Goal: Task Accomplishment & Management: Complete application form

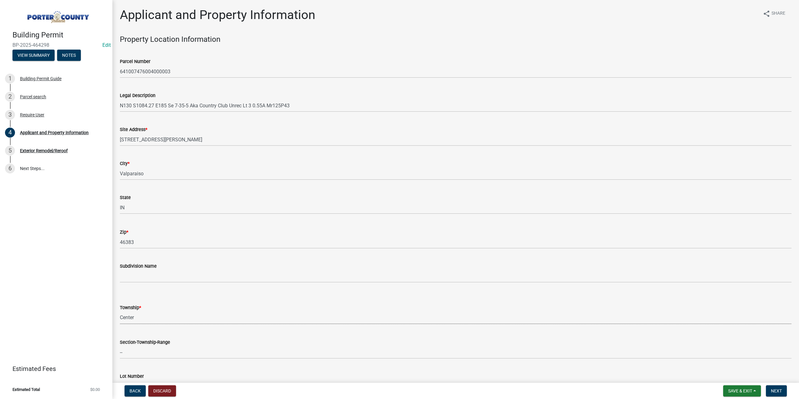
select select "6f5aa9ae-62ac-41bd-979a-9c71eae504cc"
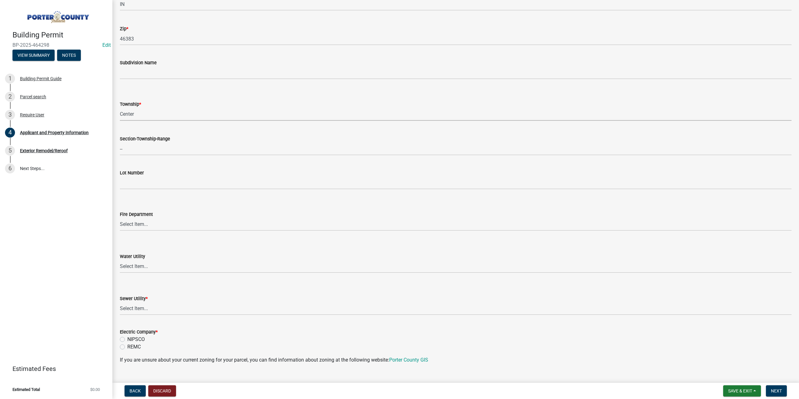
scroll to position [281, 0]
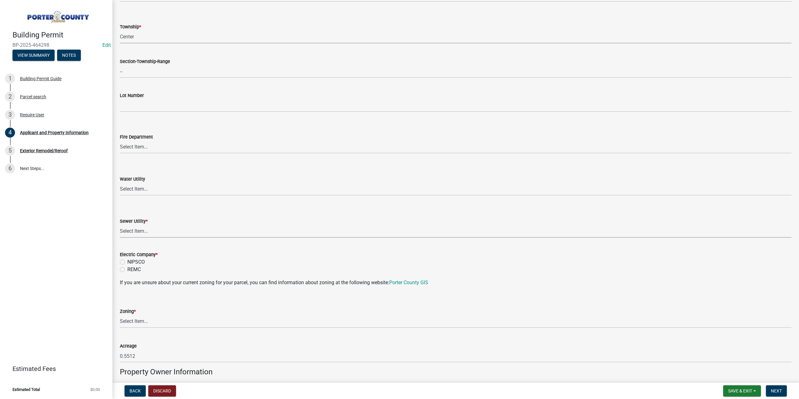
click at [130, 229] on select "Select Item... Aqua Indiana Inc Damon Run Falling Waters Lake Eliza - LEACD Nat…" at bounding box center [456, 231] width 672 height 13
click at [120, 225] on select "Select Item... Aqua Indiana Inc Damon Run Falling Waters Lake Eliza - LEACD Nat…" at bounding box center [456, 231] width 672 height 13
select select "ea6751d4-6bf7-4a16-89ee-f7801ab82aa1"
click at [127, 261] on label "NIPSCO" at bounding box center [135, 262] width 17 height 7
click at [127, 261] on input "NIPSCO" at bounding box center [129, 261] width 4 height 4
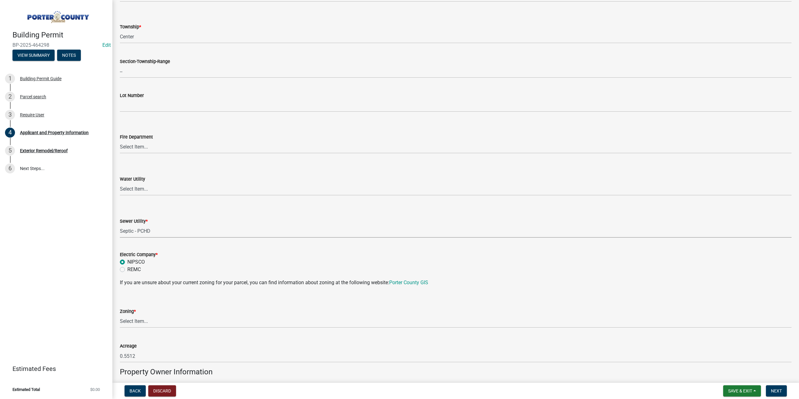
radio input "true"
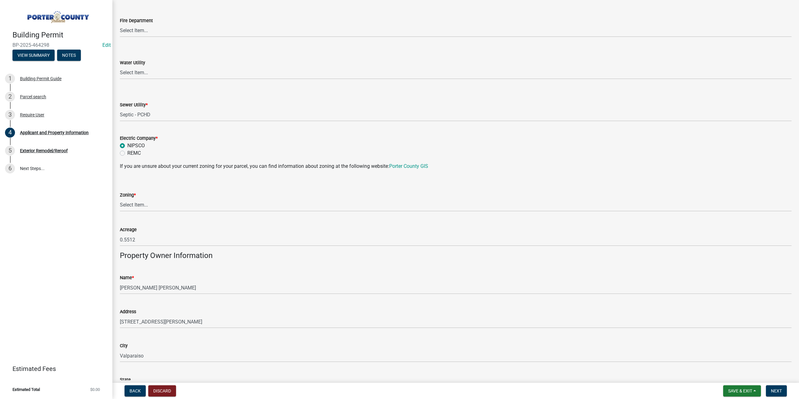
scroll to position [406, 0]
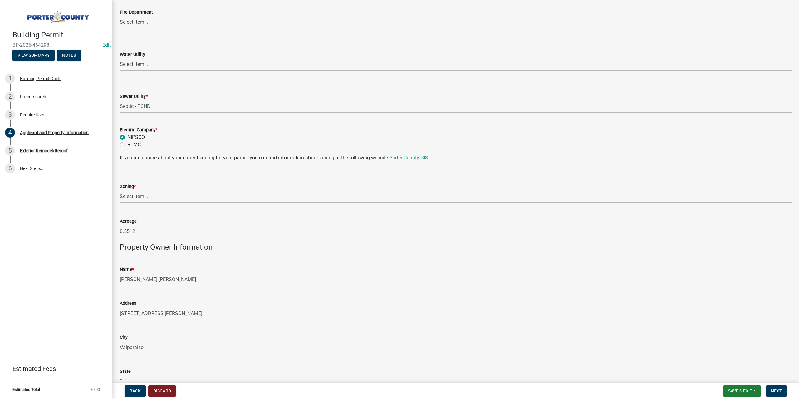
click at [149, 194] on select "Select Item... A1 A2 CH CM CN I1 I2 I3 IN MP OT P1 P2 PUD R1 R2 R3 R4 RL RR" at bounding box center [456, 196] width 672 height 13
click at [142, 195] on select "Select Item... A1 A2 CH CM CN I1 I2 I3 IN MP OT P1 P2 PUD R1 R2 R3 R4 RL RR" at bounding box center [456, 196] width 672 height 13
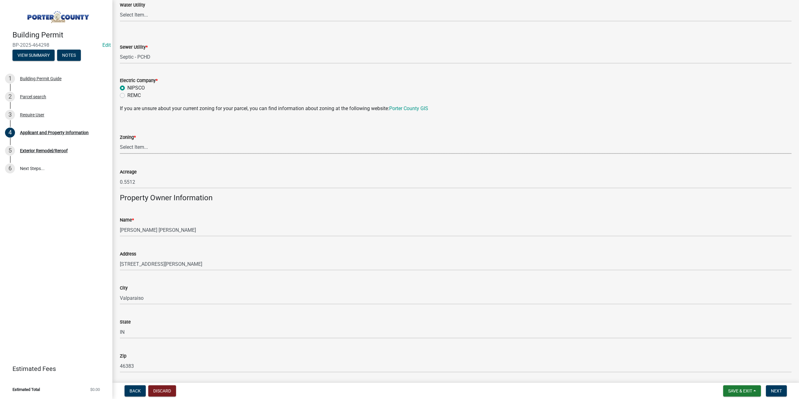
scroll to position [500, 0]
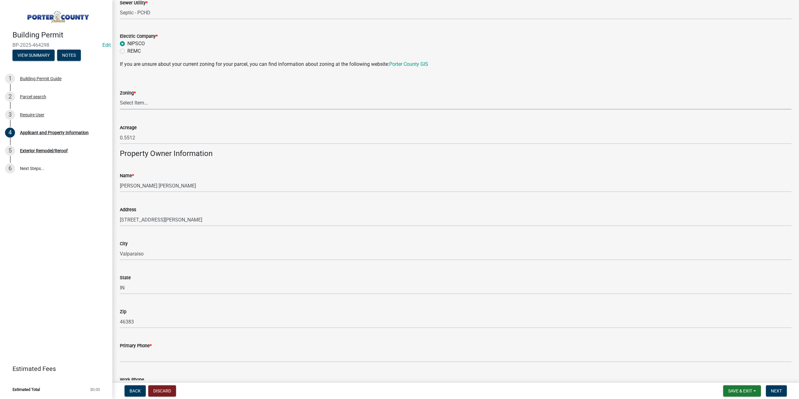
click at [134, 105] on select "Select Item... A1 A2 CH CM CN I1 I2 I3 IN MP OT P1 P2 PUD R1 R2 R3 R4 RL RR" at bounding box center [456, 103] width 672 height 13
click at [120, 97] on select "Select Item... A1 A2 CH CM CN I1 I2 I3 IN MP OT P1 P2 PUD R1 R2 R3 R4 RL RR" at bounding box center [456, 103] width 672 height 13
select select "92efe679-05f4-414a-9426-51627fba5de6"
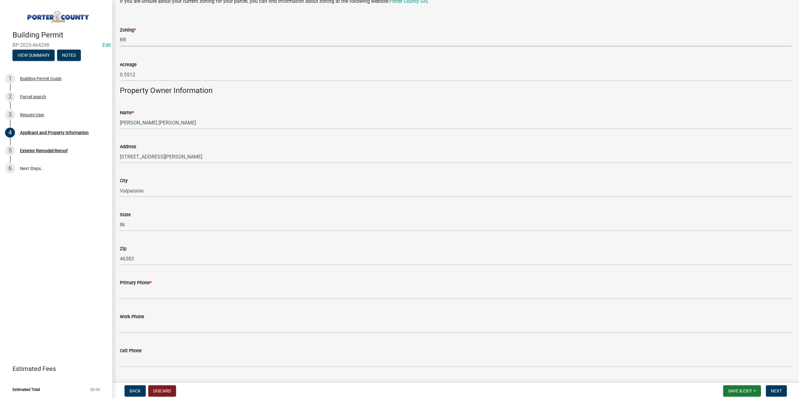
scroll to position [593, 0]
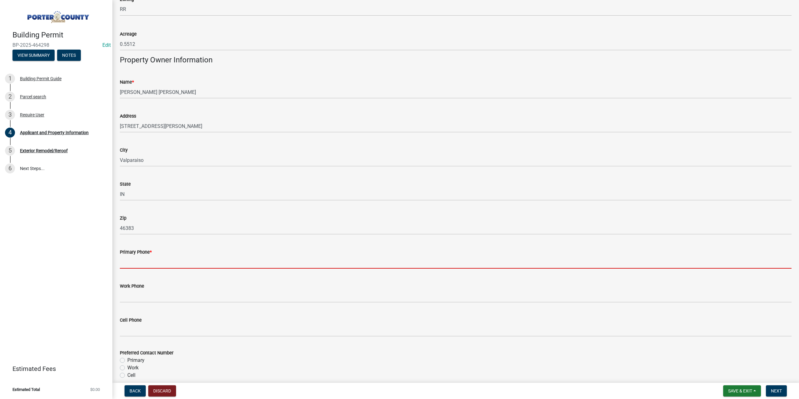
drag, startPoint x: 161, startPoint y: 261, endPoint x: 162, endPoint y: 267, distance: 5.7
click at [161, 261] on input "Primary Phone *" at bounding box center [456, 262] width 672 height 13
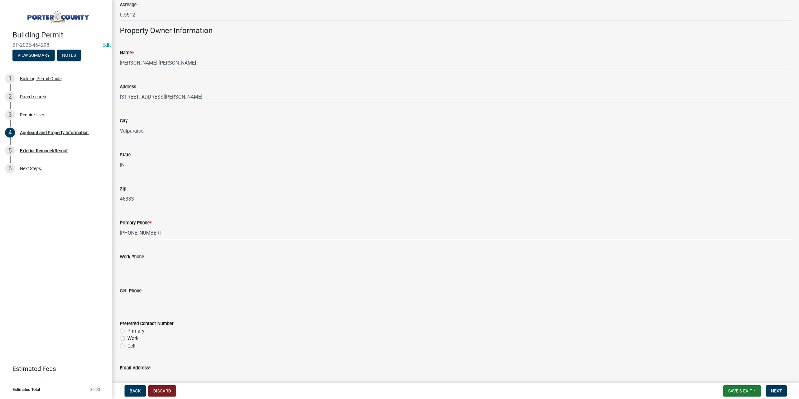
scroll to position [687, 0]
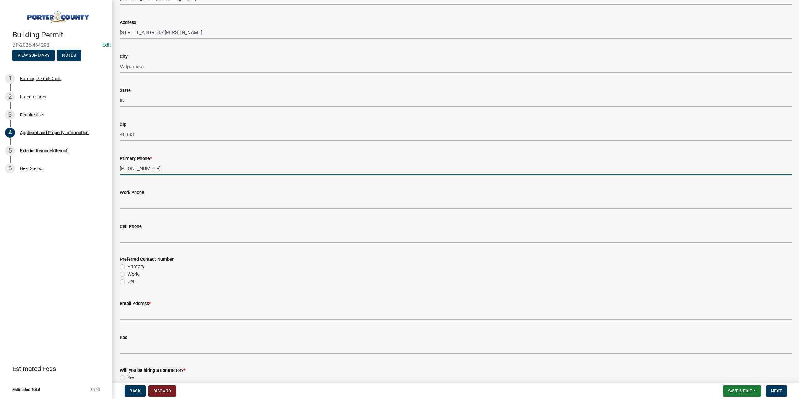
type input "312-513-8334"
click at [127, 268] on label "Primary" at bounding box center [135, 266] width 17 height 7
click at [127, 267] on input "Primary" at bounding box center [129, 265] width 4 height 4
radio input "true"
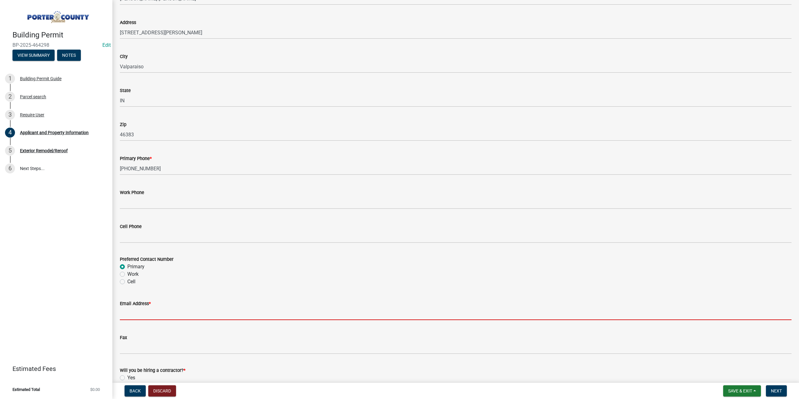
click at [133, 313] on input "Email Address *" at bounding box center [456, 314] width 672 height 13
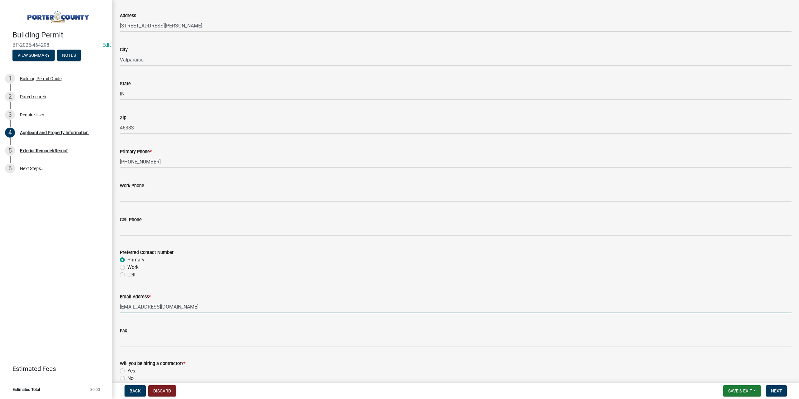
scroll to position [768, 0]
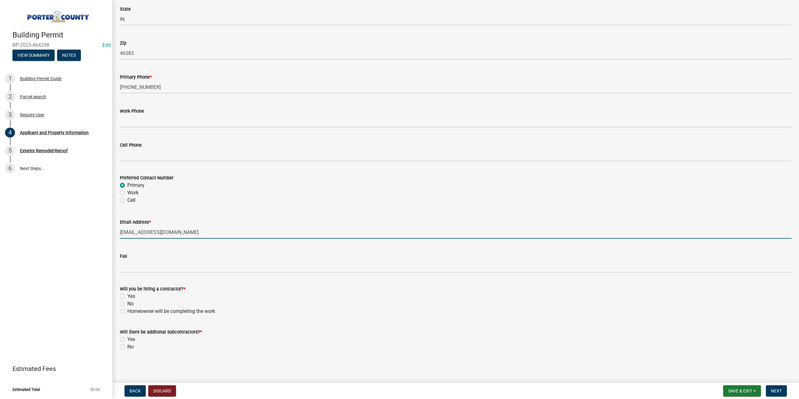
type input "pemcnulty@yahoo.com"
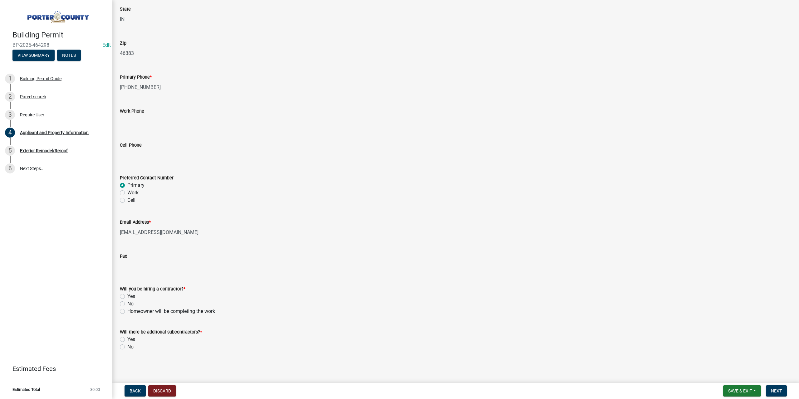
click at [127, 297] on label "Yes" at bounding box center [131, 296] width 8 height 7
click at [127, 297] on input "Yes" at bounding box center [129, 295] width 4 height 4
radio input "true"
drag, startPoint x: 122, startPoint y: 346, endPoint x: 124, endPoint y: 353, distance: 6.6
click at [127, 346] on label "No" at bounding box center [130, 346] width 6 height 7
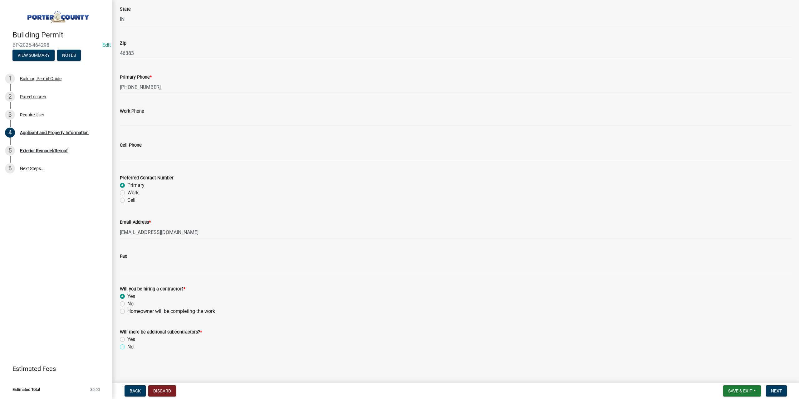
click at [127, 346] on input "No" at bounding box center [129, 345] width 4 height 4
radio input "true"
click at [781, 391] on span "Next" at bounding box center [776, 391] width 11 height 5
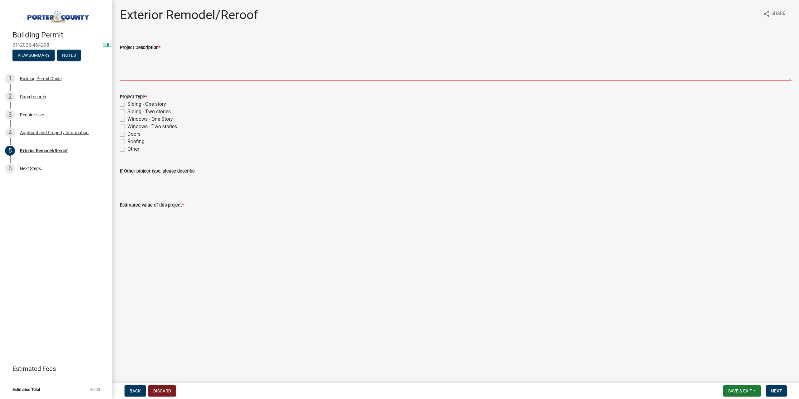
click at [147, 61] on textarea "Project Description *" at bounding box center [456, 65] width 672 height 29
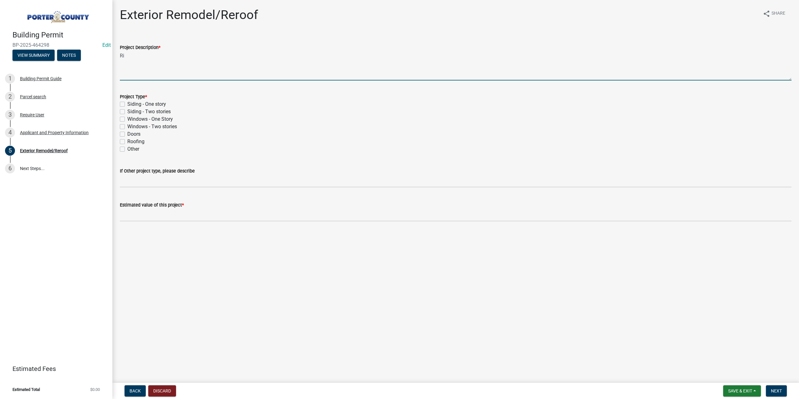
type textarea "R"
type textarea "Reroof, windows, siding soffit doors"
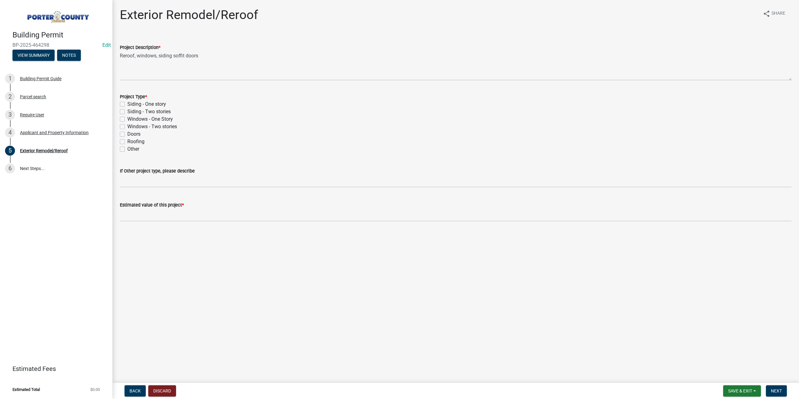
click at [127, 103] on label "Siding - One story" at bounding box center [146, 104] width 39 height 7
click at [127, 103] on input "Siding - One story" at bounding box center [129, 103] width 4 height 4
checkbox input "true"
checkbox input "false"
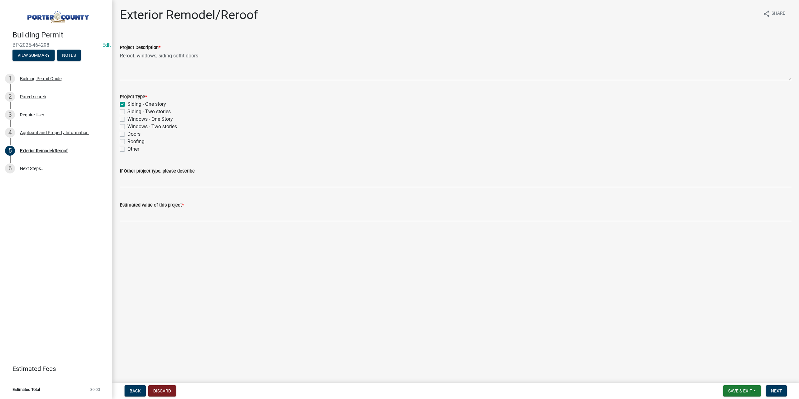
checkbox input "false"
click at [127, 119] on label "Windows - One Story" at bounding box center [150, 119] width 46 height 7
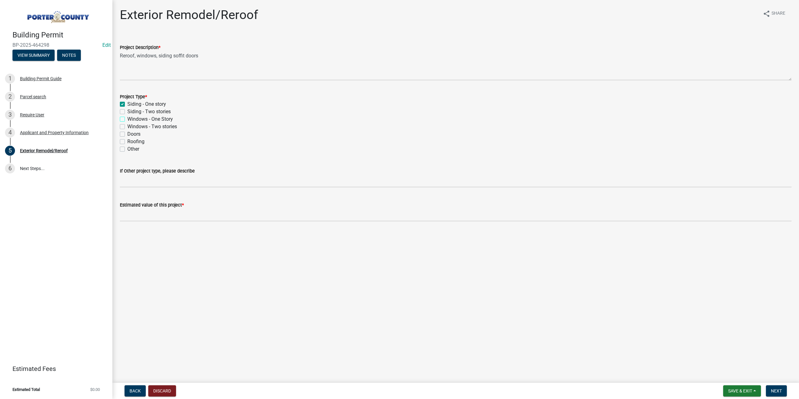
click at [127, 119] on input "Windows - One Story" at bounding box center [129, 118] width 4 height 4
checkbox input "true"
checkbox input "false"
checkbox input "true"
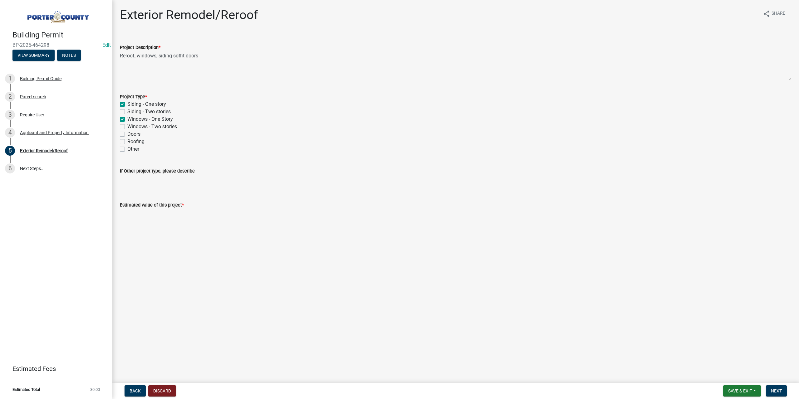
checkbox input "false"
click at [127, 134] on label "Doors" at bounding box center [133, 134] width 13 height 7
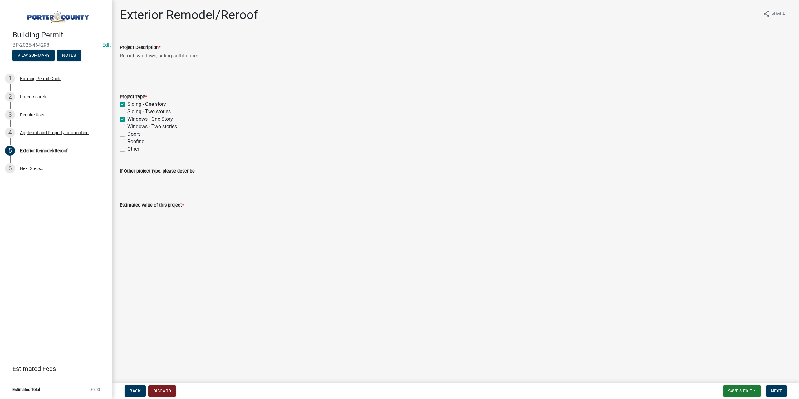
click at [127, 134] on input "Doors" at bounding box center [129, 133] width 4 height 4
checkbox input "true"
checkbox input "false"
checkbox input "true"
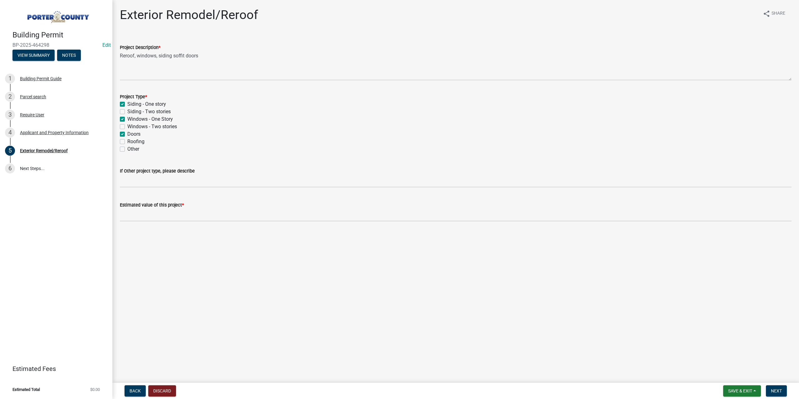
checkbox input "false"
checkbox input "true"
checkbox input "false"
drag, startPoint x: 124, startPoint y: 141, endPoint x: 126, endPoint y: 169, distance: 27.9
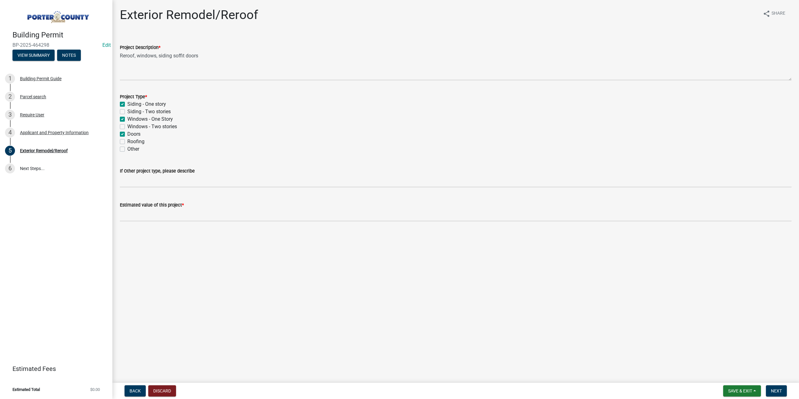
click at [127, 141] on label "Roofing" at bounding box center [135, 141] width 17 height 7
click at [127, 141] on input "Roofing" at bounding box center [129, 140] width 4 height 4
checkbox input "true"
checkbox input "false"
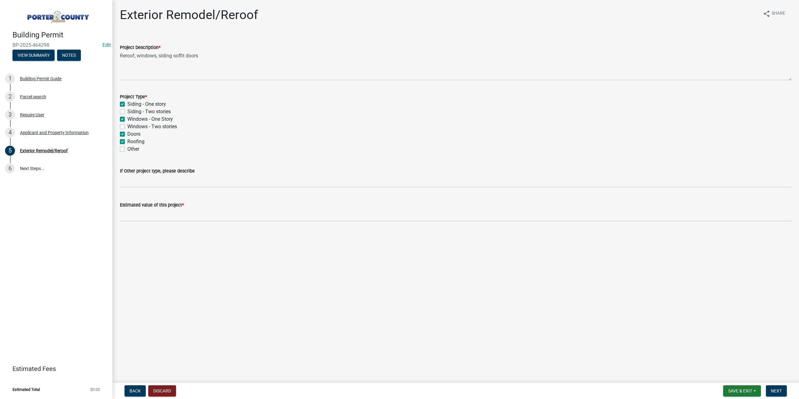
checkbox input "true"
checkbox input "false"
checkbox input "true"
checkbox input "false"
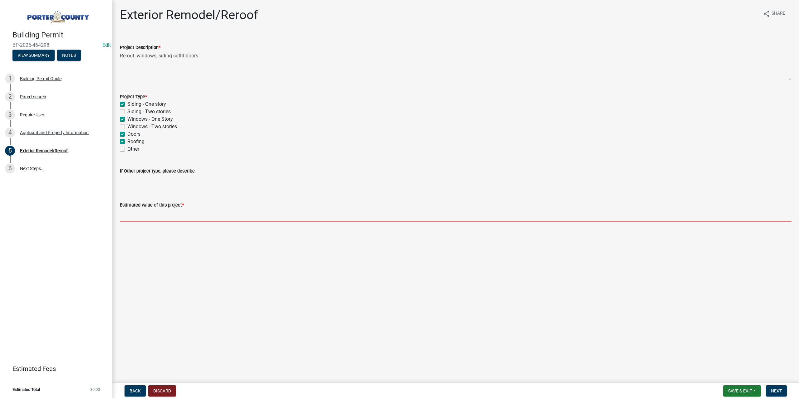
click at [159, 215] on input "text" at bounding box center [456, 215] width 672 height 13
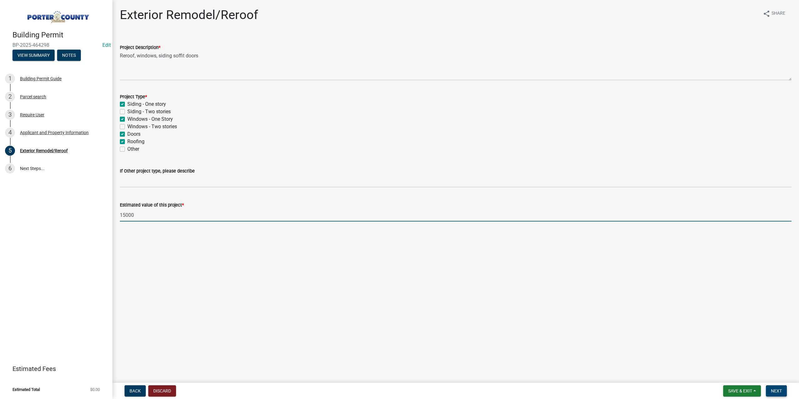
type input "15000"
click at [774, 389] on span "Next" at bounding box center [776, 391] width 11 height 5
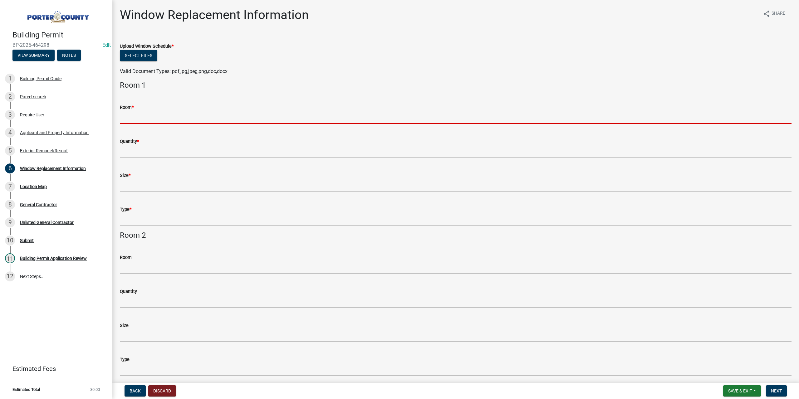
click at [172, 118] on input "Room *" at bounding box center [456, 117] width 672 height 13
type input "see window schedule"
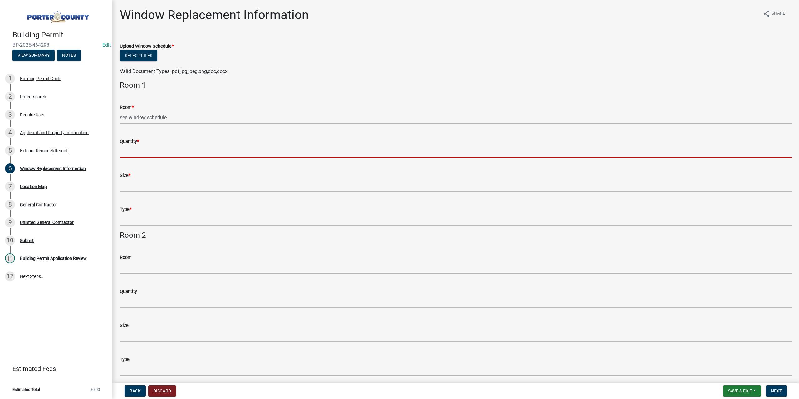
click at [167, 151] on input "Quantity *" at bounding box center [456, 151] width 672 height 13
type input "see window schedule"
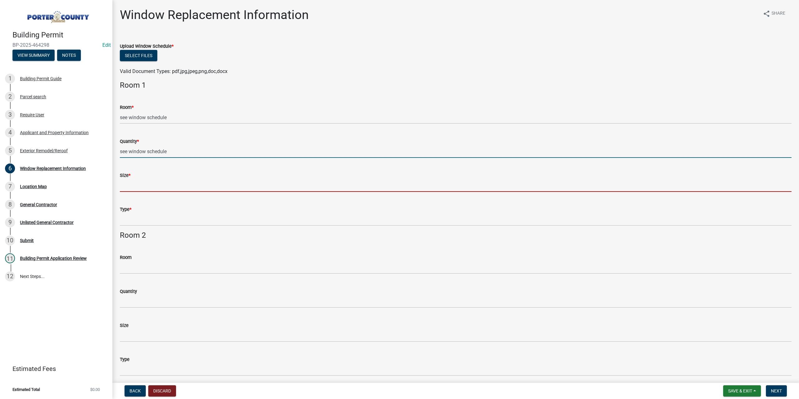
click at [174, 188] on input "Size *" at bounding box center [456, 185] width 672 height 13
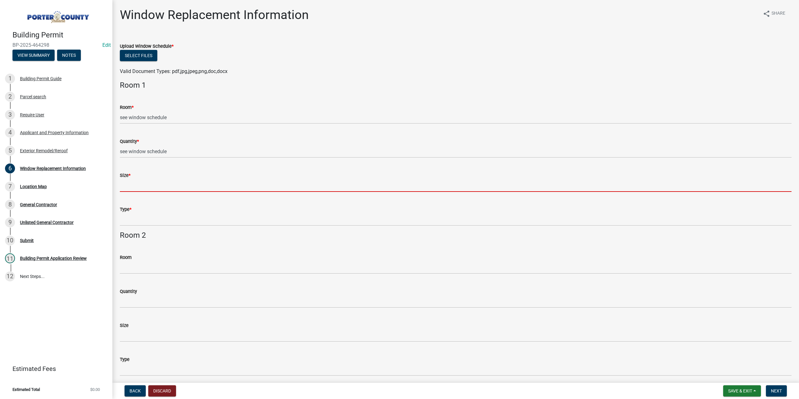
type input "see window schedule"
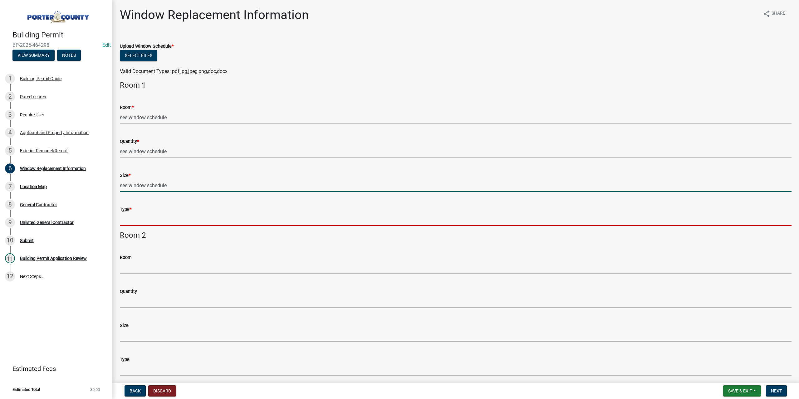
click at [178, 218] on input "Type *" at bounding box center [456, 219] width 672 height 13
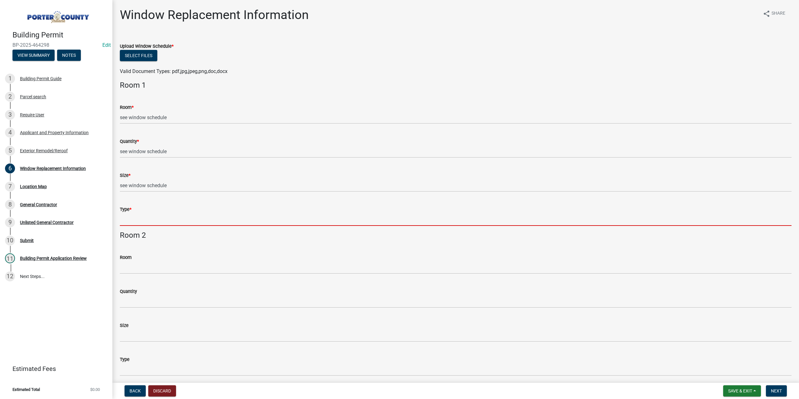
type input "see window schedule"
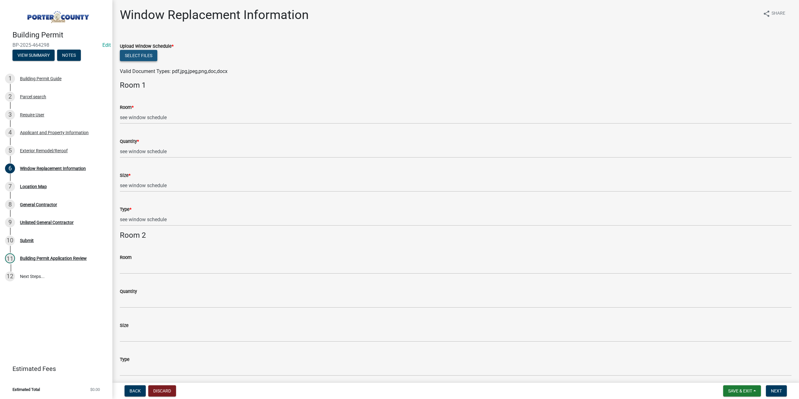
click at [139, 54] on button "Select files" at bounding box center [138, 55] width 37 height 11
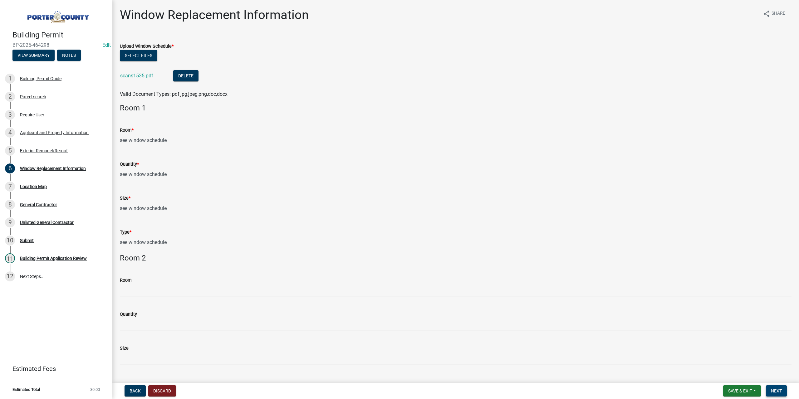
click at [780, 389] on span "Next" at bounding box center [776, 391] width 11 height 5
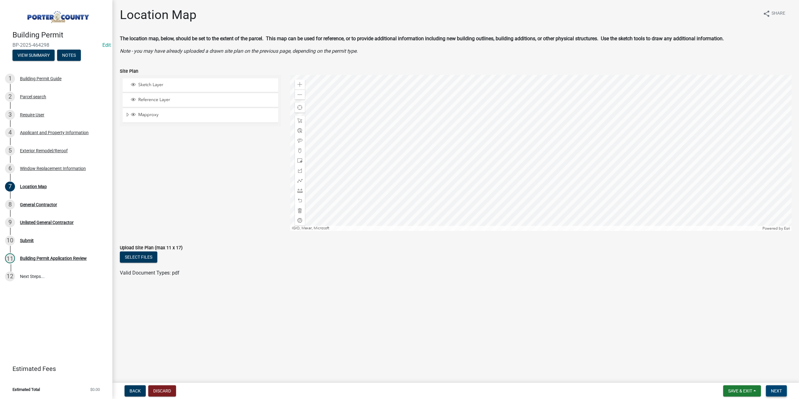
click at [778, 392] on span "Next" at bounding box center [776, 391] width 11 height 5
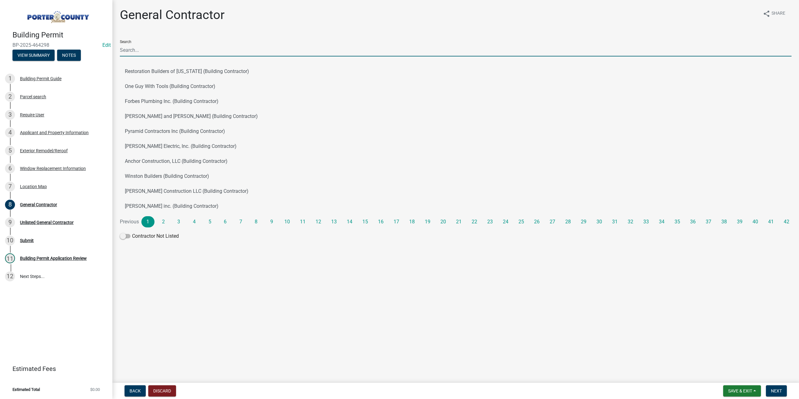
click at [155, 48] on input "Search" at bounding box center [456, 50] width 672 height 13
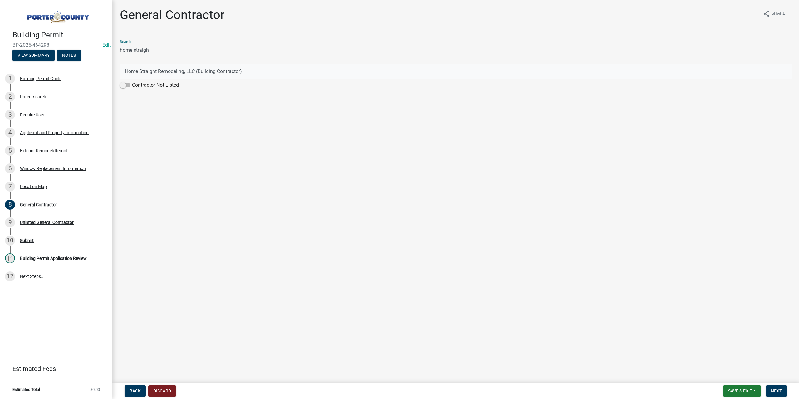
type input "home straigh"
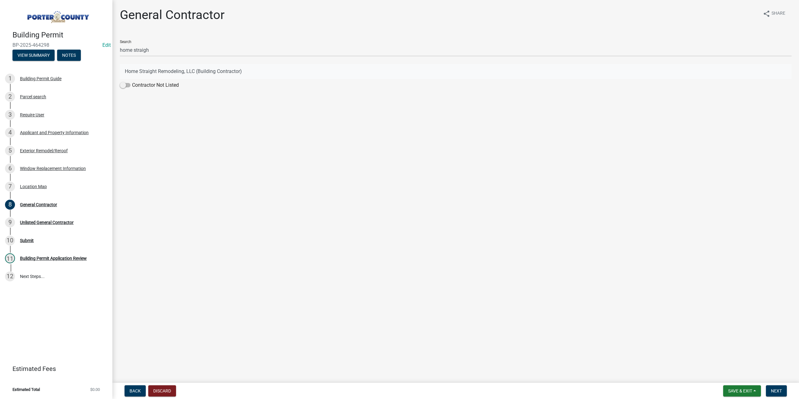
click at [154, 74] on button "Home Straight Remodeling, LLC (Building Contractor)" at bounding box center [456, 71] width 672 height 15
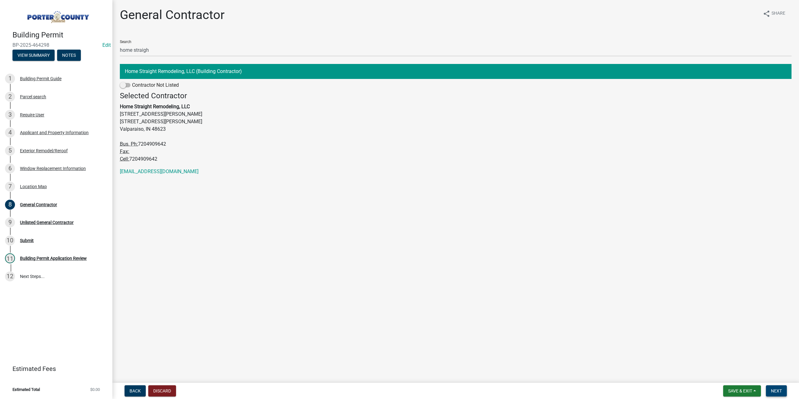
click at [779, 386] on button "Next" at bounding box center [776, 391] width 21 height 11
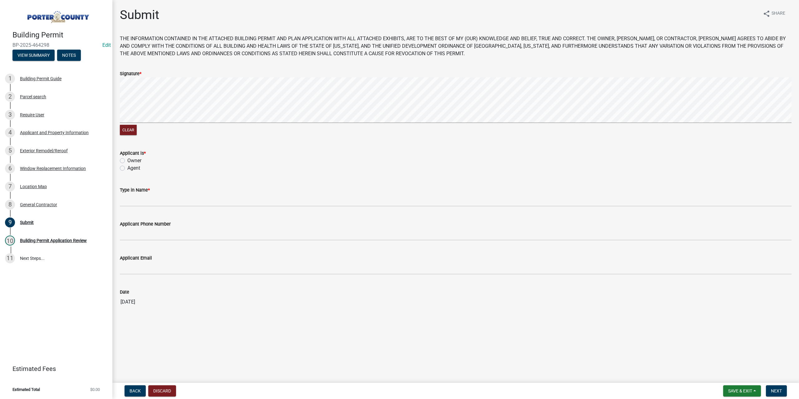
click at [127, 169] on label "Agent" at bounding box center [133, 168] width 13 height 7
click at [127, 169] on input "Agent" at bounding box center [129, 167] width 4 height 4
radio input "true"
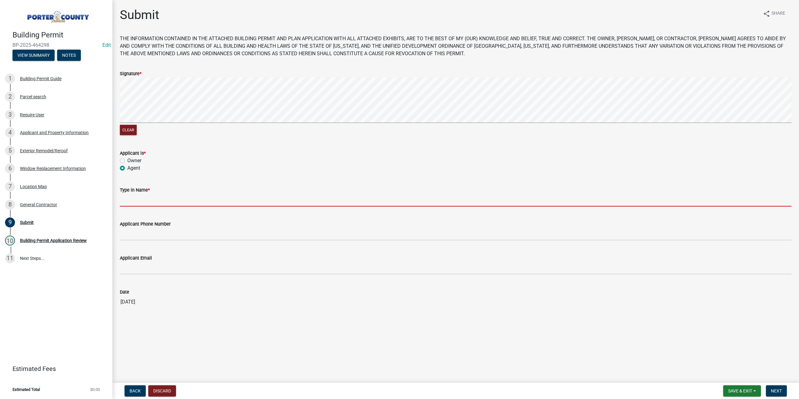
click at [144, 198] on input "Type in Name *" at bounding box center [456, 200] width 672 height 13
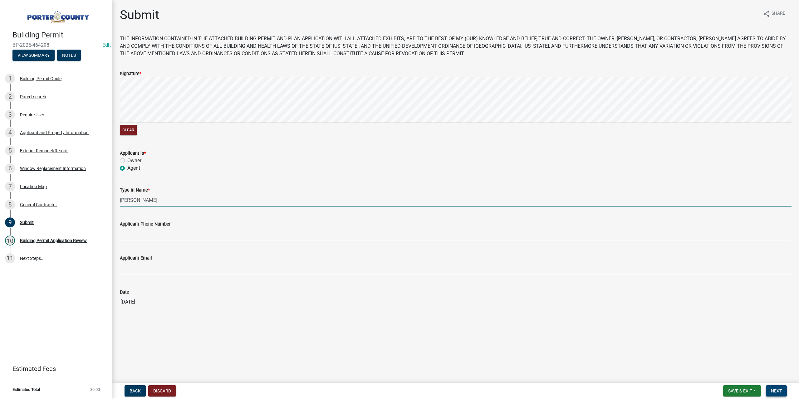
type input "Jonathan Ollech"
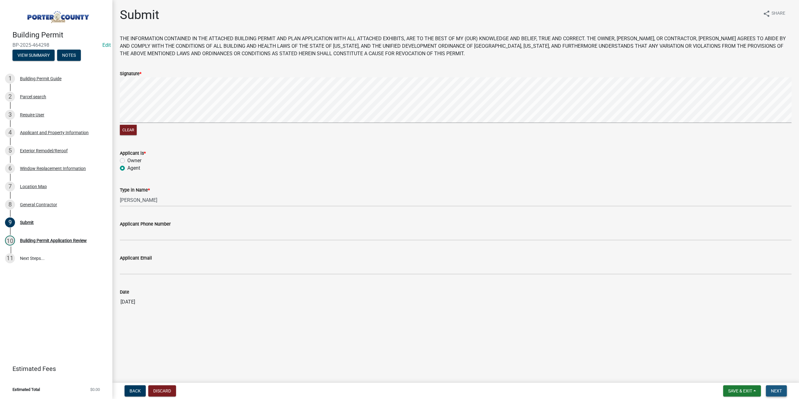
click at [779, 389] on span "Next" at bounding box center [776, 391] width 11 height 5
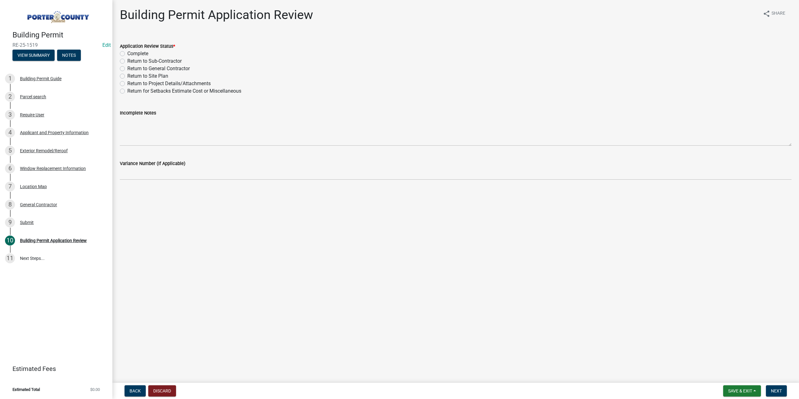
click at [127, 55] on label "Complete" at bounding box center [137, 53] width 21 height 7
click at [127, 54] on input "Complete" at bounding box center [129, 52] width 4 height 4
radio input "true"
click at [776, 391] on span "Next" at bounding box center [776, 391] width 11 height 5
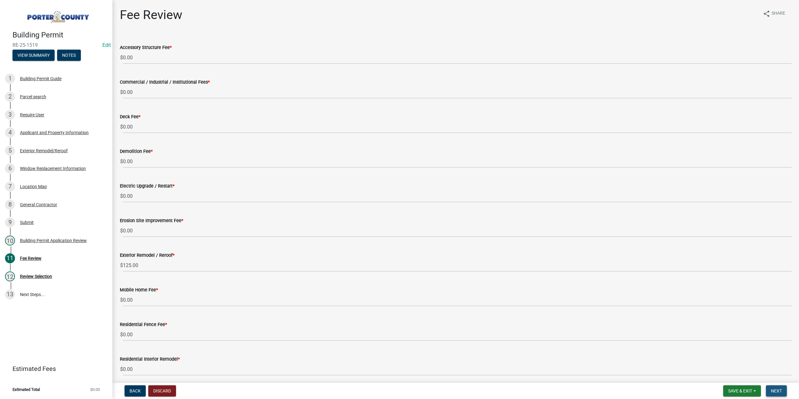
click at [776, 391] on span "Next" at bounding box center [776, 391] width 11 height 5
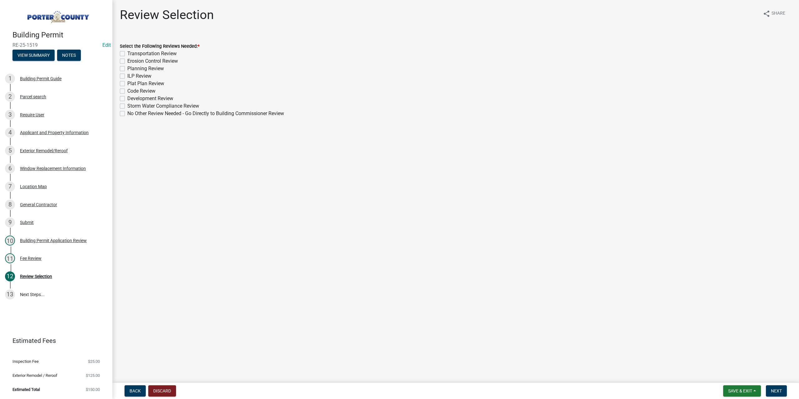
click at [127, 116] on label "No Other Review Needed - Go Directly to Building Commissioner Review" at bounding box center [205, 113] width 157 height 7
click at [127, 114] on input "No Other Review Needed - Go Directly to Building Commissioner Review" at bounding box center [129, 112] width 4 height 4
checkbox input "true"
checkbox input "false"
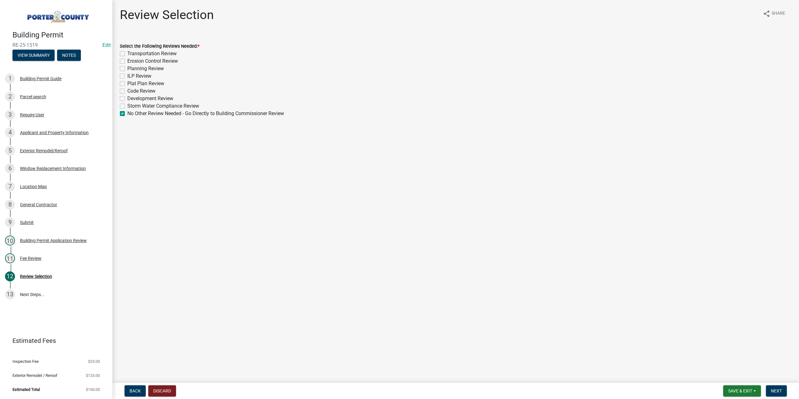
checkbox input "false"
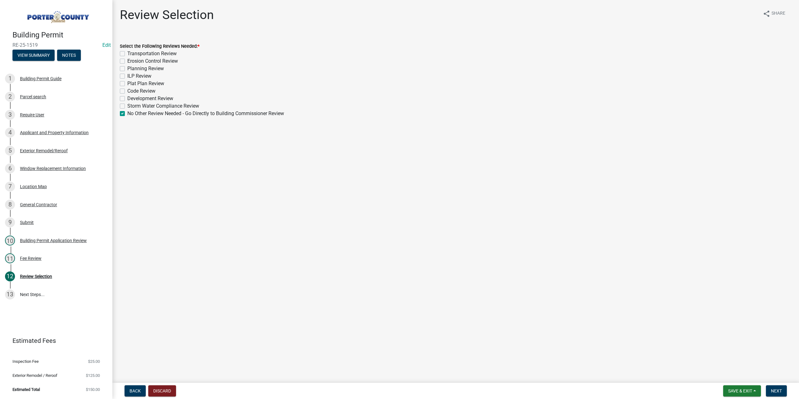
checkbox input "false"
checkbox input "true"
click at [772, 387] on button "Next" at bounding box center [776, 391] width 21 height 11
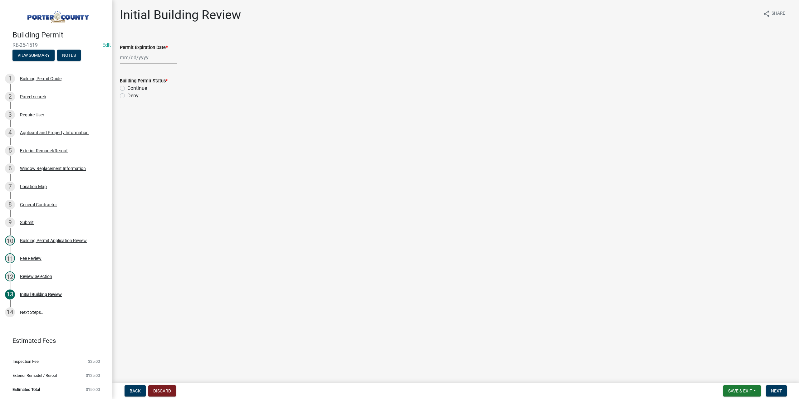
click at [143, 58] on div at bounding box center [148, 57] width 57 height 13
select select "8"
click at [162, 71] on select "1525 1526 1527 1528 1529 1530 1531 1532 1533 1534 1535 1536 1537 1538 1539 1540…" at bounding box center [169, 71] width 22 height 9
select select "2026"
click at [158, 67] on select "1525 1526 1527 1528 1529 1530 1531 1532 1533 1534 1535 1536 1537 1538 1539 1540…" at bounding box center [169, 71] width 22 height 9
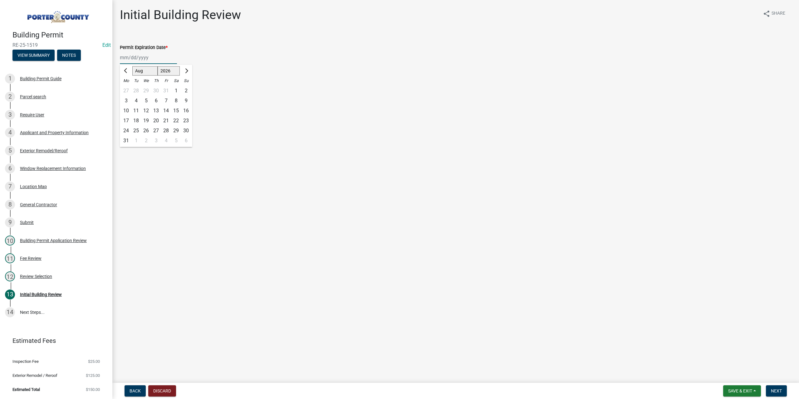
click at [175, 112] on div "15" at bounding box center [176, 111] width 10 height 10
type input "08/15/2026"
click at [127, 88] on label "Continue" at bounding box center [137, 88] width 20 height 7
click at [127, 88] on input "Continue" at bounding box center [129, 87] width 4 height 4
radio input "true"
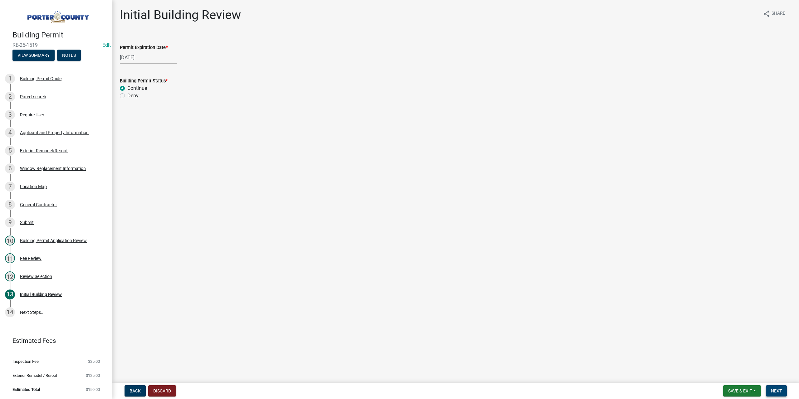
click at [776, 390] on span "Next" at bounding box center [776, 391] width 11 height 5
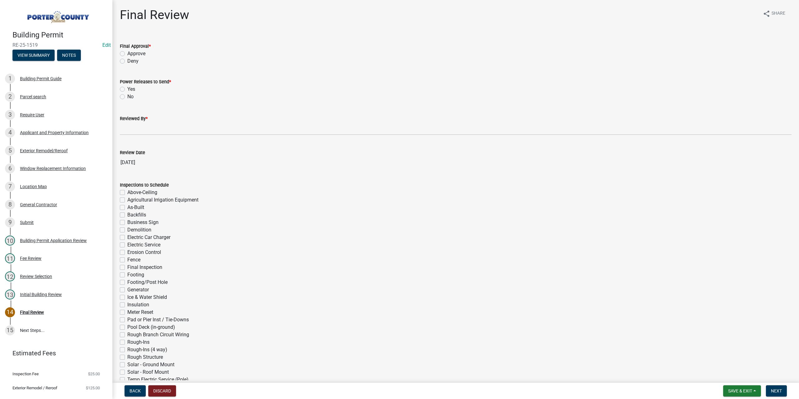
click at [127, 56] on label "Approve" at bounding box center [136, 53] width 18 height 7
click at [127, 54] on input "Approve" at bounding box center [129, 52] width 4 height 4
radio input "true"
click at [127, 96] on label "No" at bounding box center [130, 96] width 6 height 7
click at [127, 96] on input "No" at bounding box center [129, 95] width 4 height 4
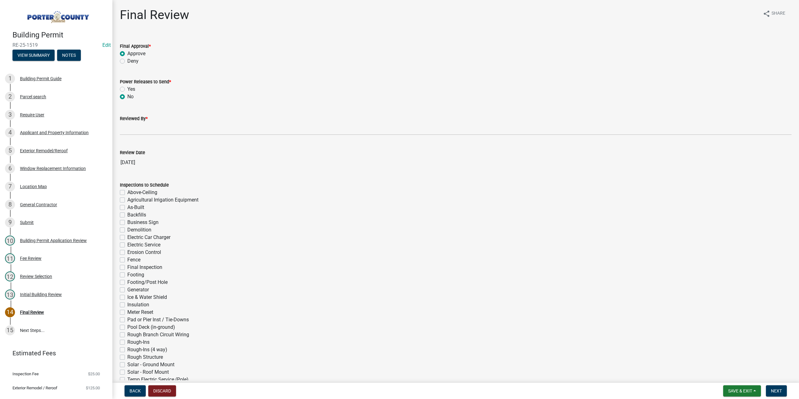
radio input "true"
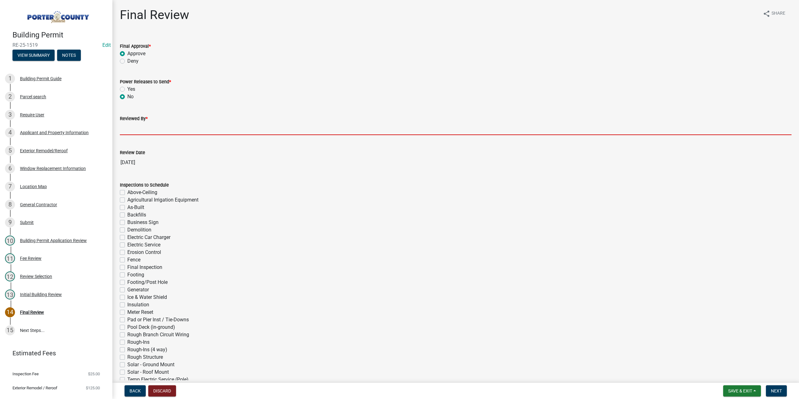
click at [134, 126] on input "Reviewed By *" at bounding box center [456, 128] width 672 height 13
type input "TT"
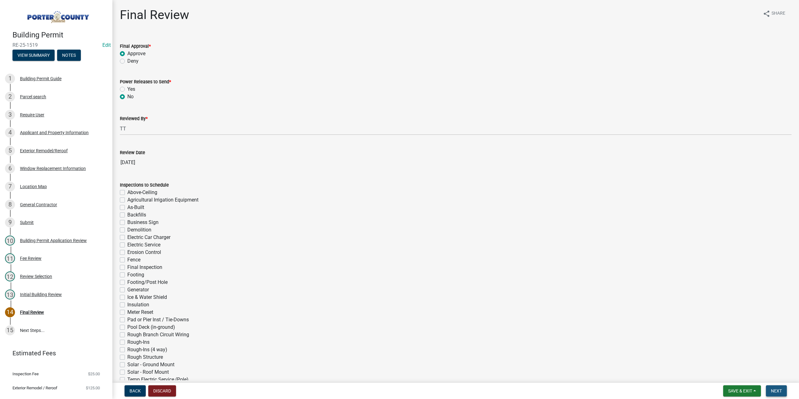
click at [787, 388] on button "Next" at bounding box center [776, 391] width 21 height 11
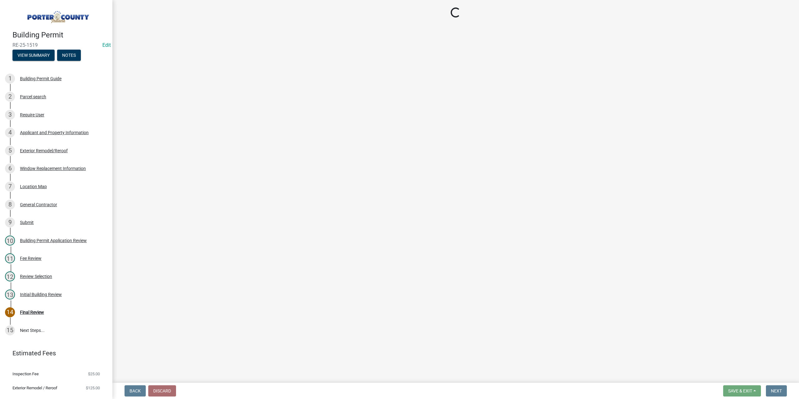
select select "3: 3"
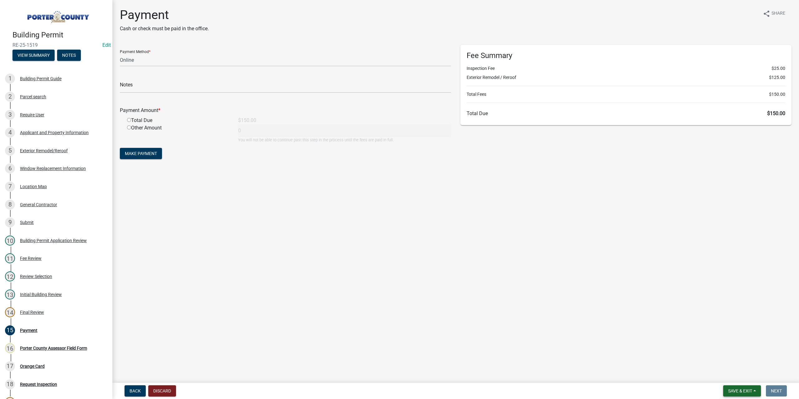
click at [750, 394] on span "Save & Exit" at bounding box center [741, 391] width 24 height 5
click at [741, 384] on div "Save Save & Exit" at bounding box center [736, 367] width 50 height 35
click at [737, 375] on button "Save & Exit" at bounding box center [736, 375] width 50 height 15
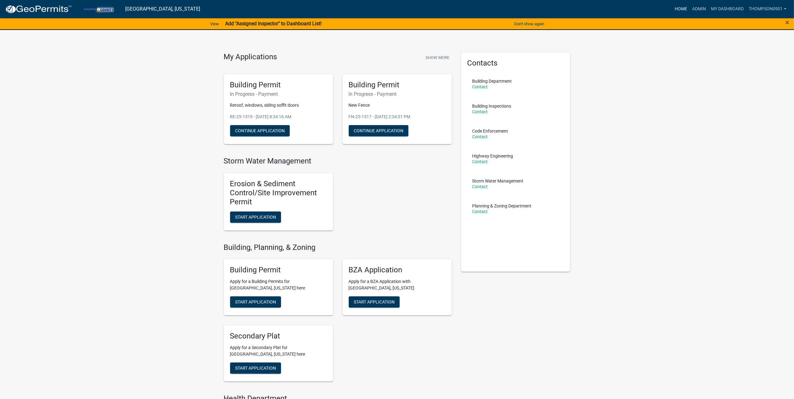
click at [681, 11] on link "Home" at bounding box center [680, 9] width 17 height 12
click at [704, 4] on link "Admin" at bounding box center [699, 9] width 19 height 12
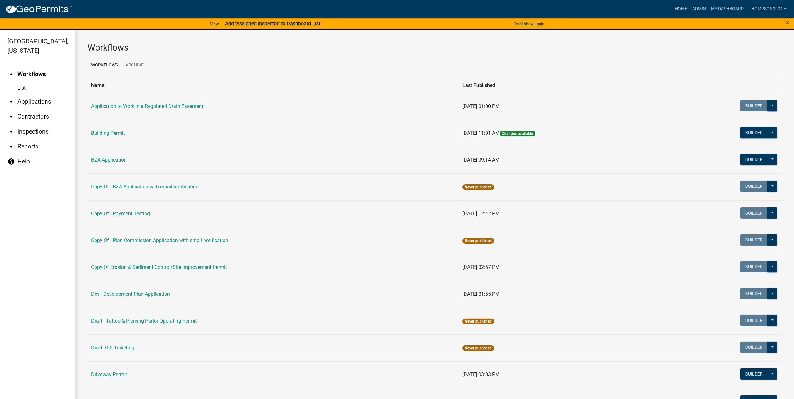
click at [32, 94] on link "arrow_drop_down Applications" at bounding box center [37, 101] width 75 height 15
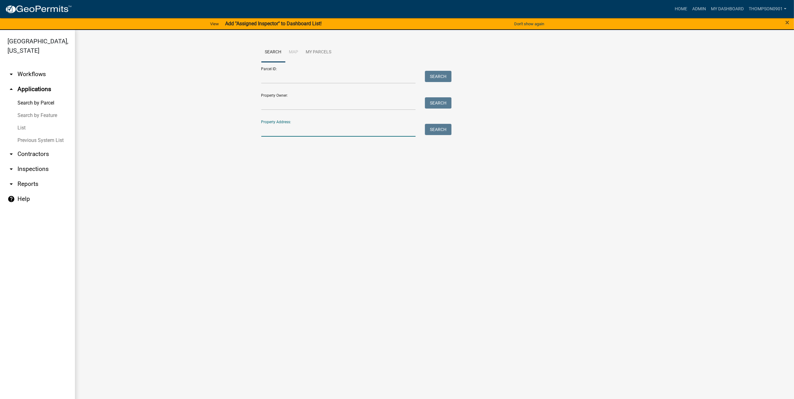
drag, startPoint x: 302, startPoint y: 129, endPoint x: 310, endPoint y: 126, distance: 8.1
click at [303, 129] on input "Property Address:" at bounding box center [338, 130] width 155 height 13
type input "4"
type input "7"
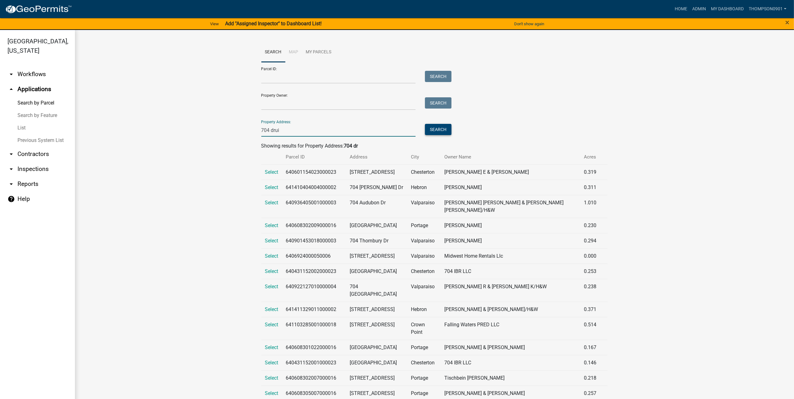
type input "704 drui"
click at [427, 126] on button "Search" at bounding box center [438, 129] width 27 height 11
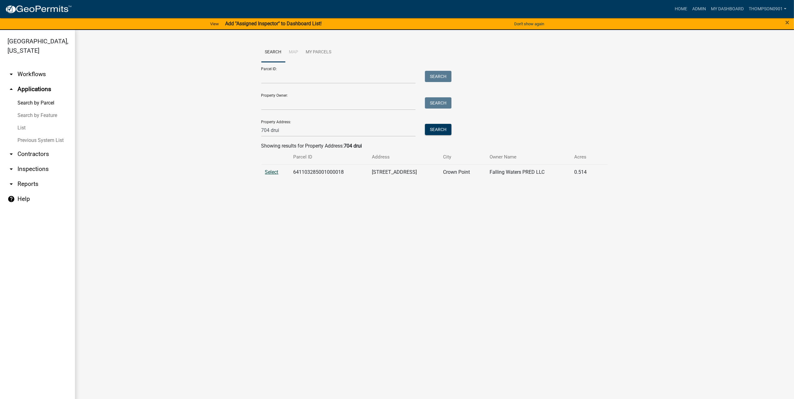
click at [270, 173] on span "Select" at bounding box center [271, 172] width 13 height 6
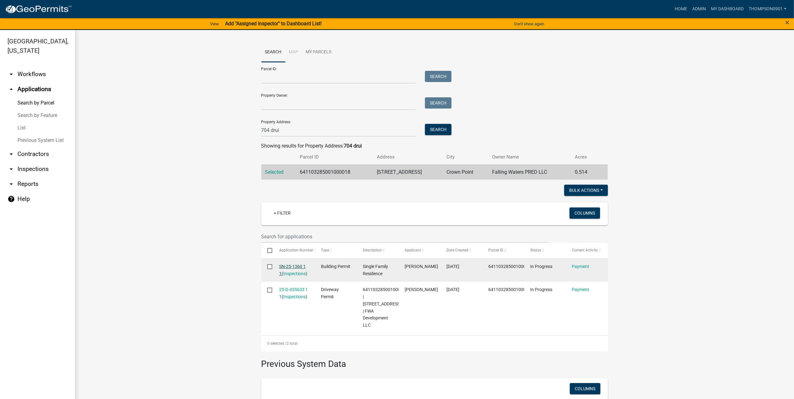
click at [285, 268] on link "SN-25-1360 1 1" at bounding box center [292, 270] width 27 height 12
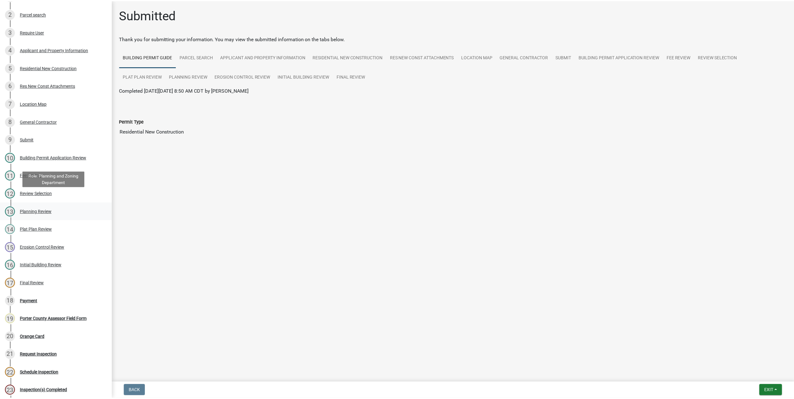
scroll to position [94, 0]
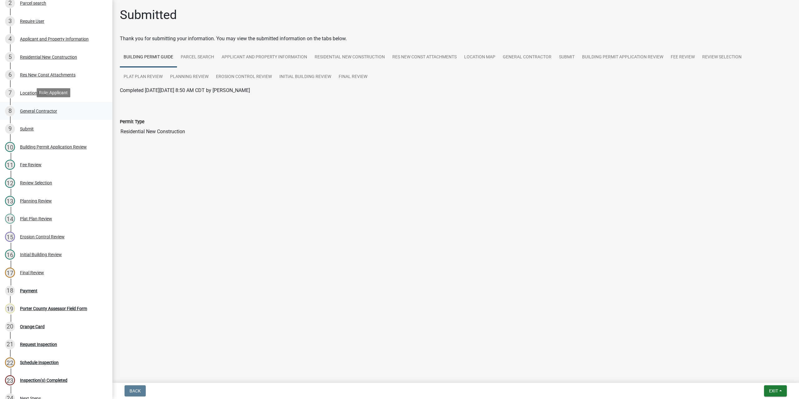
click at [24, 112] on div "General Contractor" at bounding box center [38, 111] width 37 height 4
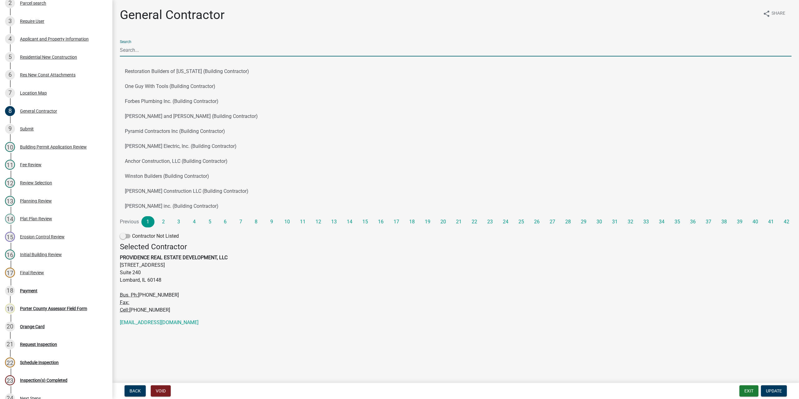
click at [127, 49] on input "Search" at bounding box center [456, 50] width 672 height 13
click at [750, 391] on button "Exit" at bounding box center [749, 391] width 19 height 11
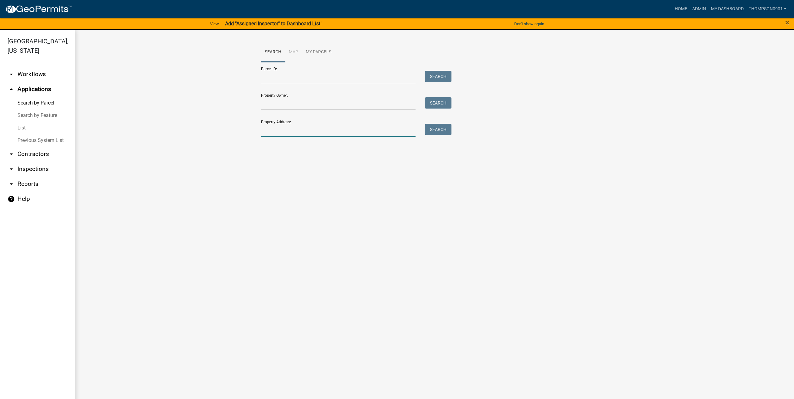
click at [278, 131] on input "Property Address:" at bounding box center [338, 130] width 155 height 13
type input "3005 silhavy"
click at [432, 130] on button "Search" at bounding box center [438, 129] width 27 height 11
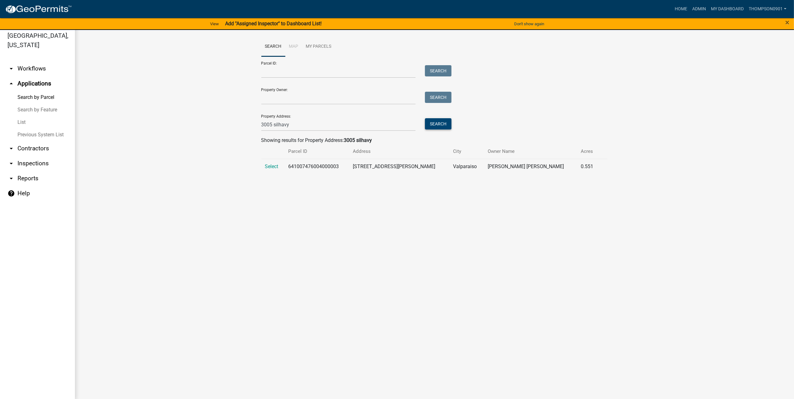
scroll to position [7, 0]
click at [702, 7] on link "Admin" at bounding box center [699, 9] width 19 height 12
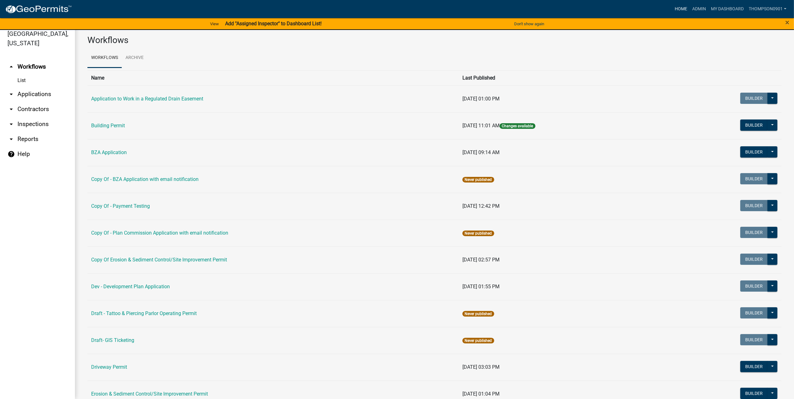
click at [679, 9] on link "Home" at bounding box center [680, 9] width 17 height 12
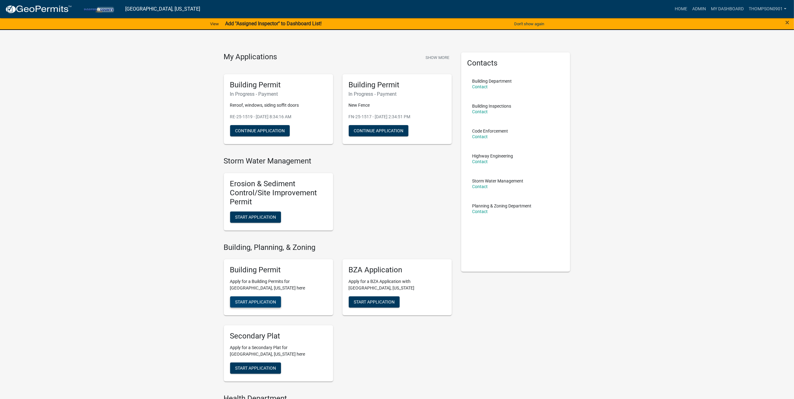
click at [251, 304] on span "Start Application" at bounding box center [255, 302] width 41 height 5
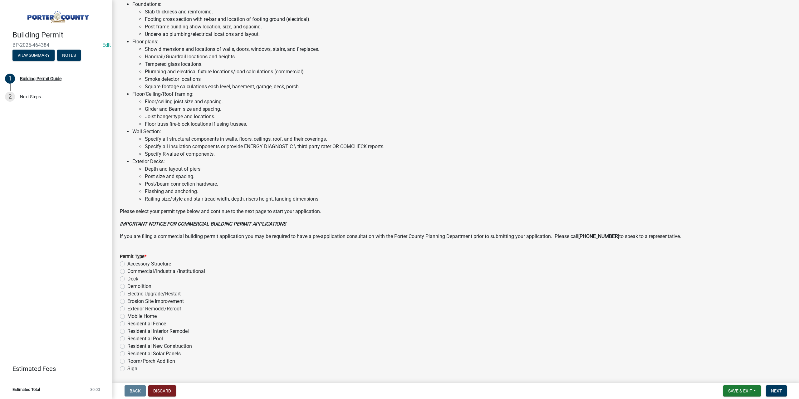
scroll to position [260, 0]
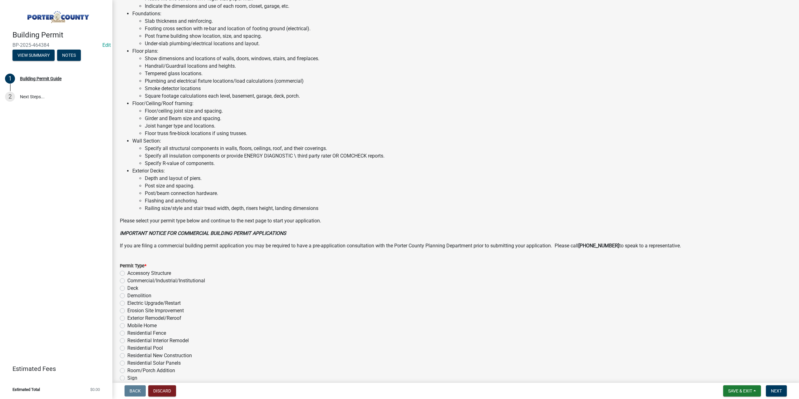
drag, startPoint x: 123, startPoint y: 340, endPoint x: 217, endPoint y: 398, distance: 110.3
click at [127, 341] on label "Residential Interior Remodel" at bounding box center [158, 340] width 62 height 7
click at [127, 341] on input "Residential Interior Remodel" at bounding box center [129, 339] width 4 height 4
radio input "true"
click at [774, 391] on span "Next" at bounding box center [776, 391] width 11 height 5
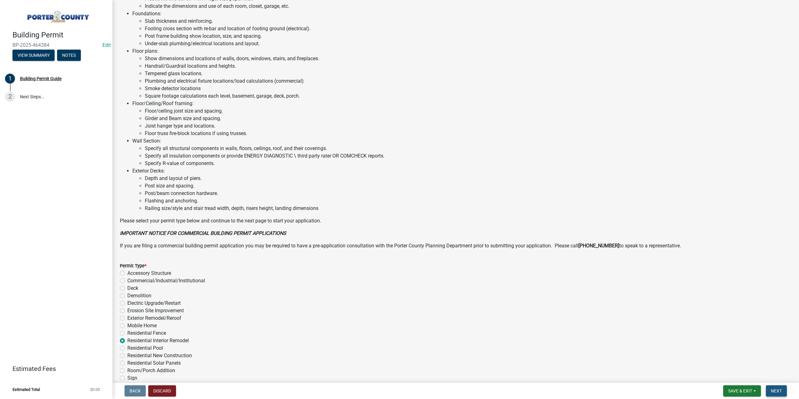
scroll to position [0, 0]
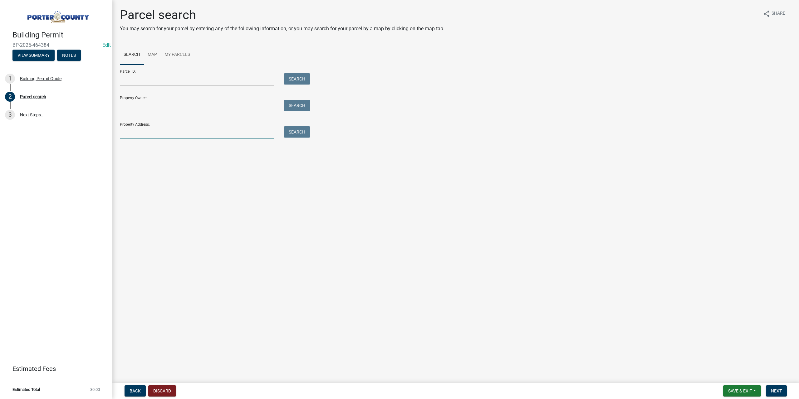
click at [140, 131] on input "Property Address:" at bounding box center [197, 132] width 155 height 13
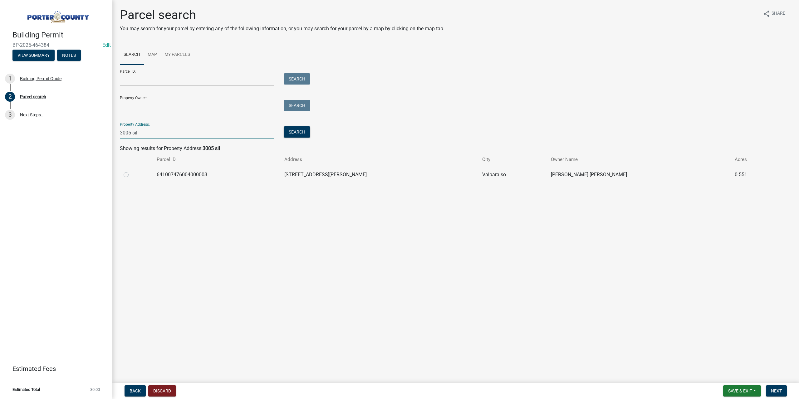
type input "3005 sil"
click at [131, 171] on label at bounding box center [131, 171] width 0 height 0
click at [131, 175] on input "radio" at bounding box center [133, 173] width 4 height 4
radio input "true"
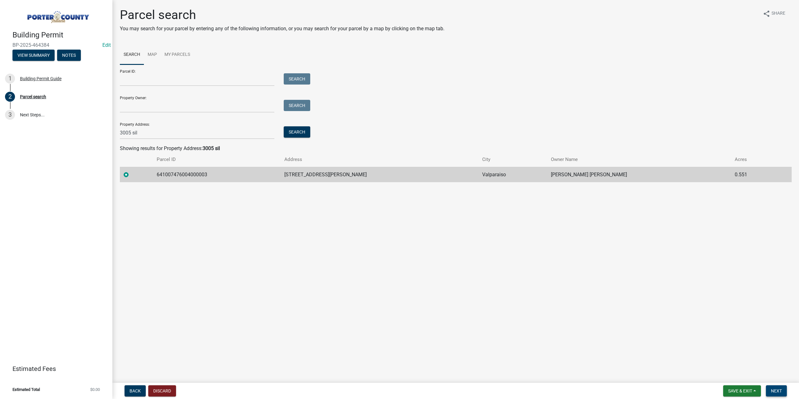
drag, startPoint x: 771, startPoint y: 391, endPoint x: 763, endPoint y: 390, distance: 7.9
click at [771, 391] on button "Next" at bounding box center [776, 391] width 21 height 11
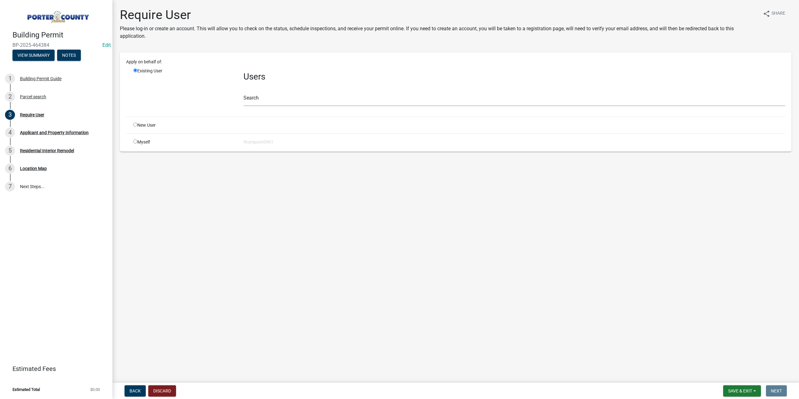
click at [134, 141] on input "radio" at bounding box center [135, 142] width 4 height 4
radio input "true"
radio input "false"
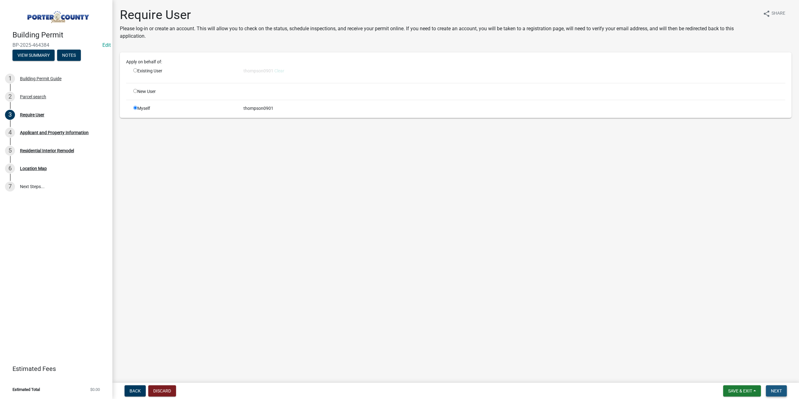
click at [775, 390] on span "Next" at bounding box center [776, 391] width 11 height 5
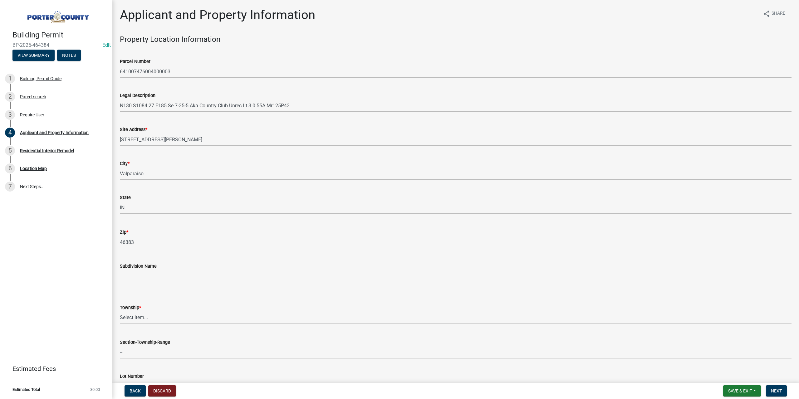
click at [156, 318] on select "Select Item... Boone Center Jackson Liberty Morgan Pine Pleasant Portage Porter…" at bounding box center [456, 318] width 672 height 13
click at [120, 312] on select "Select Item... Boone Center Jackson Liberty Morgan Pine Pleasant Portage Porter…" at bounding box center [456, 318] width 672 height 13
select select "6f5aa9ae-62ac-41bd-979a-9c71eae504cc"
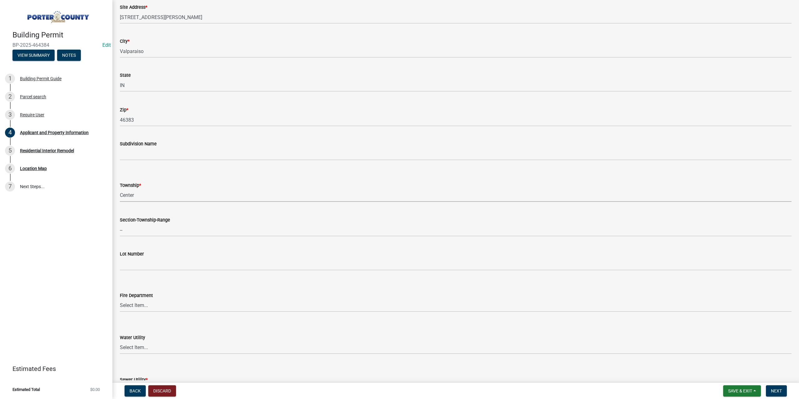
scroll to position [156, 0]
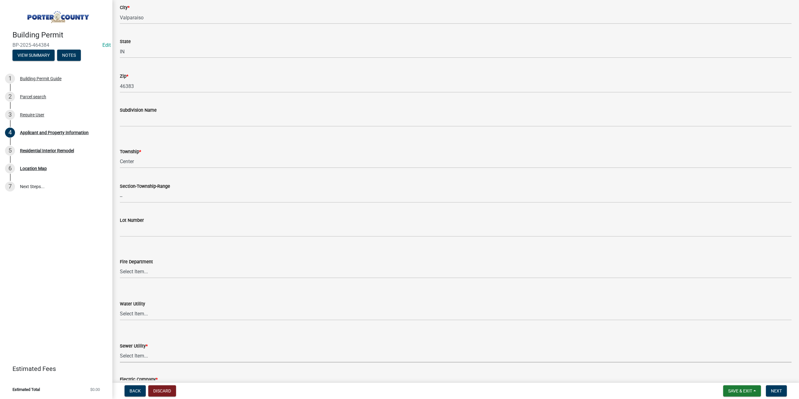
click at [141, 359] on select "Select Item... Aqua Indiana Inc Damon Run Falling Waters Lake Eliza - LEACD Nat…" at bounding box center [456, 356] width 672 height 13
click at [120, 350] on select "Select Item... Aqua Indiana Inc Damon Run Falling Waters Lake Eliza - LEACD Nat…" at bounding box center [456, 356] width 672 height 13
select select "ea6751d4-6bf7-4a16-89ee-f7801ab82aa1"
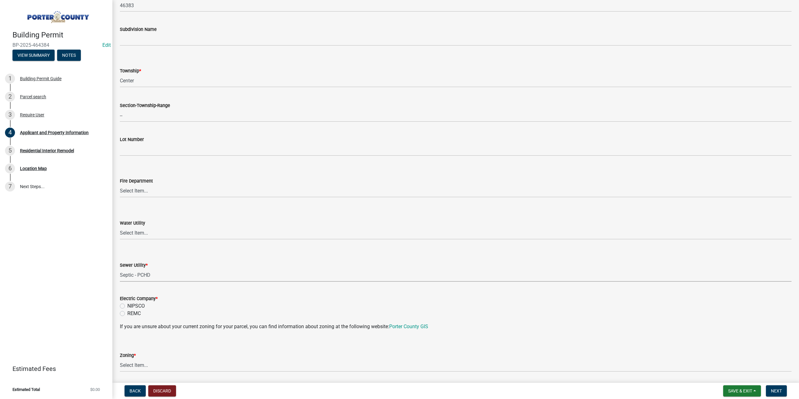
scroll to position [250, 0]
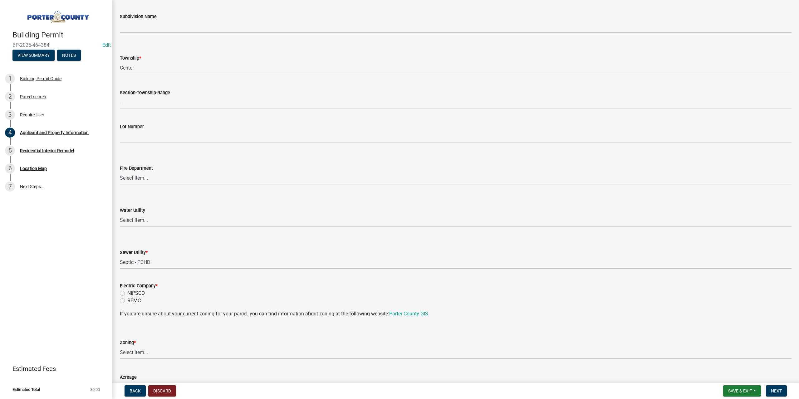
click at [127, 294] on label "NIPSCO" at bounding box center [135, 293] width 17 height 7
click at [127, 294] on input "NIPSCO" at bounding box center [129, 292] width 4 height 4
radio input "true"
click at [150, 354] on select "Select Item... A1 A2 CH CM CN I1 I2 I3 IN MP OT P1 P2 PUD R1 R2 R3 R4 RL RR" at bounding box center [456, 353] width 672 height 13
click at [120, 347] on select "Select Item... A1 A2 CH CM CN I1 I2 I3 IN MP OT P1 P2 PUD R1 R2 R3 R4 RL RR" at bounding box center [456, 353] width 672 height 13
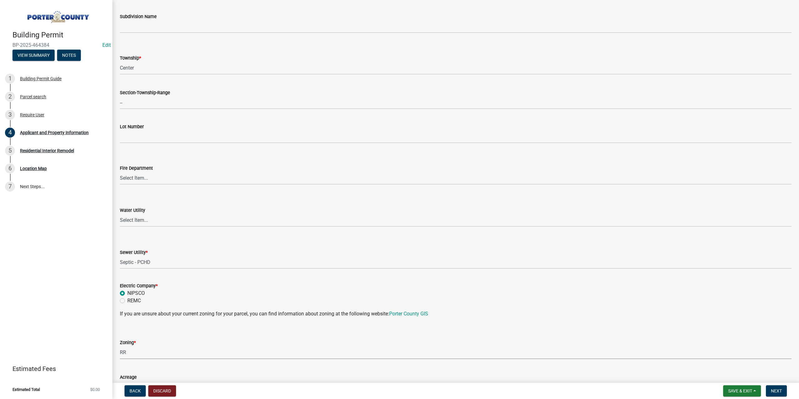
select select "92efe679-05f4-414a-9426-51627fba5de6"
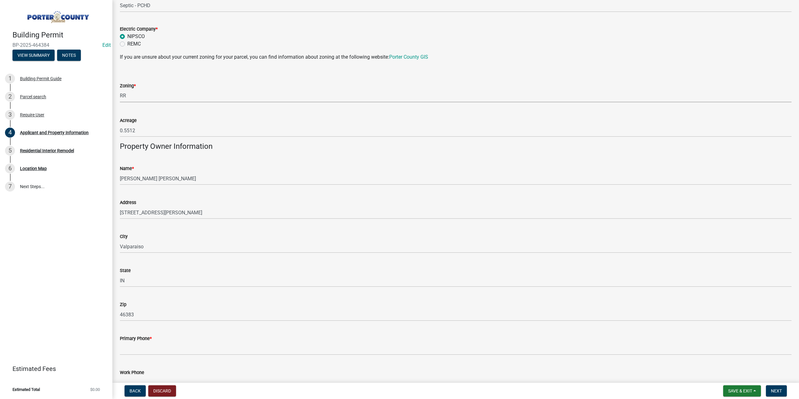
scroll to position [562, 0]
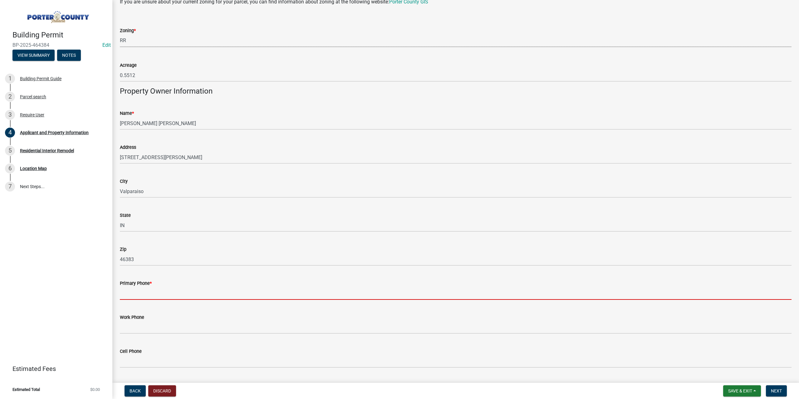
click at [151, 289] on input "Primary Phone *" at bounding box center [456, 293] width 672 height 13
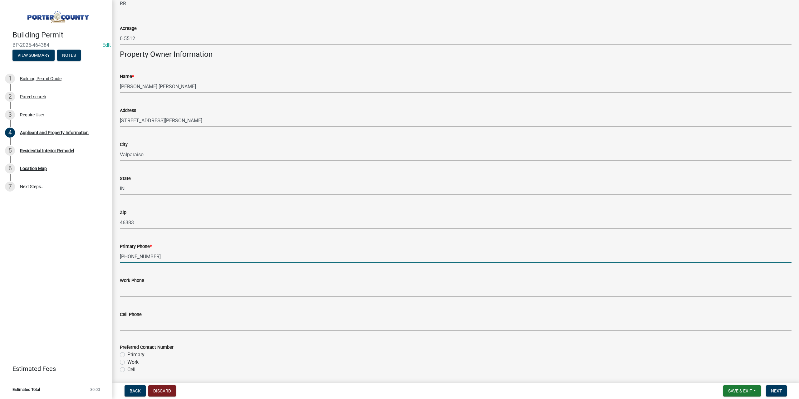
scroll to position [687, 0]
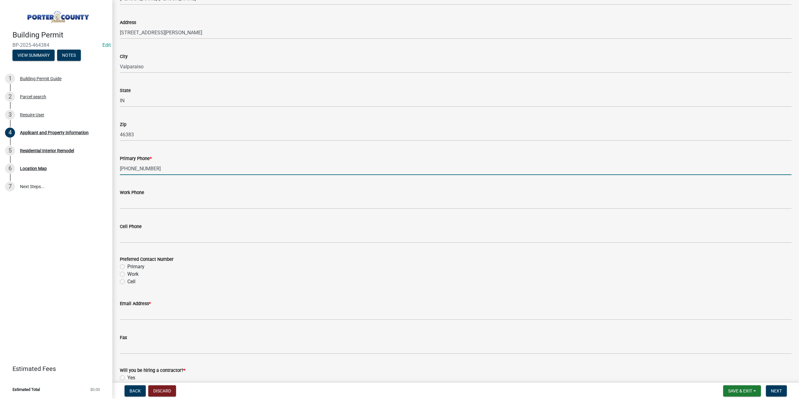
type input "312-513-8334"
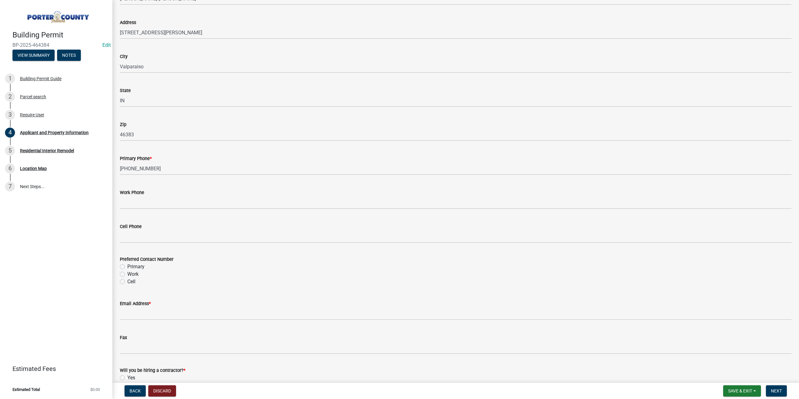
click at [127, 268] on label "Primary" at bounding box center [135, 266] width 17 height 7
click at [127, 267] on input "Primary" at bounding box center [129, 265] width 4 height 4
radio input "true"
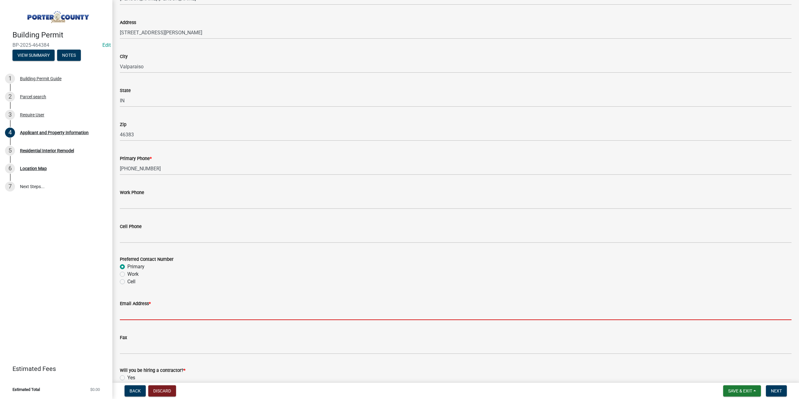
click at [144, 310] on input "Email Address *" at bounding box center [456, 314] width 672 height 13
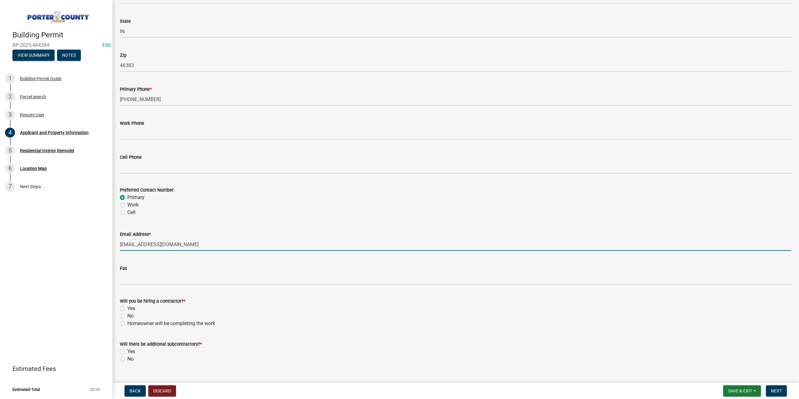
scroll to position [768, 0]
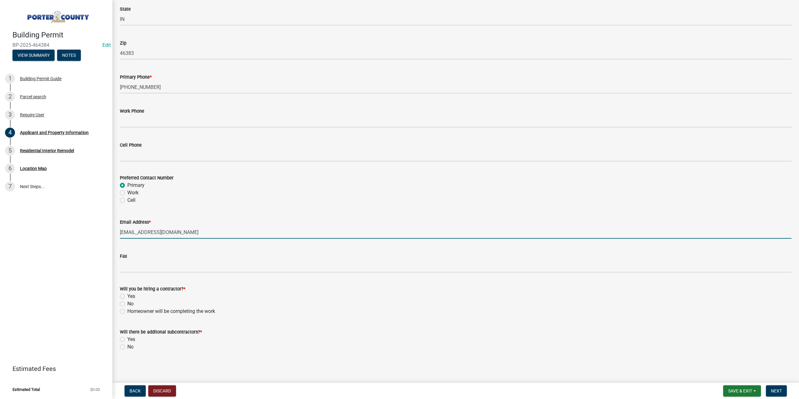
type input "jgollech30@gmail.com"
click at [127, 297] on label "Yes" at bounding box center [131, 296] width 8 height 7
click at [127, 297] on input "Yes" at bounding box center [129, 295] width 4 height 4
radio input "true"
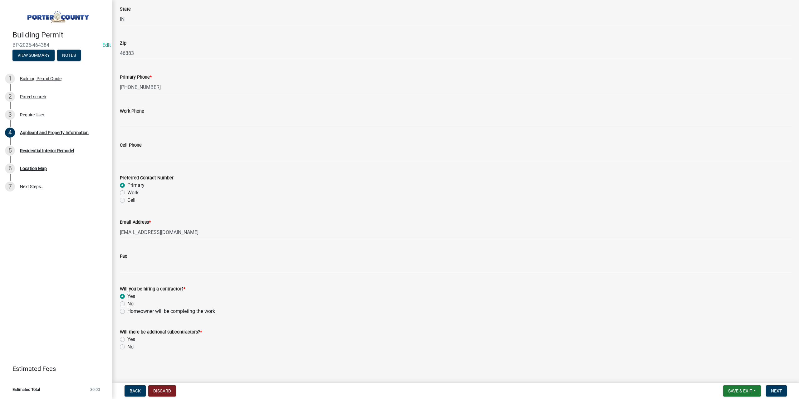
click at [127, 346] on label "No" at bounding box center [130, 346] width 6 height 7
click at [127, 346] on input "No" at bounding box center [129, 345] width 4 height 4
radio input "true"
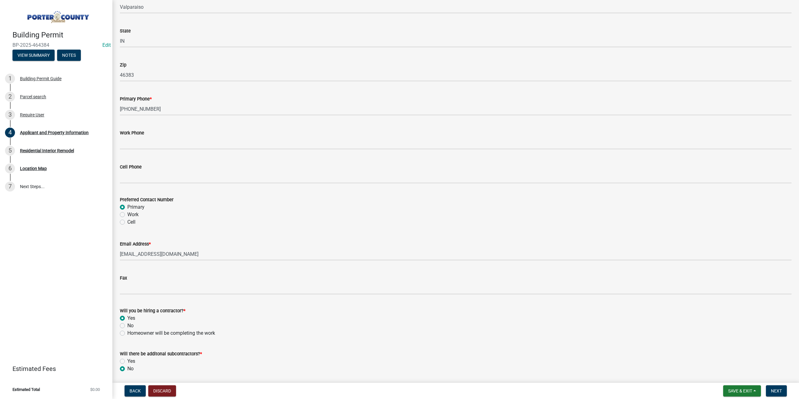
scroll to position [737, 0]
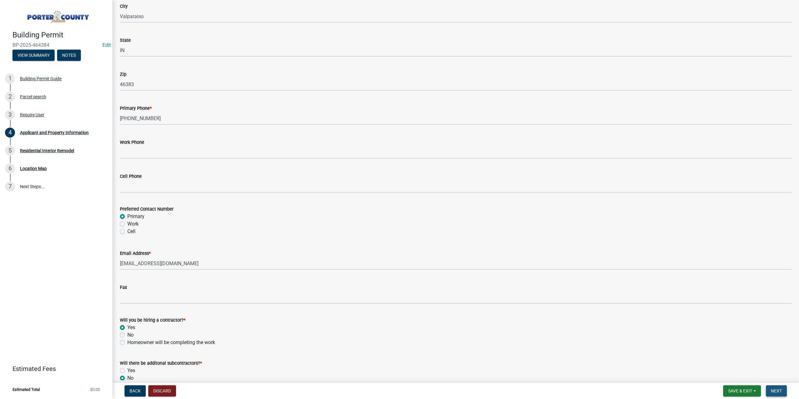
click at [771, 390] on span "Next" at bounding box center [776, 391] width 11 height 5
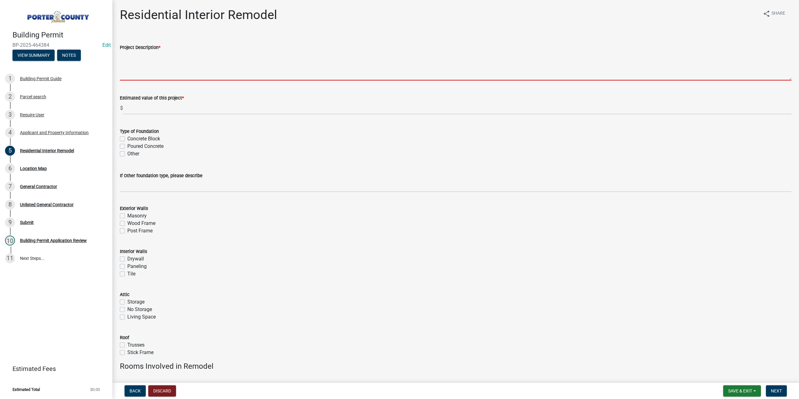
click at [161, 60] on textarea "Project Description *" at bounding box center [456, 65] width 672 height 29
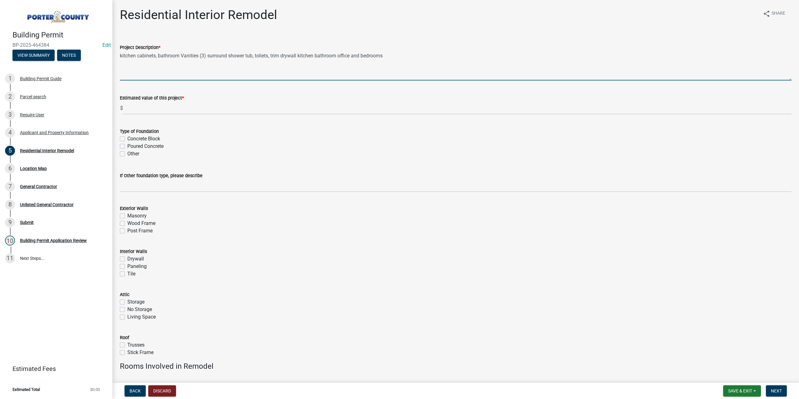
type textarea "kitchen cabinets, bathroom Vanities (3) surround shower tub, toliets, trim dryw…"
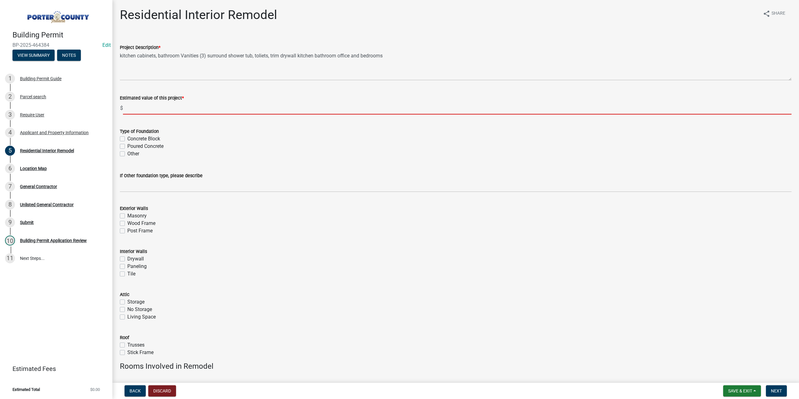
click at [143, 106] on input "text" at bounding box center [457, 108] width 669 height 13
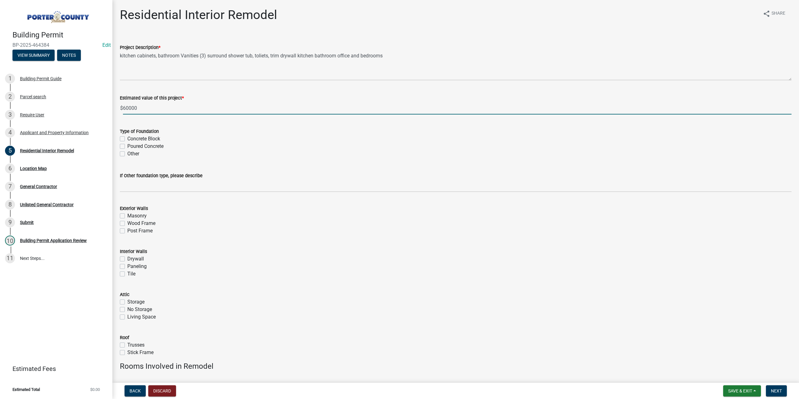
type input "60000"
click at [127, 139] on label "Concrete Block" at bounding box center [143, 138] width 33 height 7
click at [127, 139] on input "Concrete Block" at bounding box center [129, 137] width 4 height 4
checkbox input "true"
checkbox input "false"
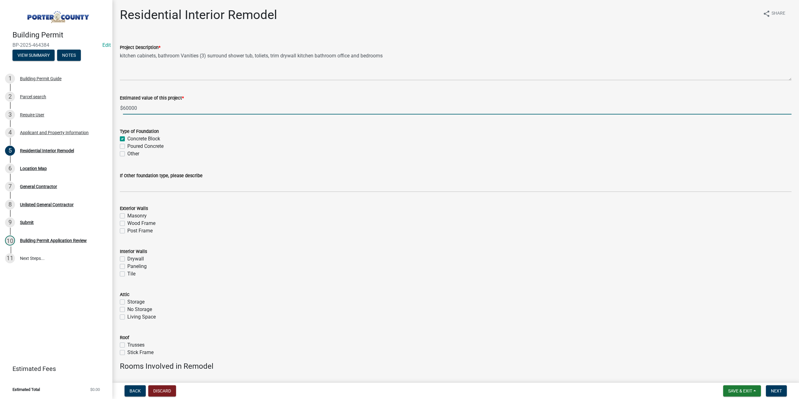
checkbox input "false"
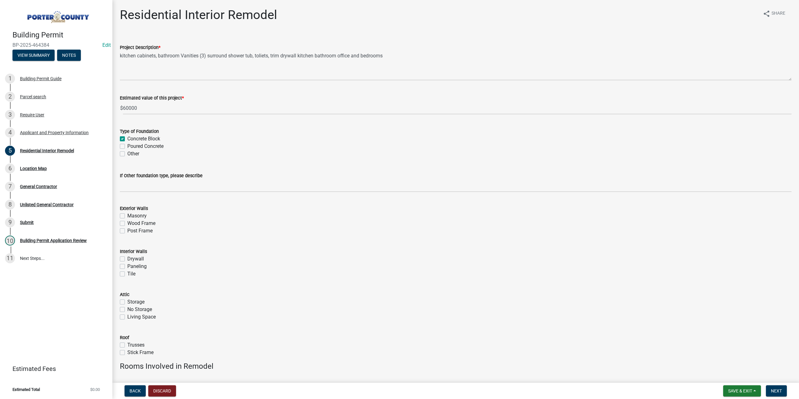
click at [127, 223] on label "Wood Frame" at bounding box center [141, 223] width 28 height 7
click at [127, 223] on input "Wood Frame" at bounding box center [129, 222] width 4 height 4
checkbox input "true"
checkbox input "false"
checkbox input "true"
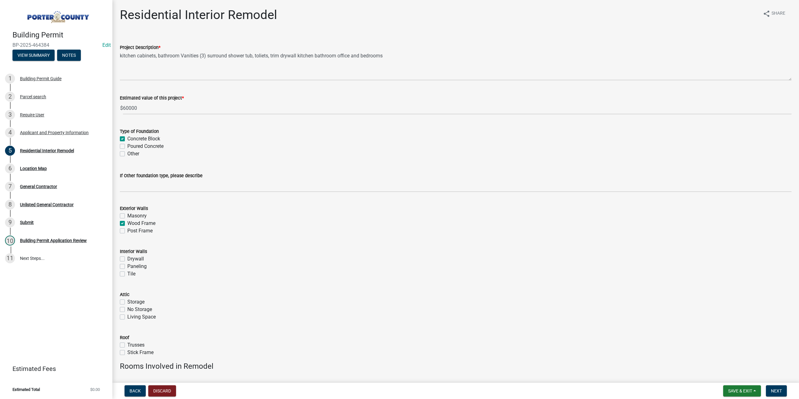
checkbox input "false"
click at [127, 259] on label "Drywall" at bounding box center [135, 258] width 17 height 7
click at [127, 259] on input "Drywall" at bounding box center [129, 257] width 4 height 4
checkbox input "true"
checkbox input "false"
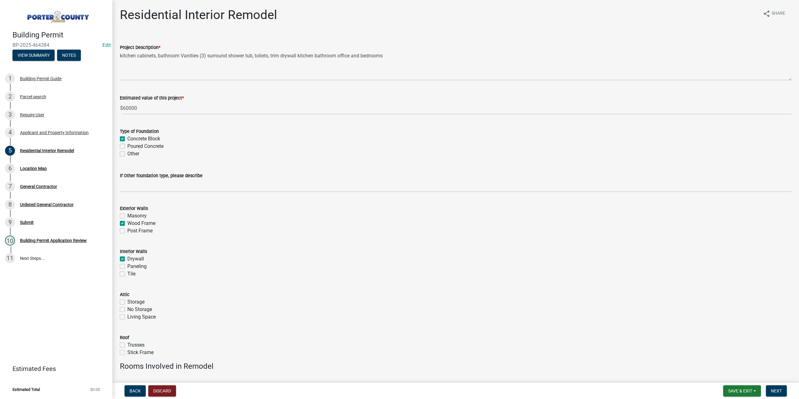
checkbox input "false"
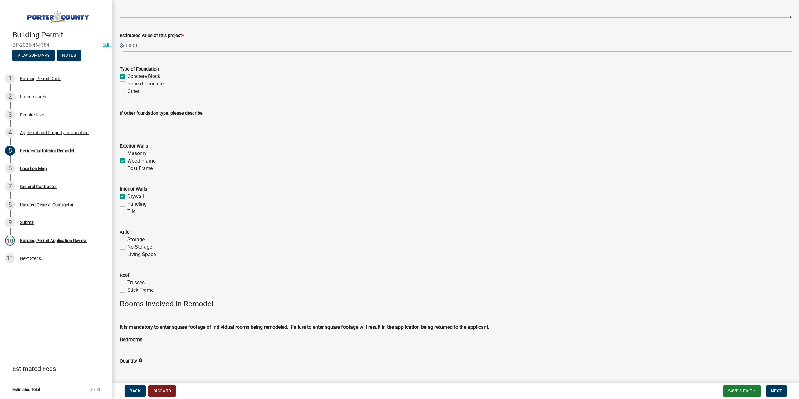
click at [127, 248] on label "No Storage" at bounding box center [139, 247] width 25 height 7
click at [127, 248] on input "No Storage" at bounding box center [129, 246] width 4 height 4
checkbox input "true"
checkbox input "false"
checkbox input "true"
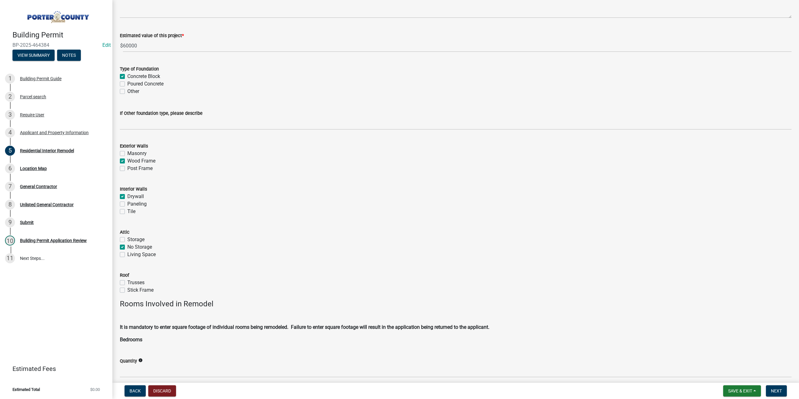
checkbox input "false"
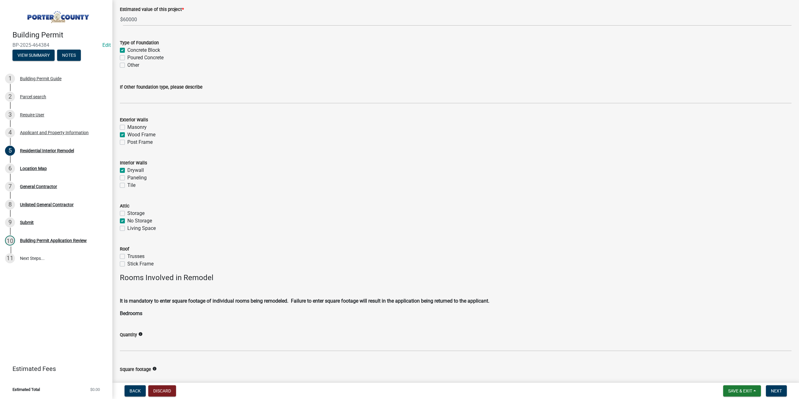
scroll to position [125, 0]
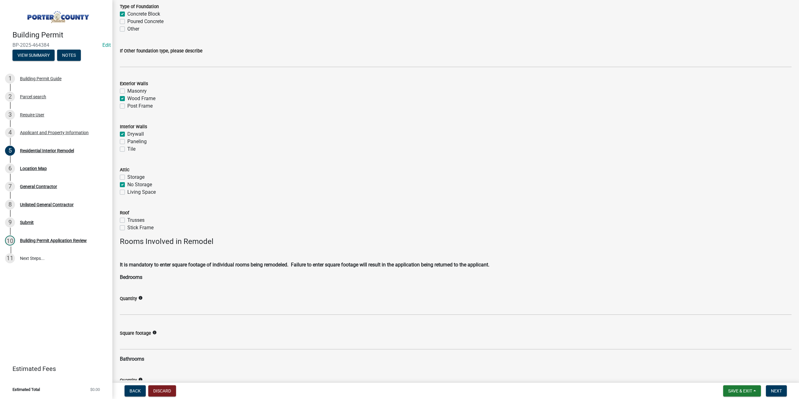
click at [127, 220] on label "Trusses" at bounding box center [135, 220] width 17 height 7
click at [127, 220] on input "Trusses" at bounding box center [129, 219] width 4 height 4
checkbox input "true"
checkbox input "false"
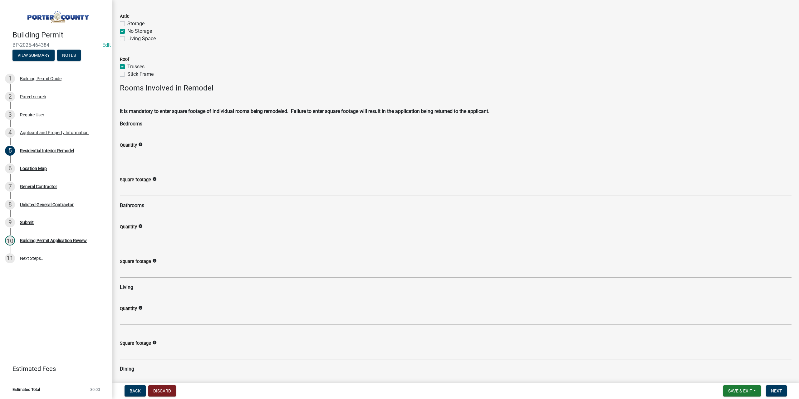
scroll to position [281, 0]
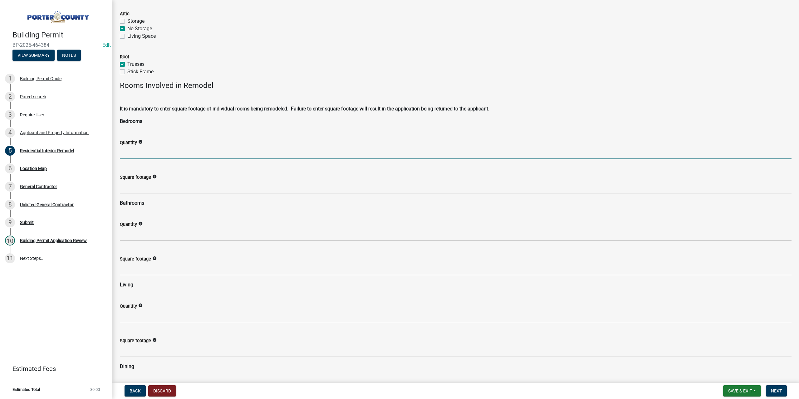
click at [140, 151] on input "text" at bounding box center [456, 152] width 672 height 13
type input "3"
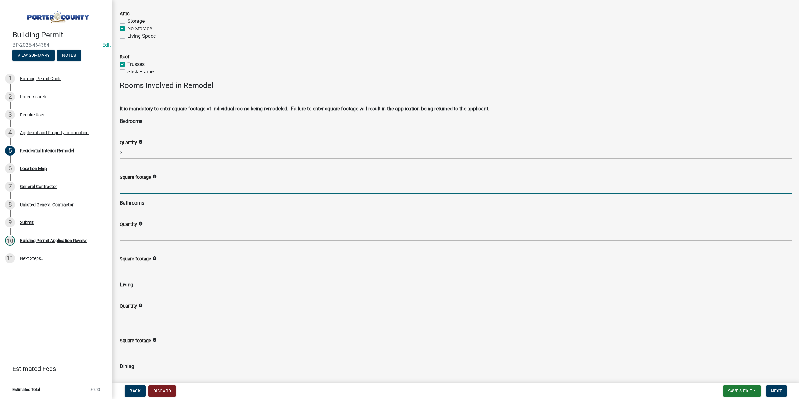
click at [146, 187] on input "text" at bounding box center [456, 187] width 672 height 13
type input "300"
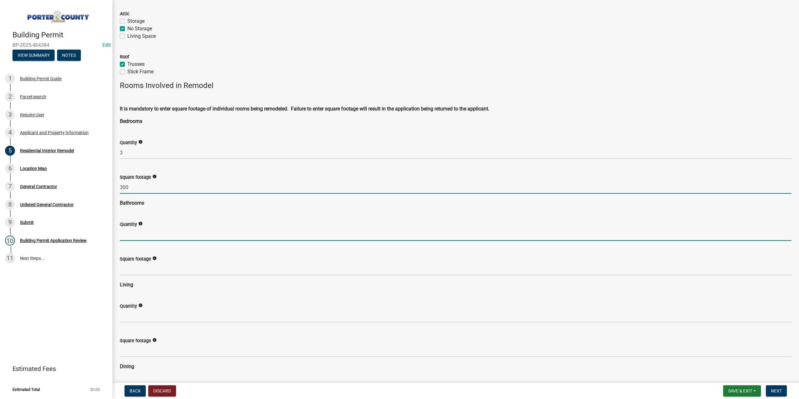
click at [156, 235] on input "text" at bounding box center [456, 234] width 672 height 13
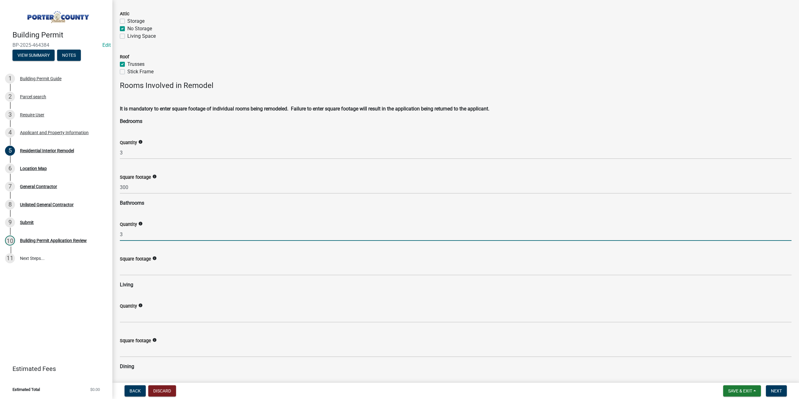
type input "3"
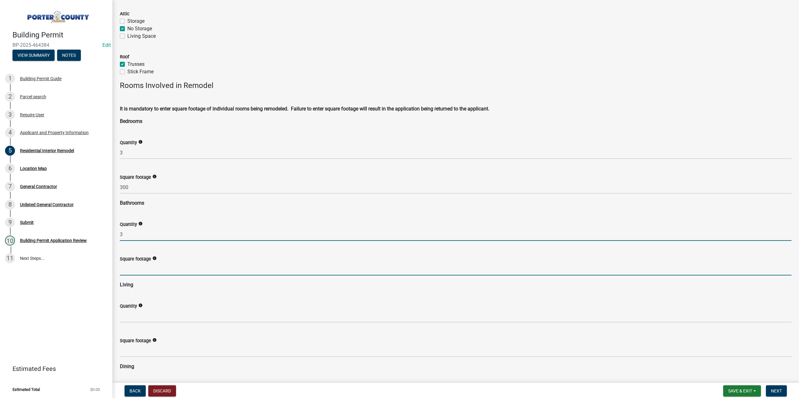
click at [134, 272] on input "text" at bounding box center [456, 269] width 672 height 13
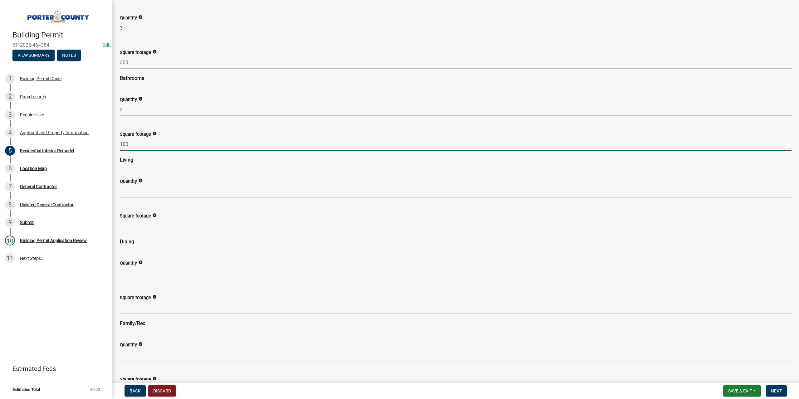
scroll to position [531, 0]
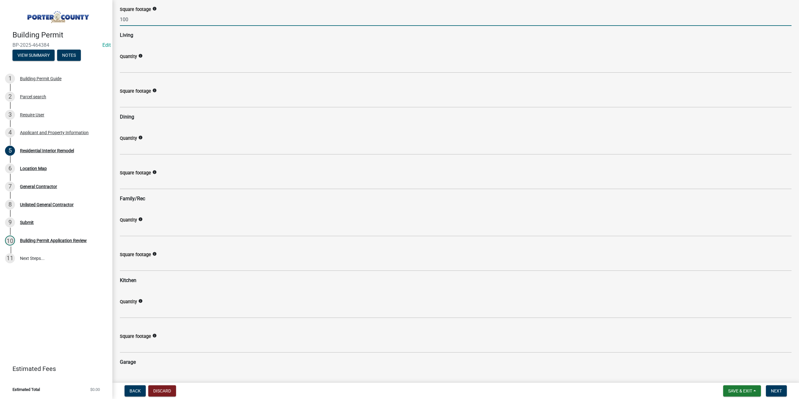
type input "100"
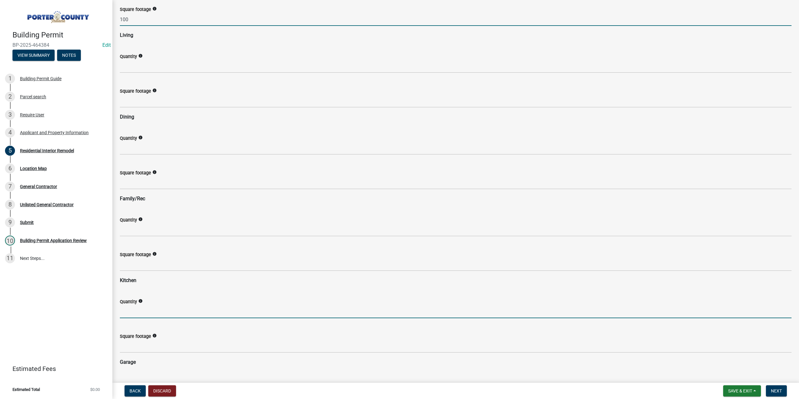
drag, startPoint x: 139, startPoint y: 310, endPoint x: 137, endPoint y: 306, distance: 4.8
click at [139, 310] on input "text" at bounding box center [456, 312] width 672 height 13
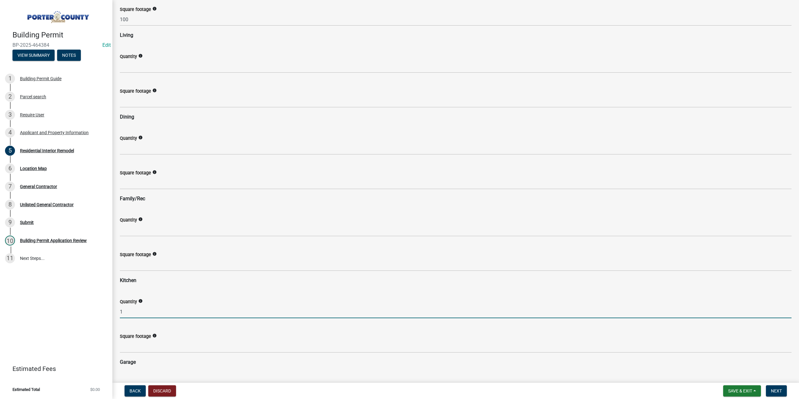
type input "1"
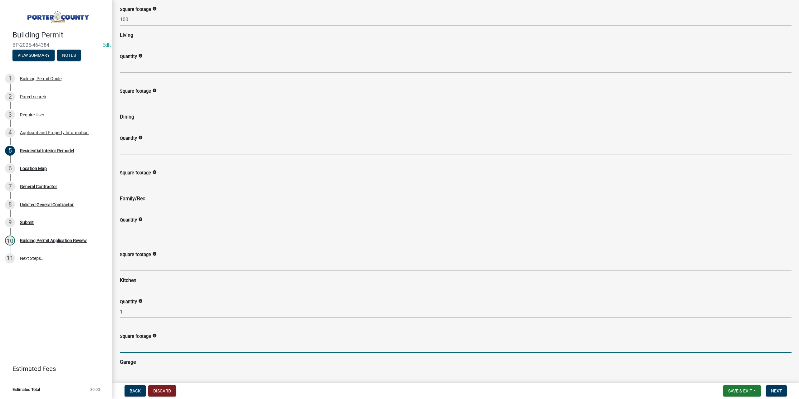
click at [138, 347] on input "text" at bounding box center [456, 346] width 672 height 13
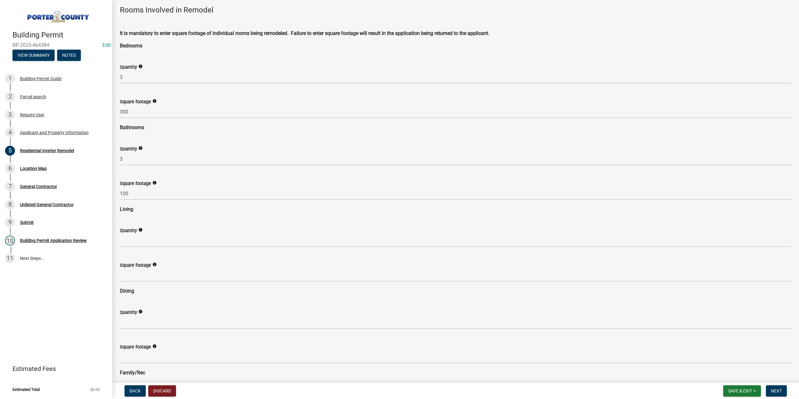
scroll to position [312, 0]
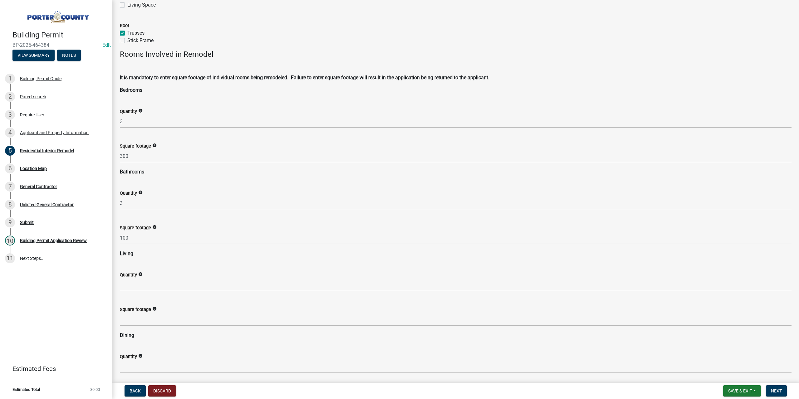
type input "200"
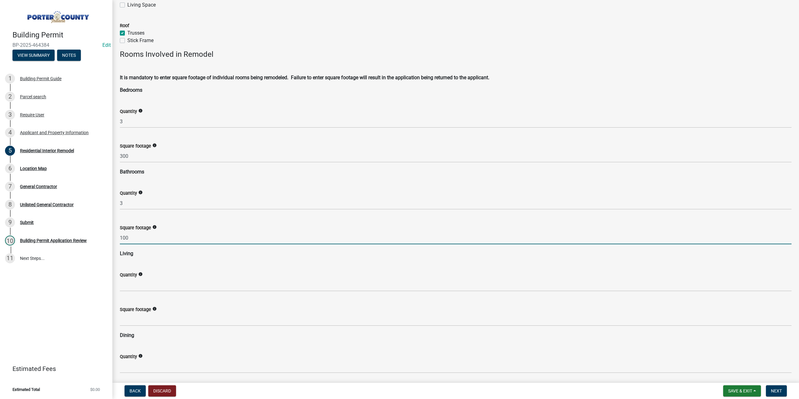
click at [144, 240] on input "100" at bounding box center [456, 238] width 672 height 13
type input "1"
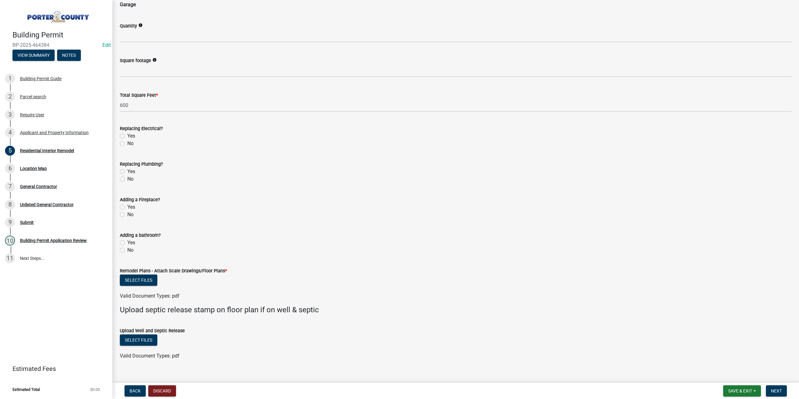
scroll to position [898, 0]
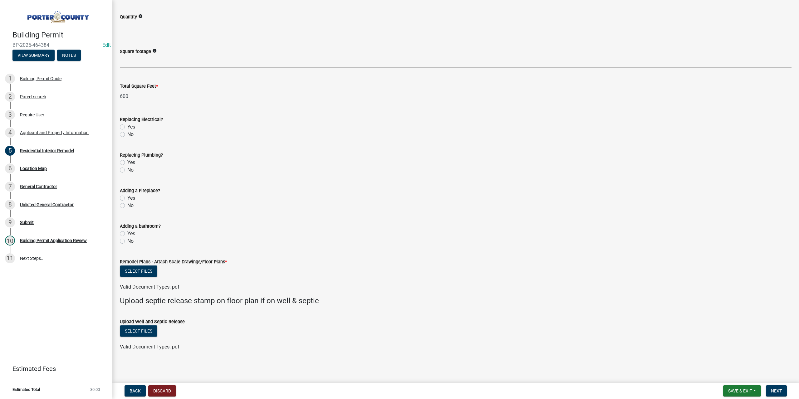
type input "300"
click at [127, 135] on label "No" at bounding box center [130, 134] width 6 height 7
click at [127, 135] on input "No" at bounding box center [129, 133] width 4 height 4
radio input "true"
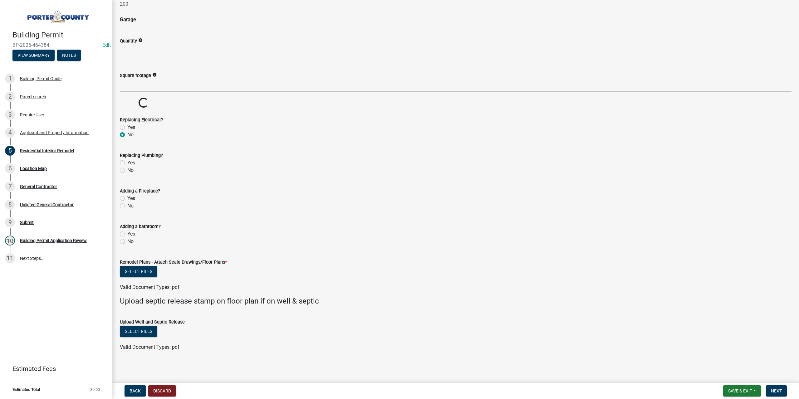
drag, startPoint x: 121, startPoint y: 170, endPoint x: 123, endPoint y: 185, distance: 15.1
click at [127, 170] on label "No" at bounding box center [130, 170] width 6 height 7
click at [127, 170] on input "No" at bounding box center [129, 169] width 4 height 4
radio input "true"
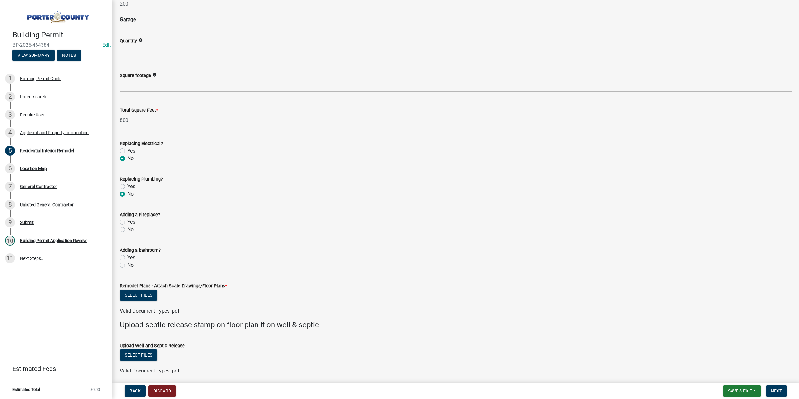
click at [127, 230] on label "No" at bounding box center [130, 229] width 6 height 7
click at [127, 230] on input "No" at bounding box center [129, 228] width 4 height 4
radio input "true"
click at [127, 267] on label "No" at bounding box center [130, 265] width 6 height 7
click at [127, 266] on input "No" at bounding box center [129, 264] width 4 height 4
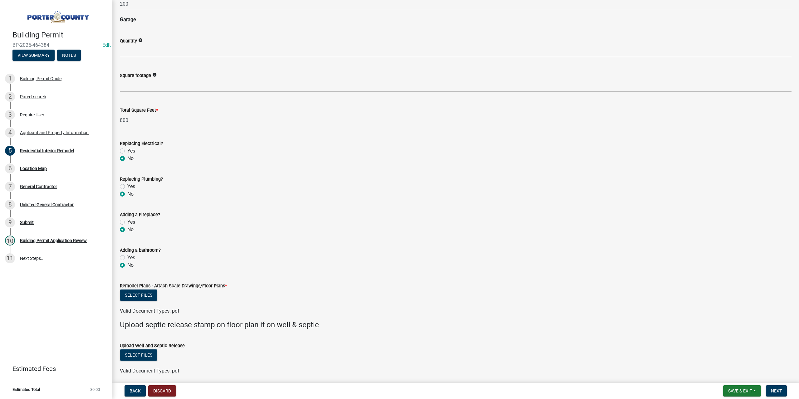
radio input "true"
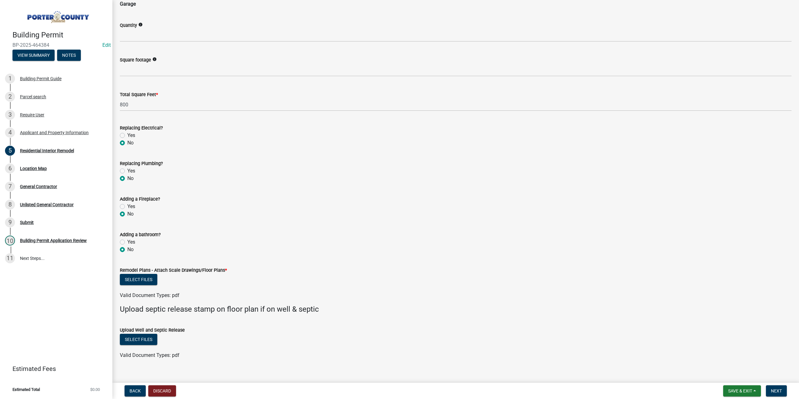
scroll to position [898, 0]
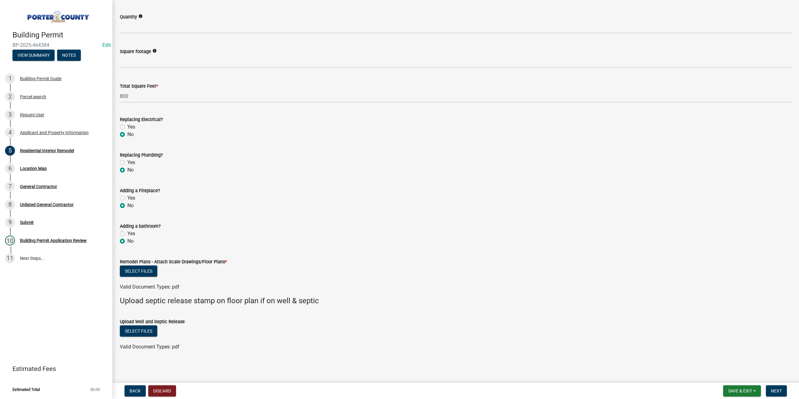
click at [144, 264] on div "Remodel Plans - Attach Scale Drawings/Floor Plans *" at bounding box center [456, 261] width 672 height 7
click at [156, 275] on button "Select files" at bounding box center [138, 271] width 37 height 11
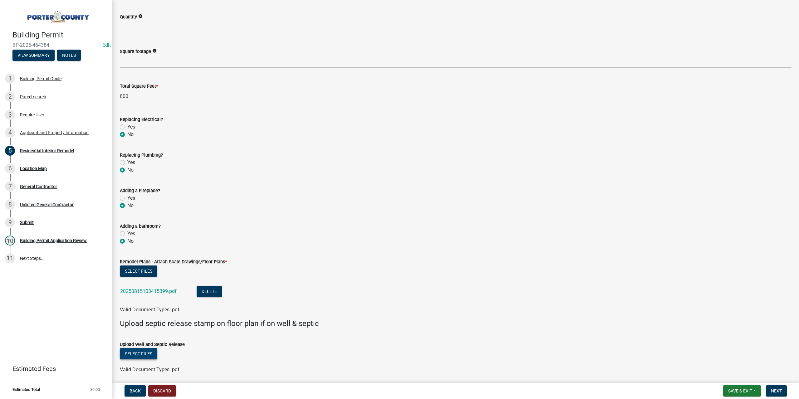
click at [147, 355] on button "Select files" at bounding box center [138, 353] width 37 height 11
click at [778, 391] on span "Next" at bounding box center [776, 391] width 11 height 5
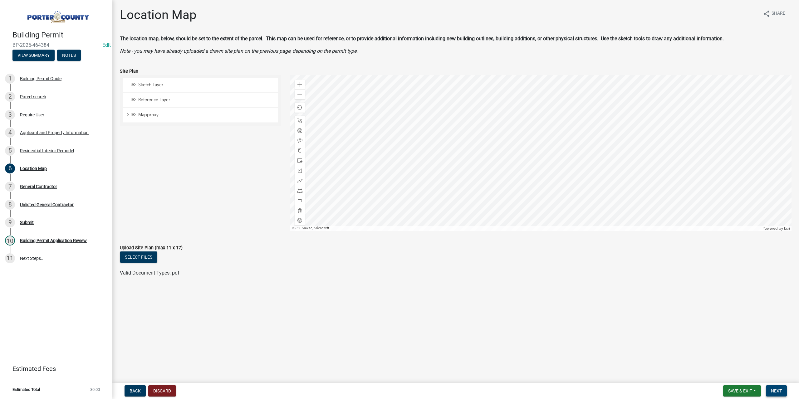
click at [782, 393] on span "Next" at bounding box center [776, 391] width 11 height 5
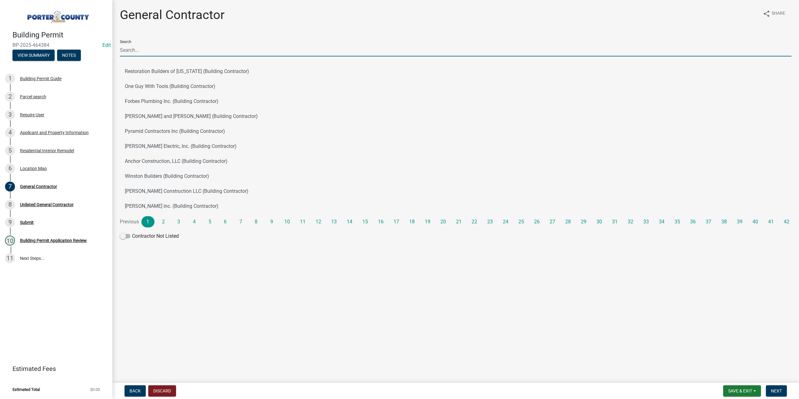
click at [149, 51] on input "Search" at bounding box center [456, 50] width 672 height 13
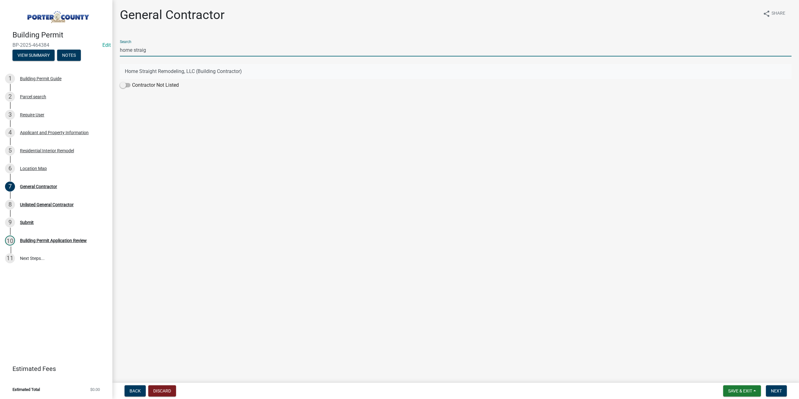
type input "home straig"
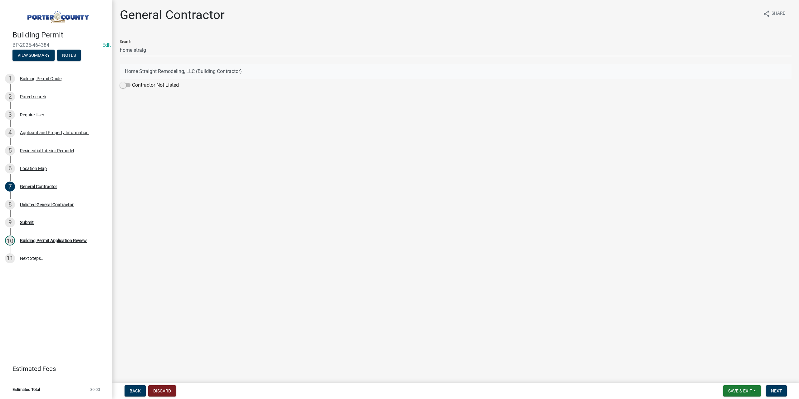
click at [134, 68] on button "Home Straight Remodeling, LLC (Building Contractor)" at bounding box center [456, 71] width 672 height 15
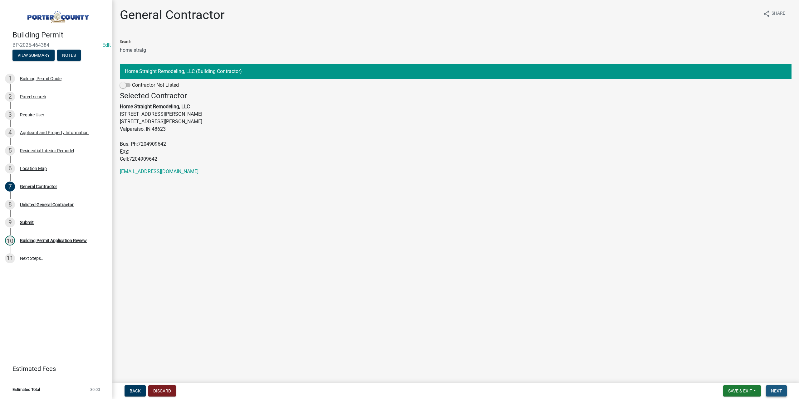
click at [775, 396] on button "Next" at bounding box center [776, 391] width 21 height 11
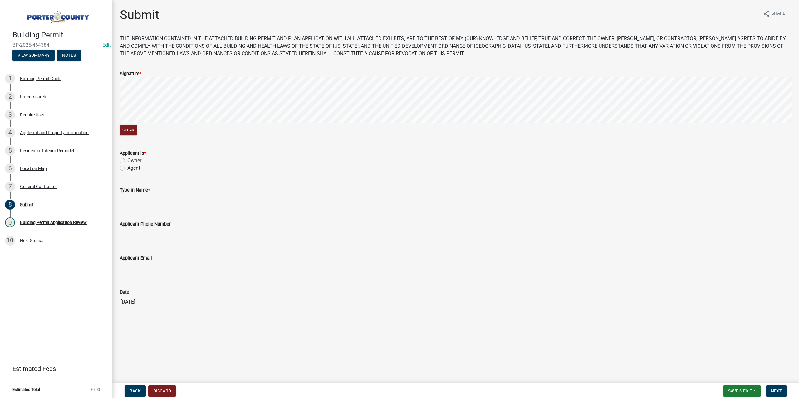
click at [127, 166] on label "Agent" at bounding box center [133, 168] width 13 height 7
click at [127, 166] on input "Agent" at bounding box center [129, 167] width 4 height 4
radio input "true"
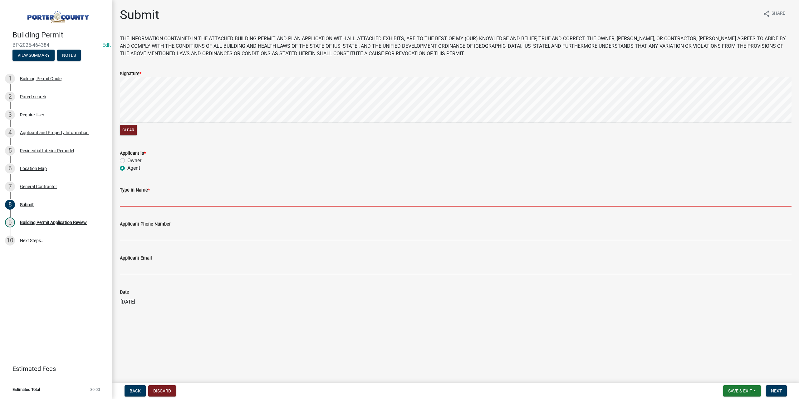
click at [130, 199] on input "Type in Name *" at bounding box center [456, 200] width 672 height 13
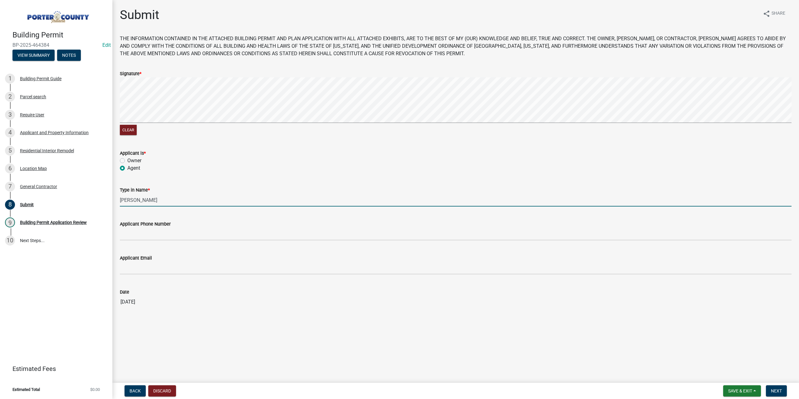
type input "Jonathan Ollech"
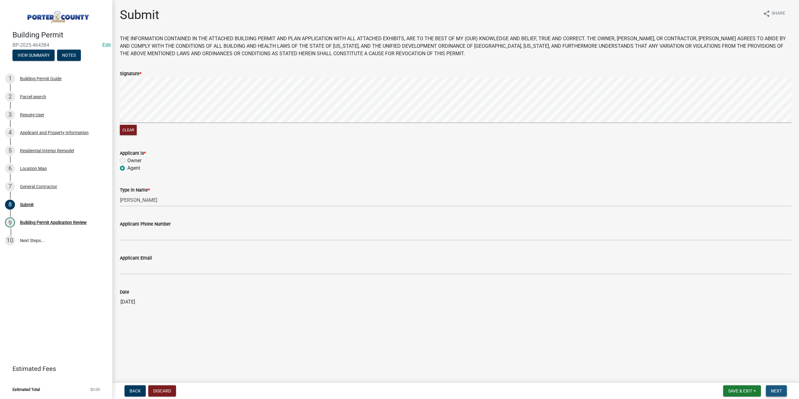
click at [779, 395] on button "Next" at bounding box center [776, 391] width 21 height 11
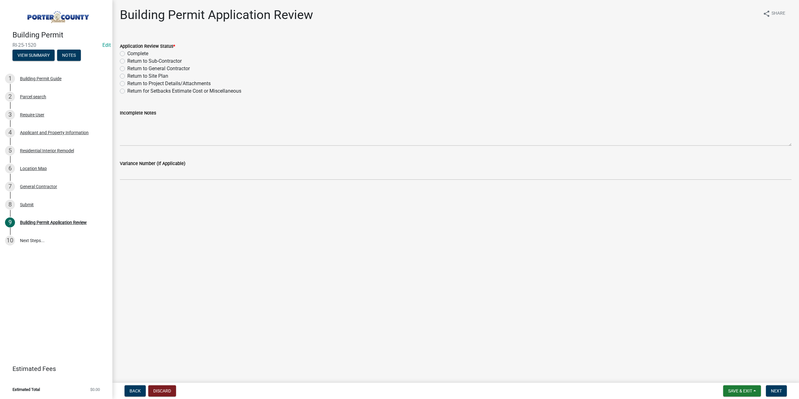
drag, startPoint x: 123, startPoint y: 54, endPoint x: 125, endPoint y: 61, distance: 7.1
click at [127, 55] on label "Complete" at bounding box center [137, 53] width 21 height 7
click at [127, 54] on input "Complete" at bounding box center [129, 52] width 4 height 4
radio input "true"
click at [781, 393] on button "Next" at bounding box center [776, 391] width 21 height 11
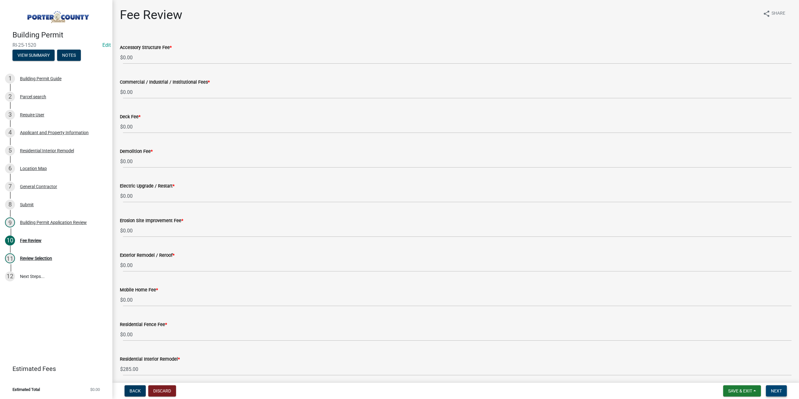
click at [781, 391] on span "Next" at bounding box center [776, 391] width 11 height 5
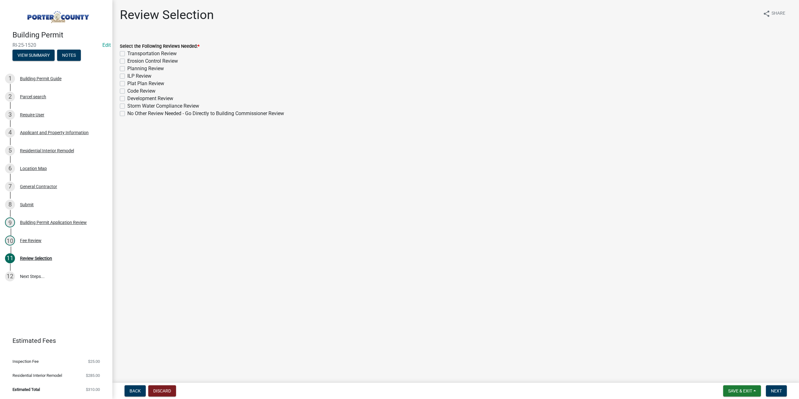
click at [127, 114] on label "No Other Review Needed - Go Directly to Building Commissioner Review" at bounding box center [205, 113] width 157 height 7
click at [127, 114] on input "No Other Review Needed - Go Directly to Building Commissioner Review" at bounding box center [129, 112] width 4 height 4
checkbox input "true"
checkbox input "false"
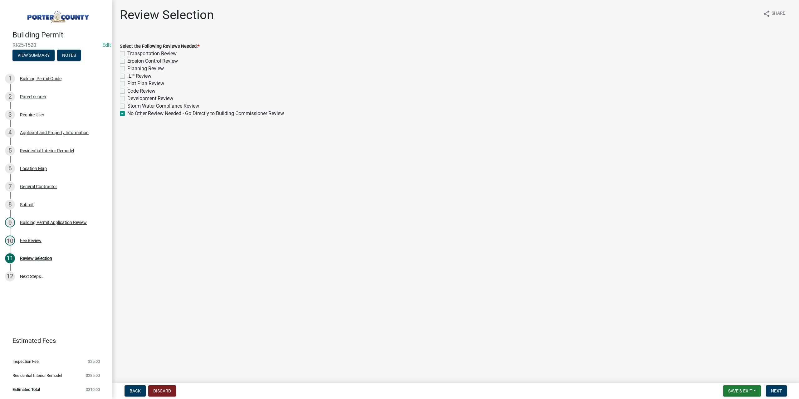
checkbox input "false"
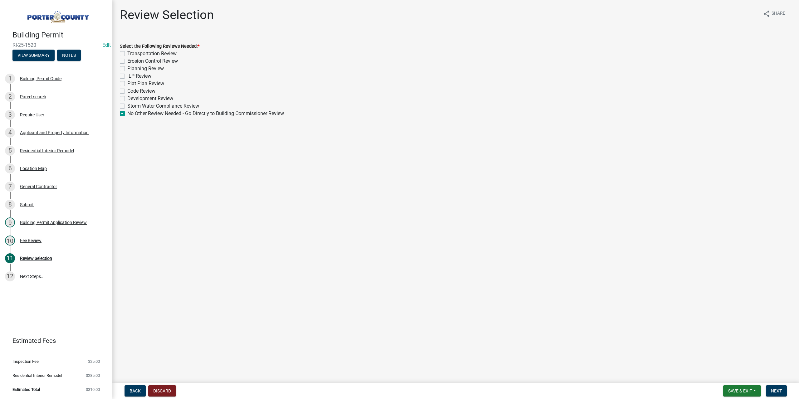
checkbox input "false"
checkbox input "true"
click at [774, 391] on span "Next" at bounding box center [776, 391] width 11 height 5
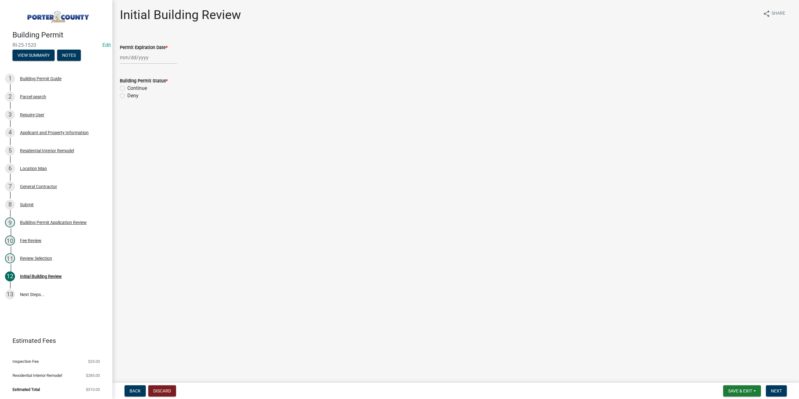
click at [131, 57] on div at bounding box center [148, 57] width 57 height 13
select select "8"
click at [167, 72] on select "1525 1526 1527 1528 1529 1530 1531 1532 1533 1534 1535 1536 1537 1538 1539 1540…" at bounding box center [169, 71] width 22 height 9
select select "2026"
click at [158, 67] on select "1525 1526 1527 1528 1529 1530 1531 1532 1533 1534 1535 1536 1537 1538 1539 1540…" at bounding box center [169, 71] width 22 height 9
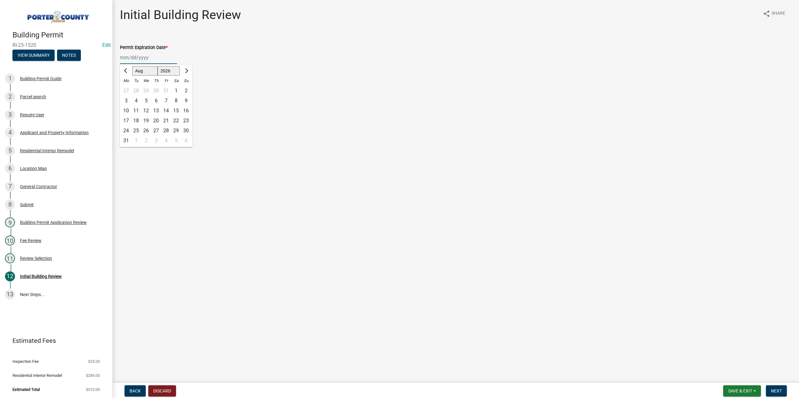
click at [177, 111] on div "15" at bounding box center [176, 111] width 10 height 10
type input "08/15/2026"
click at [127, 88] on label "Continue" at bounding box center [137, 88] width 20 height 7
click at [127, 88] on input "Continue" at bounding box center [129, 87] width 4 height 4
radio input "true"
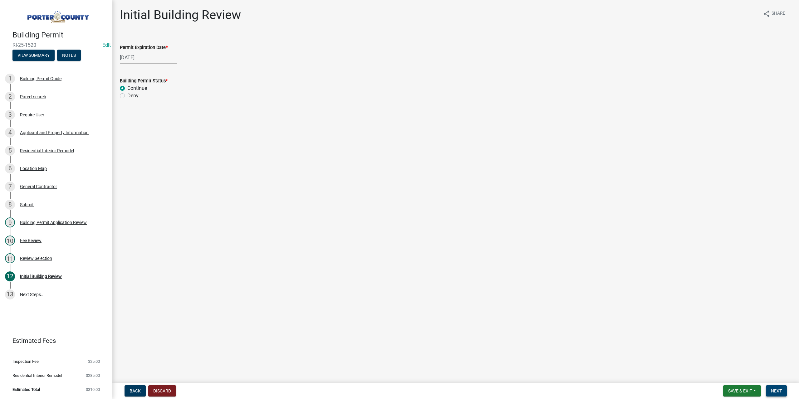
click at [776, 394] on button "Next" at bounding box center [776, 391] width 21 height 11
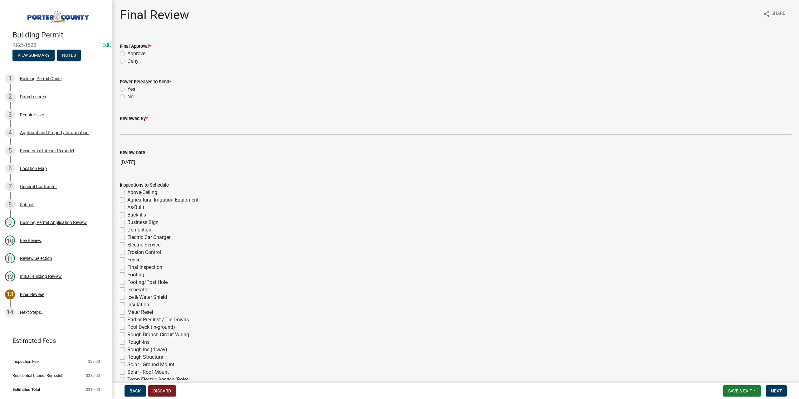
click at [127, 53] on label "Approve" at bounding box center [136, 53] width 18 height 7
click at [127, 53] on input "Approve" at bounding box center [129, 52] width 4 height 4
radio input "true"
click at [127, 97] on label "No" at bounding box center [130, 96] width 6 height 7
click at [127, 97] on input "No" at bounding box center [129, 95] width 4 height 4
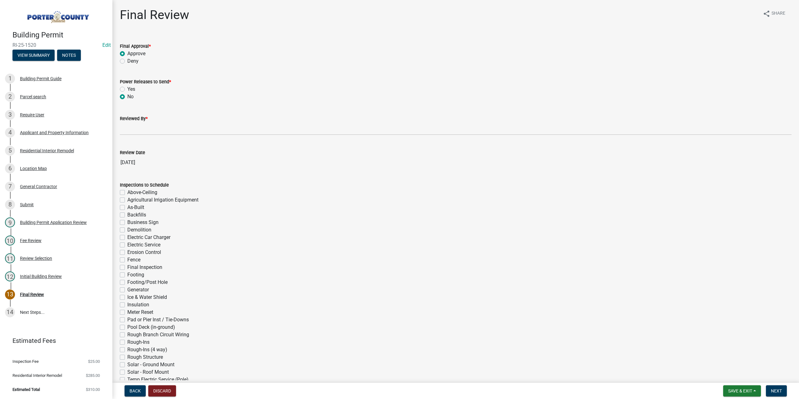
radio input "true"
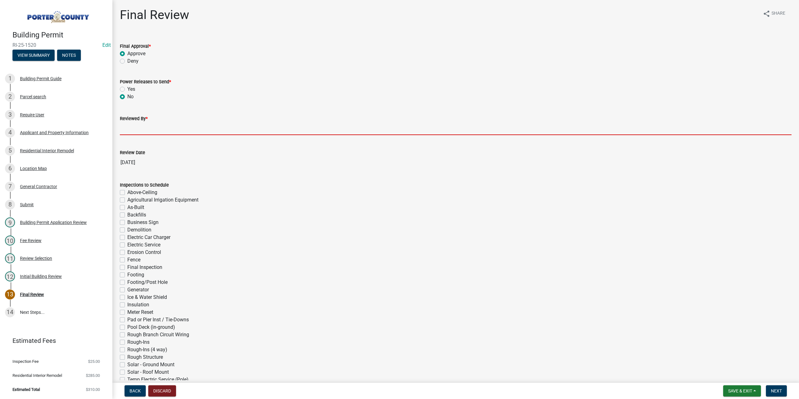
click at [137, 125] on input "Reviewed By *" at bounding box center [456, 128] width 672 height 13
type input "TT"
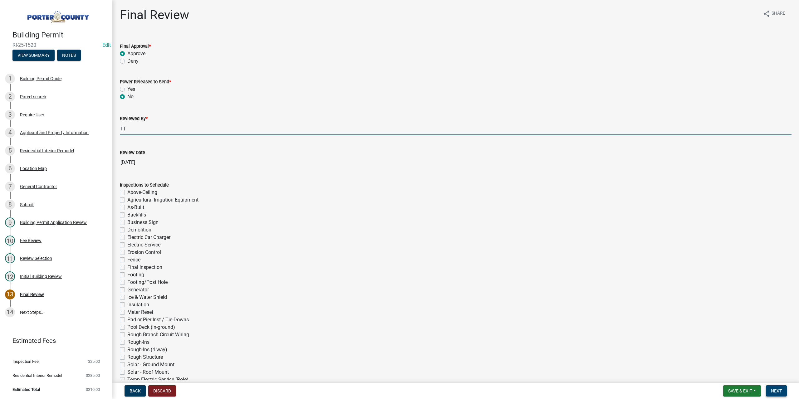
click at [776, 391] on span "Next" at bounding box center [776, 391] width 11 height 5
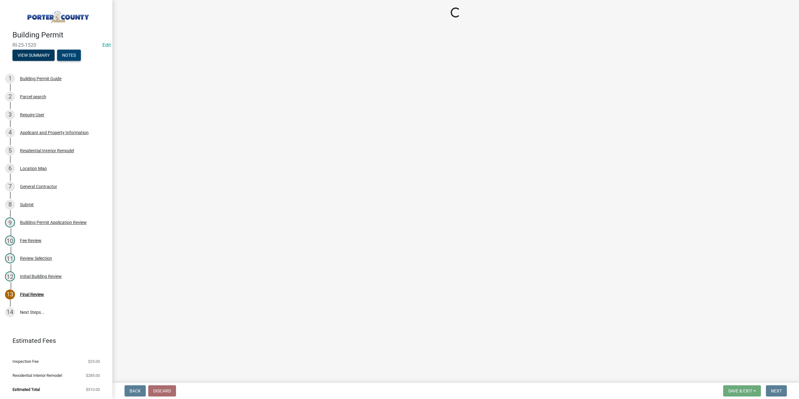
select select "3: 3"
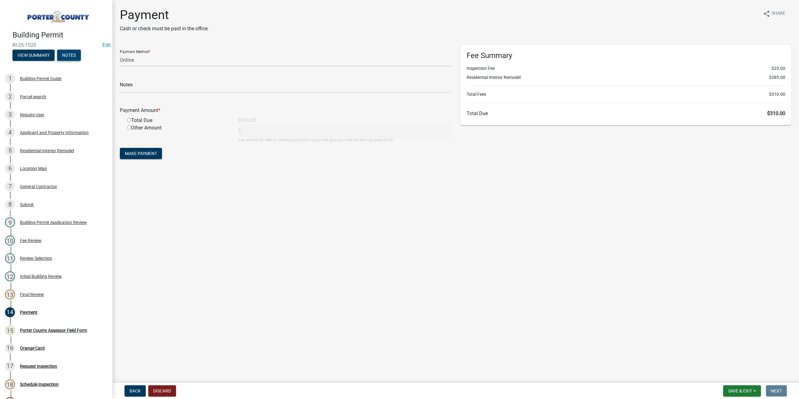
click at [68, 56] on button "Notes" at bounding box center [69, 55] width 24 height 11
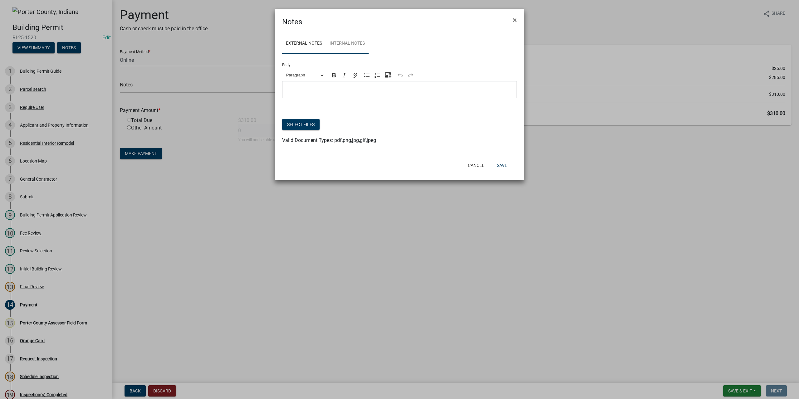
click at [349, 44] on link "Internal Notes" at bounding box center [347, 44] width 43 height 20
click at [306, 125] on button "Select files" at bounding box center [300, 124] width 37 height 11
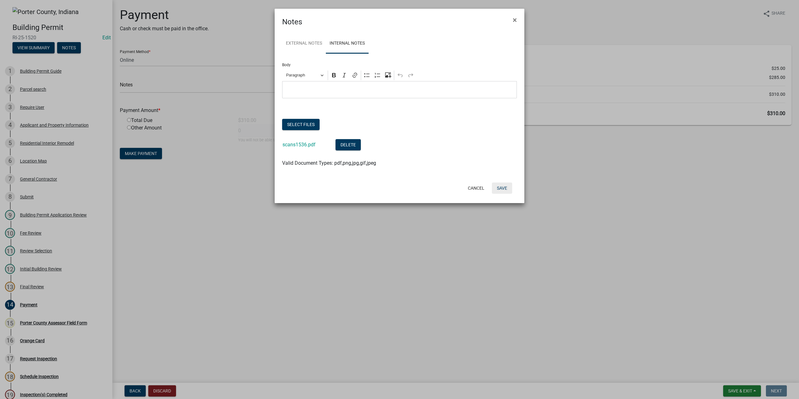
click at [503, 188] on button "Save" at bounding box center [502, 188] width 20 height 11
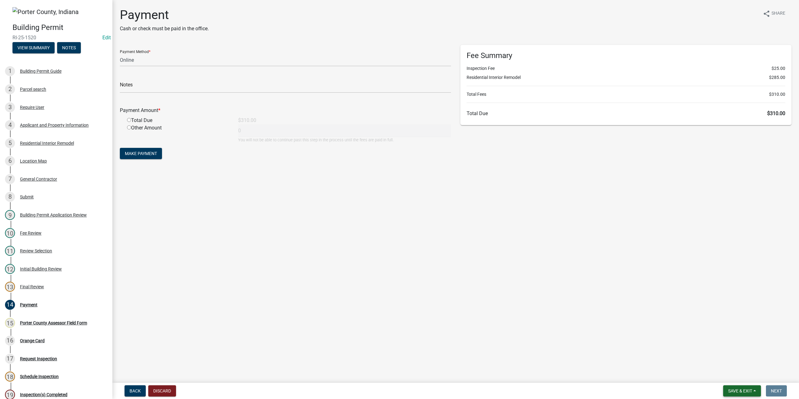
click at [738, 389] on span "Save & Exit" at bounding box center [741, 391] width 24 height 5
click at [738, 372] on button "Save & Exit" at bounding box center [736, 375] width 50 height 15
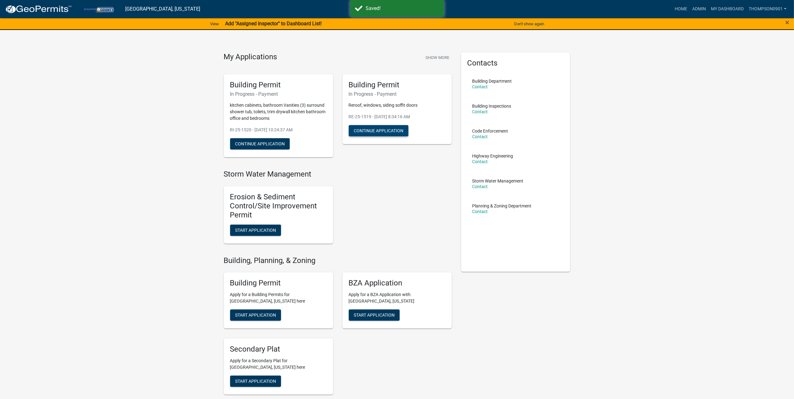
click at [383, 131] on button "Continue Application" at bounding box center [379, 130] width 60 height 11
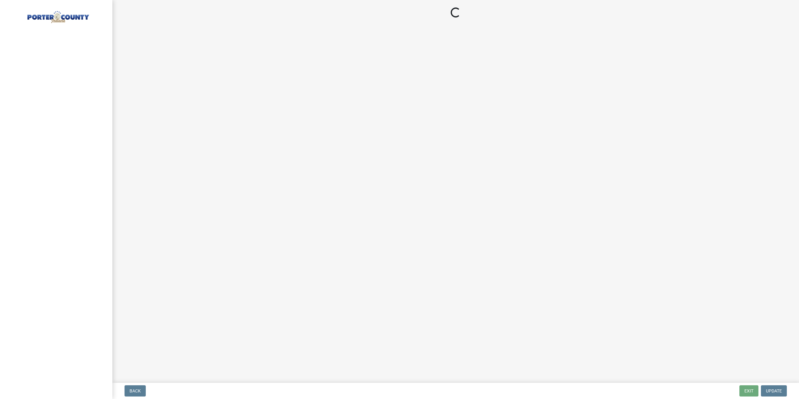
select select "3: 3"
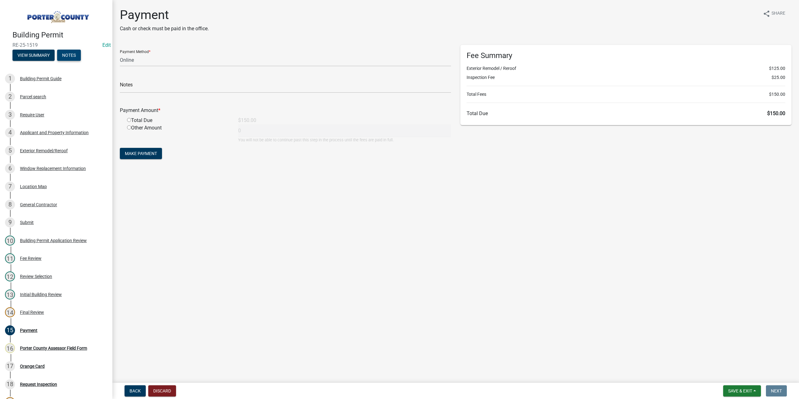
click at [73, 54] on button "Notes" at bounding box center [69, 55] width 24 height 11
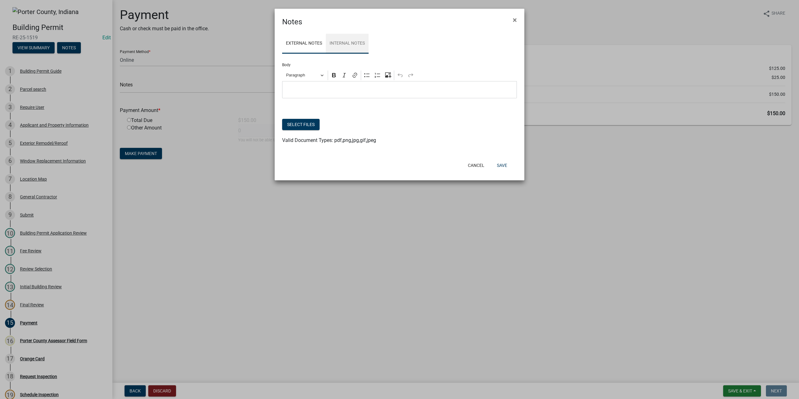
click at [357, 44] on link "Internal Notes" at bounding box center [347, 44] width 43 height 20
click at [312, 123] on button "Select files" at bounding box center [300, 124] width 37 height 11
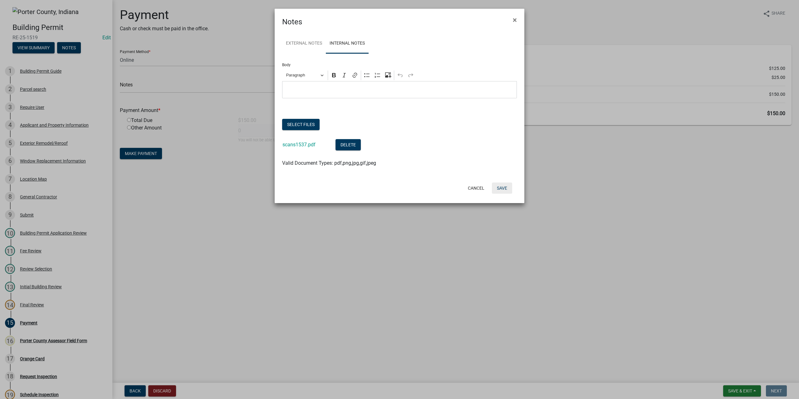
click at [505, 187] on button "Save" at bounding box center [502, 188] width 20 height 11
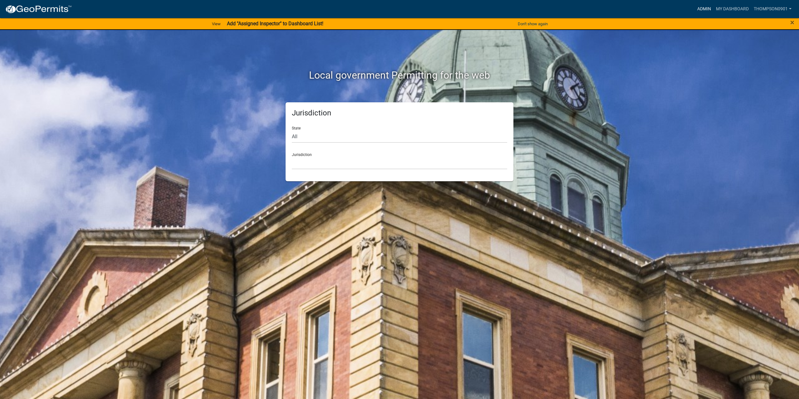
click at [705, 10] on link "Admin" at bounding box center [704, 9] width 19 height 12
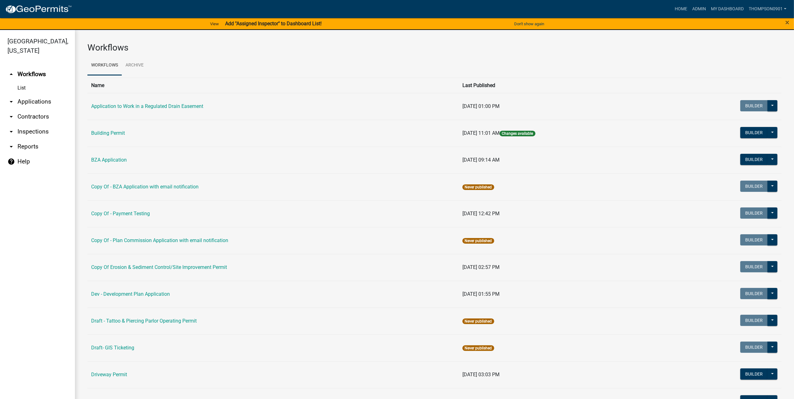
click at [37, 94] on link "arrow_drop_down Applications" at bounding box center [37, 101] width 75 height 15
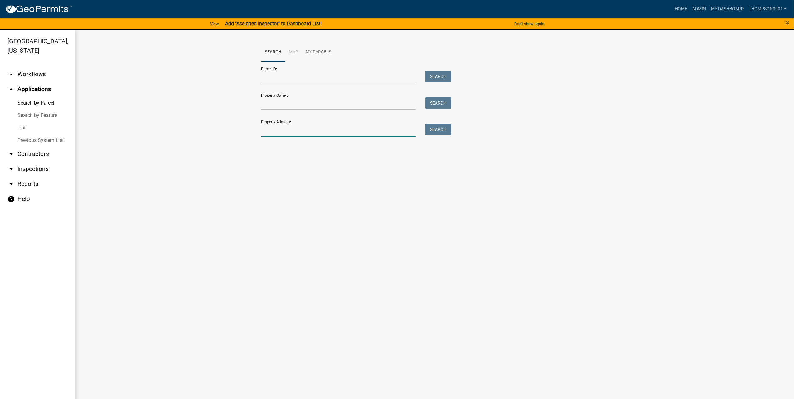
click at [293, 126] on input "Property Address:" at bounding box center [338, 130] width 155 height 13
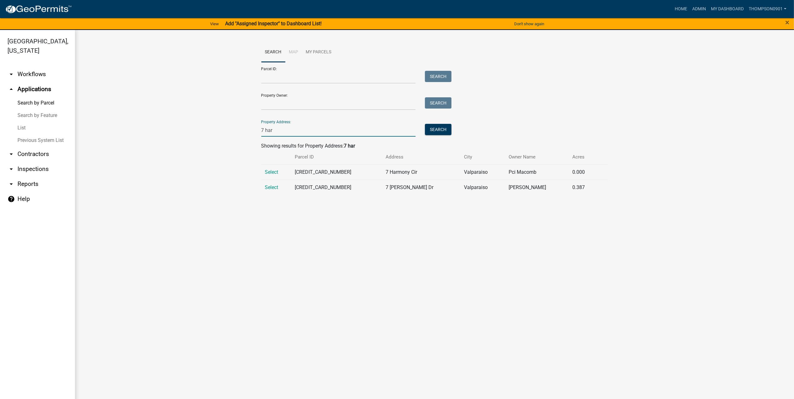
type input "7 har"
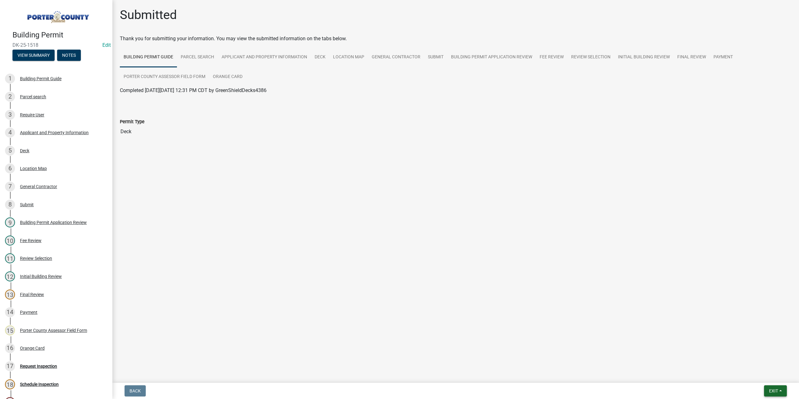
click at [771, 395] on button "Exit" at bounding box center [775, 391] width 23 height 11
click at [768, 377] on button "Save & Exit" at bounding box center [763, 375] width 50 height 15
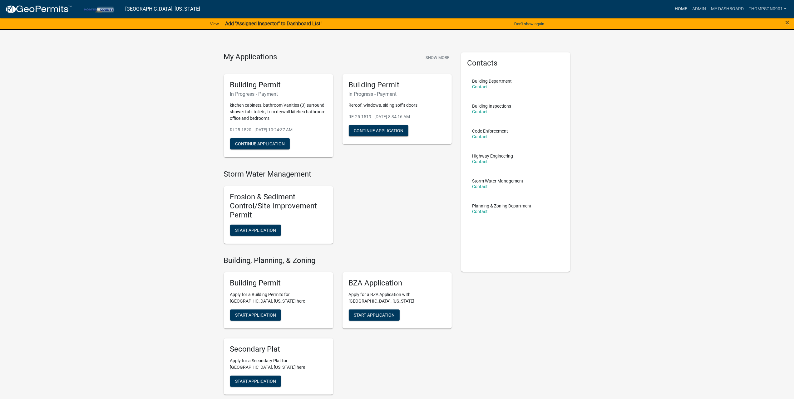
click at [679, 8] on link "Home" at bounding box center [680, 9] width 17 height 12
click at [704, 6] on link "Admin" at bounding box center [699, 9] width 19 height 12
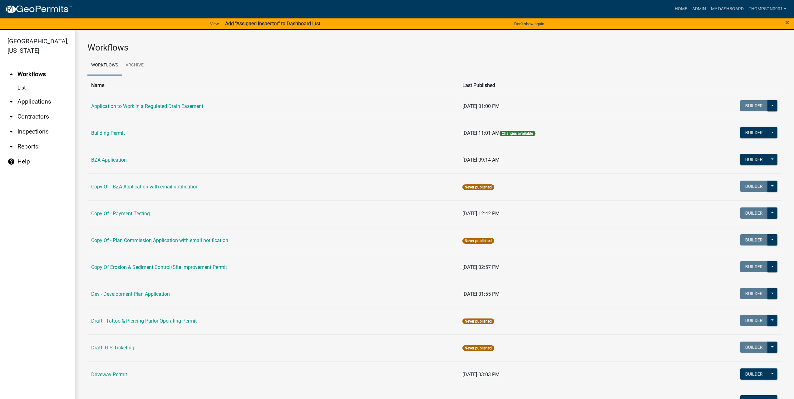
click at [44, 109] on link "arrow_drop_down Contractors" at bounding box center [37, 116] width 75 height 15
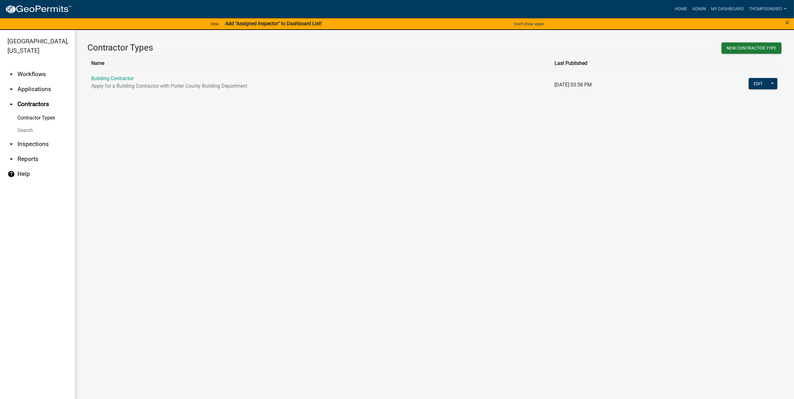
click at [32, 82] on link "arrow_drop_down Applications" at bounding box center [37, 89] width 75 height 15
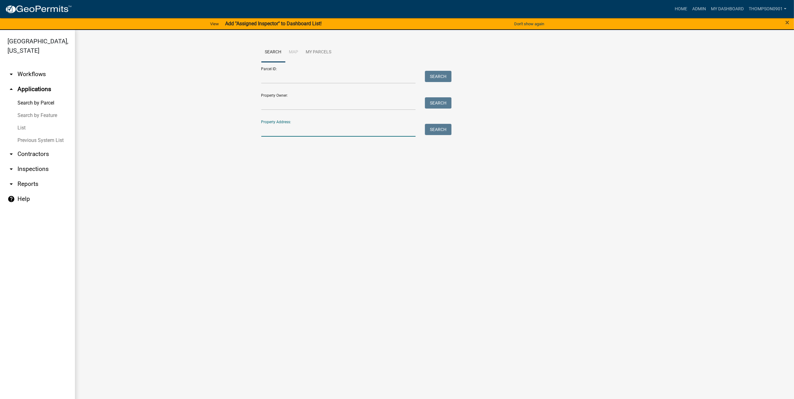
click at [277, 133] on input "Property Address:" at bounding box center [338, 130] width 155 height 13
paste input "95 E, 700 N"
click at [438, 128] on button "Search" at bounding box center [438, 129] width 27 height 11
click at [273, 131] on input "95 E, 700 N" at bounding box center [338, 130] width 155 height 13
click at [435, 129] on button "Search" at bounding box center [438, 129] width 27 height 11
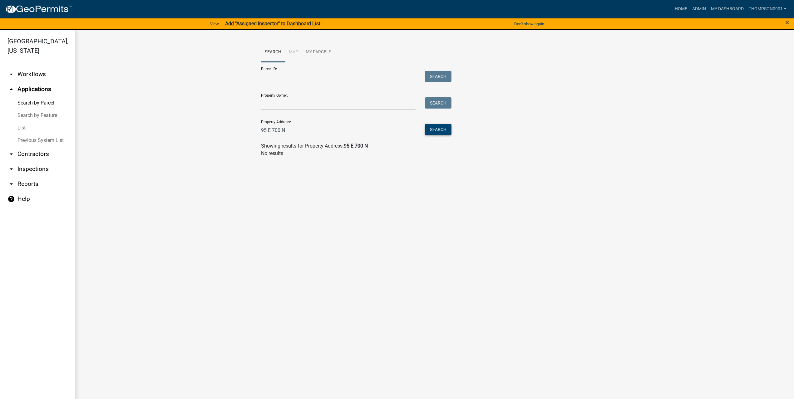
drag, startPoint x: 440, startPoint y: 133, endPoint x: 381, endPoint y: 130, distance: 59.1
click at [440, 133] on button "Search" at bounding box center [438, 129] width 27 height 11
click at [273, 130] on input "95 E 700 N" at bounding box center [338, 130] width 155 height 13
type input "95 700 N"
drag, startPoint x: 301, startPoint y: 125, endPoint x: 166, endPoint y: 117, distance: 134.8
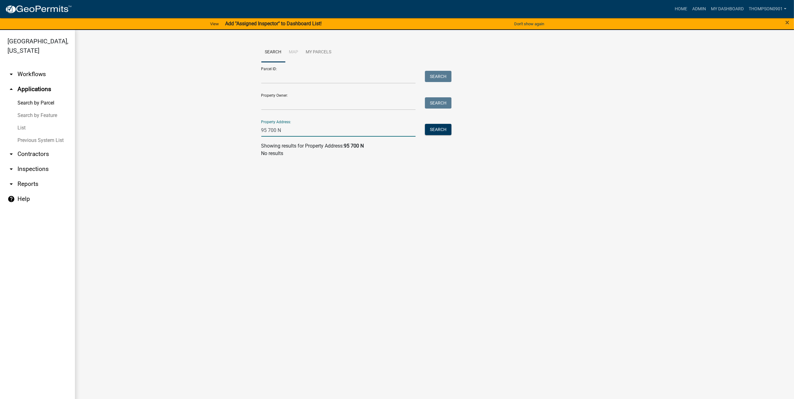
click at [174, 120] on wm-workflow-application-search-view "Search Map My Parcels Parcel ID: Search Property Owner: Search Property Address…" at bounding box center [434, 102] width 694 height 120
click at [294, 74] on input "Parcel ID:" at bounding box center [338, 77] width 155 height 13
paste input "64-06-25-426-002.000-006"
type input "64-06-25-426-002.000-006"
click at [442, 76] on button "Search" at bounding box center [438, 76] width 27 height 11
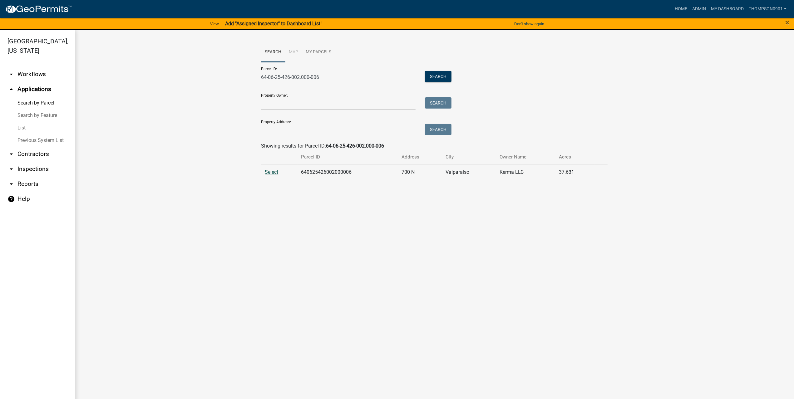
click at [274, 171] on span "Select" at bounding box center [271, 172] width 13 height 6
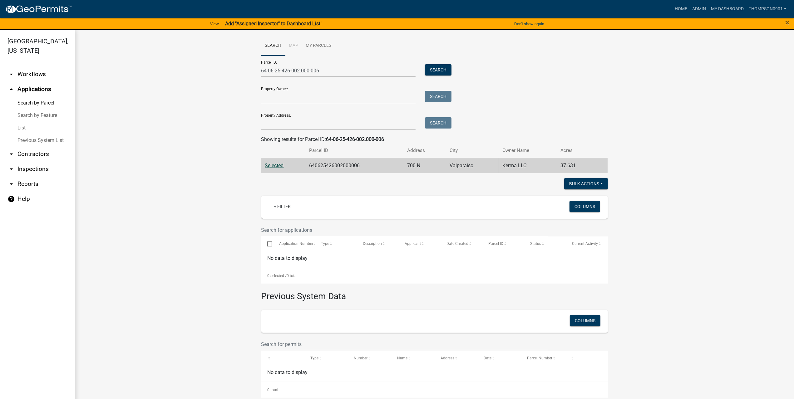
scroll to position [10, 0]
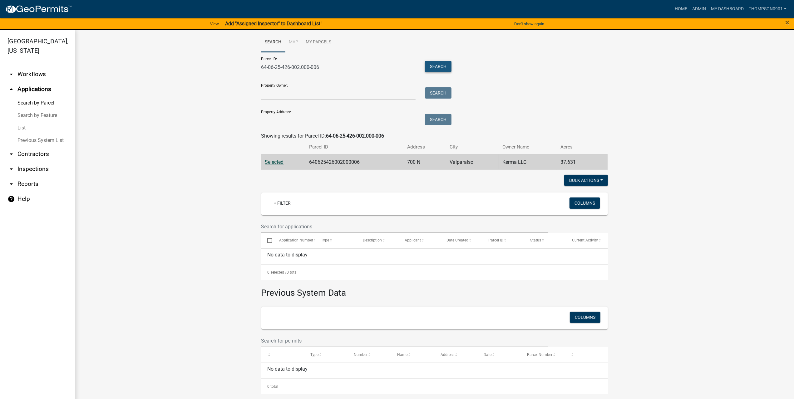
click at [438, 65] on button "Search" at bounding box center [438, 66] width 27 height 11
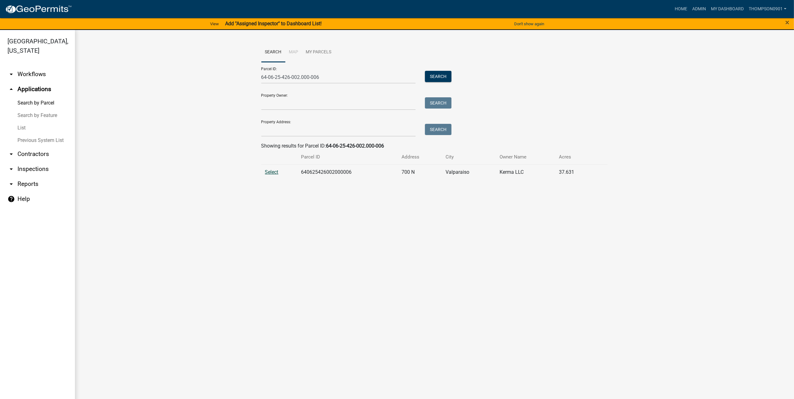
click at [267, 172] on span "Select" at bounding box center [271, 172] width 13 height 6
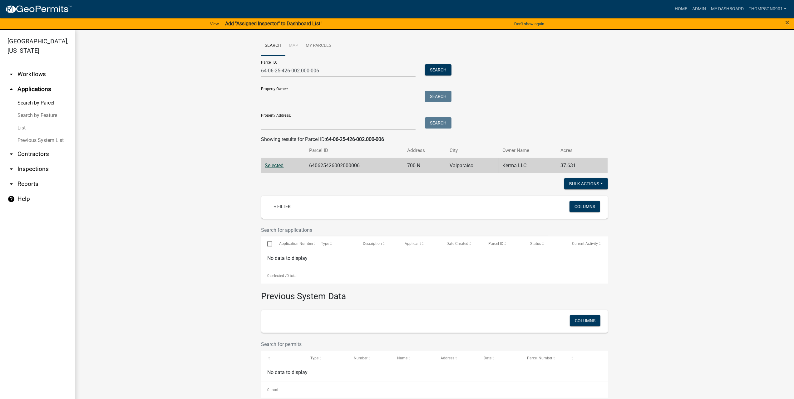
scroll to position [10, 0]
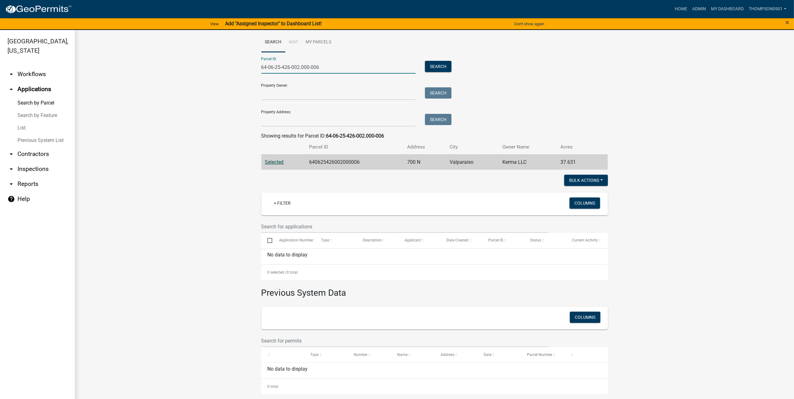
drag, startPoint x: 327, startPoint y: 67, endPoint x: 91, endPoint y: 51, distance: 235.6
click at [92, 52] on wm-workflow-application-search-view "Search Map My Parcels Parcel ID: 64-06-25-426-002.000-006 Search Property Owner…" at bounding box center [434, 213] width 694 height 362
click at [306, 123] on input "Property Address:" at bounding box center [338, 120] width 155 height 13
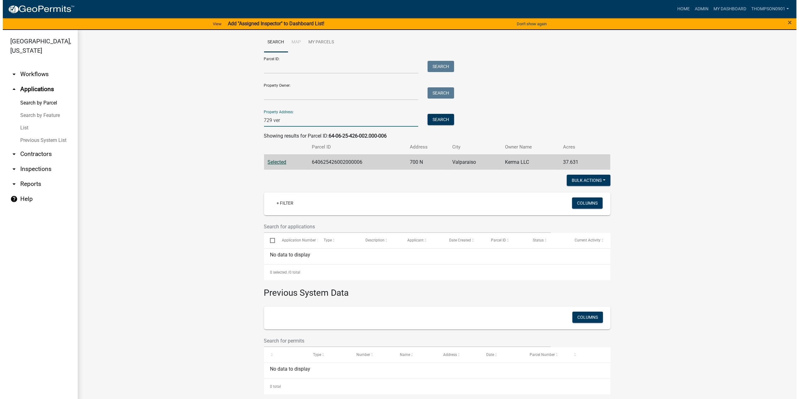
scroll to position [0, 0]
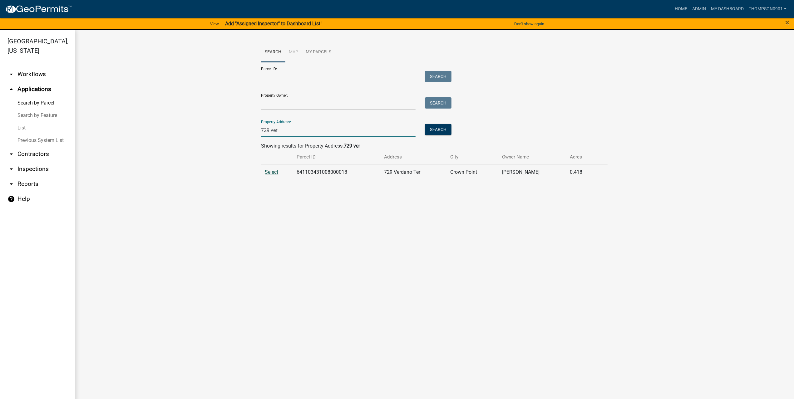
type input "729 ver"
click at [267, 172] on span "Select" at bounding box center [271, 172] width 13 height 6
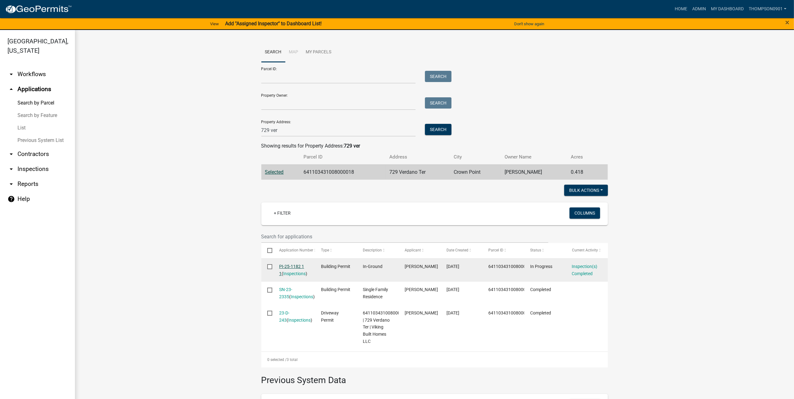
click at [291, 266] on link "PI-25-1182 1 1" at bounding box center [291, 270] width 25 height 12
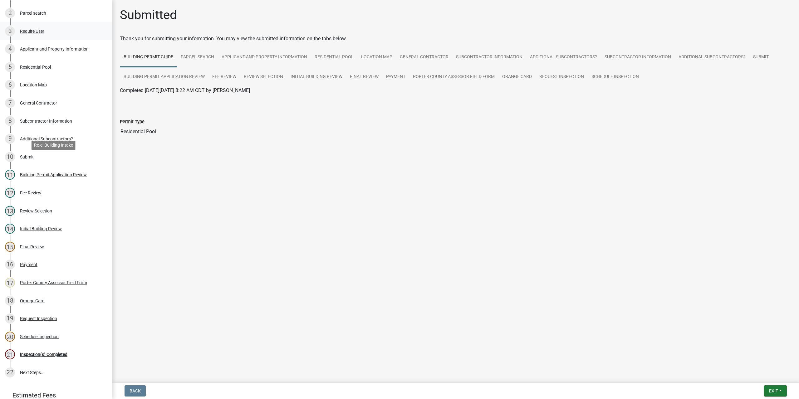
scroll to position [12, 0]
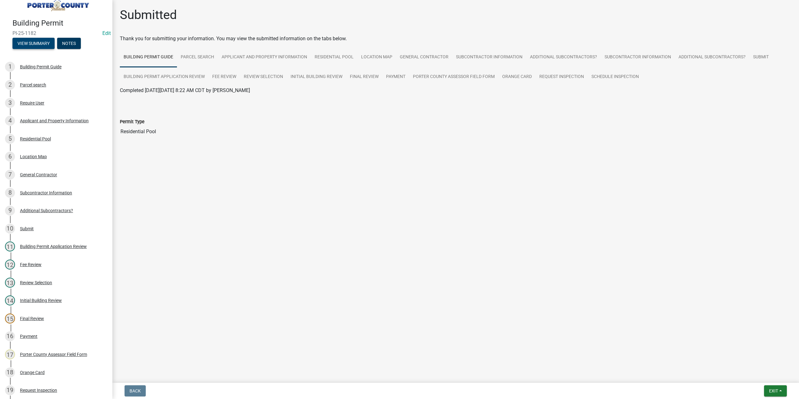
click at [34, 38] on button "View Summary" at bounding box center [33, 43] width 42 height 11
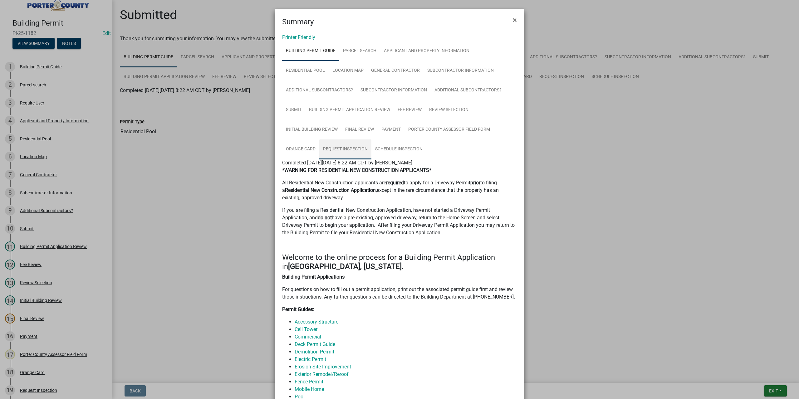
click at [358, 150] on link "Request Inspection" at bounding box center [345, 150] width 52 height 20
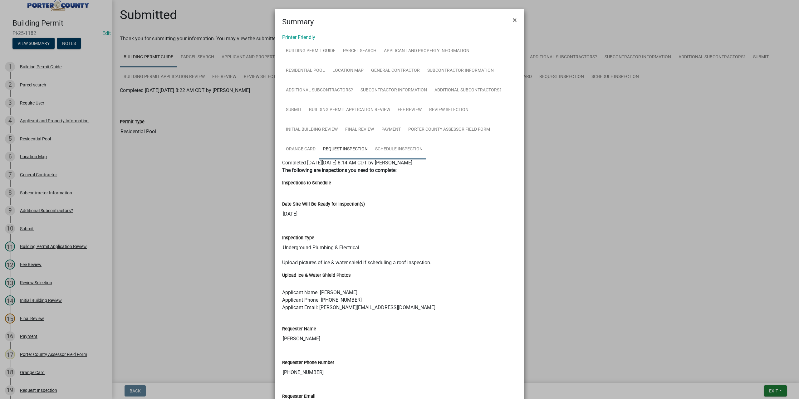
click at [402, 146] on link "Schedule Inspection" at bounding box center [399, 150] width 55 height 20
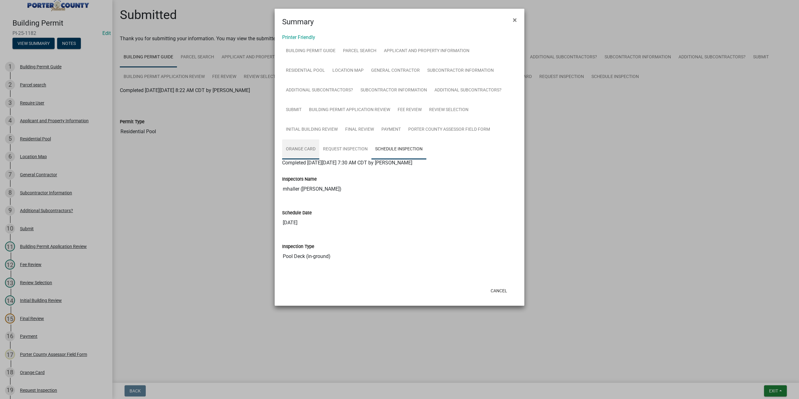
click at [308, 146] on link "Orange Card" at bounding box center [300, 150] width 37 height 20
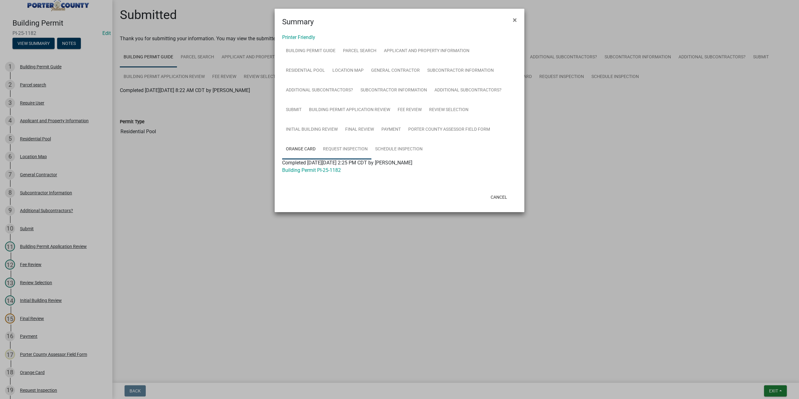
click at [351, 149] on link "Request Inspection" at bounding box center [345, 150] width 52 height 20
